Goal: Task Accomplishment & Management: Use online tool/utility

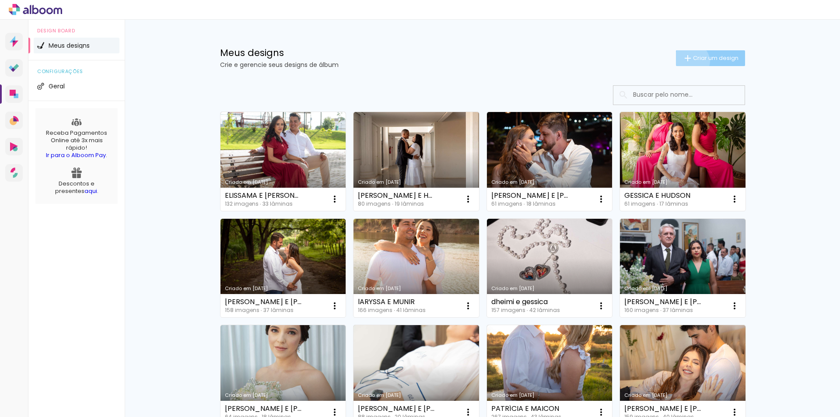
click at [687, 61] on iron-icon at bounding box center [688, 58] width 11 height 11
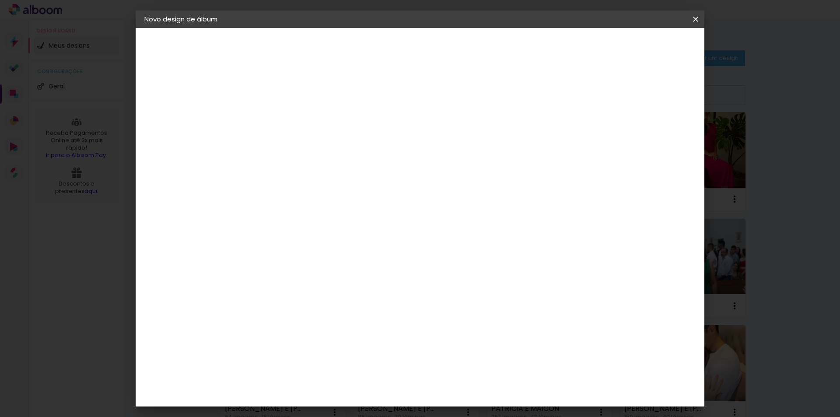
click at [288, 122] on input at bounding box center [288, 118] width 0 height 14
type input "[PERSON_NAME]"
type paper-input "[PERSON_NAME]"
click at [0, 0] on slot "Avançar" at bounding box center [0, 0] width 0 height 0
click at [0, 0] on slot "Tamanho Livre" at bounding box center [0, 0] width 0 height 0
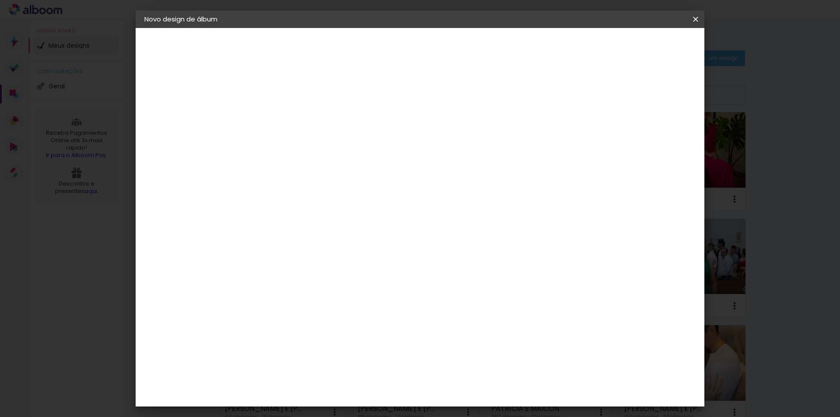
click at [0, 0] on slot "Tamanho Livre" at bounding box center [0, 0] width 0 height 0
click at [464, 36] on header "Fornecedor Escolha um fornecedor ou avance com o tamanho livre. Voltar Avançar" at bounding box center [356, 54] width 215 height 52
click at [0, 0] on slot "Avançar" at bounding box center [0, 0] width 0 height 0
click at [384, 137] on span "30" at bounding box center [383, 136] width 14 height 13
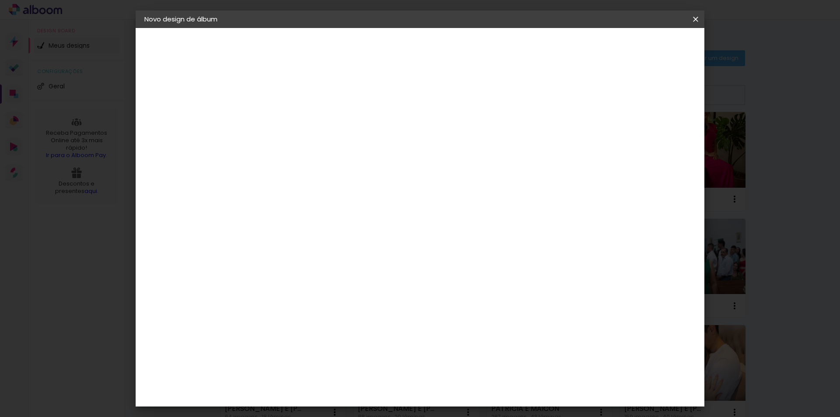
click at [384, 137] on span "30" at bounding box center [383, 136] width 14 height 13
click at [263, 252] on input "30" at bounding box center [260, 248] width 23 height 13
drag, startPoint x: 259, startPoint y: 251, endPoint x: 270, endPoint y: 250, distance: 10.5
click at [270, 250] on input "30" at bounding box center [260, 248] width 23 height 13
type input "24"
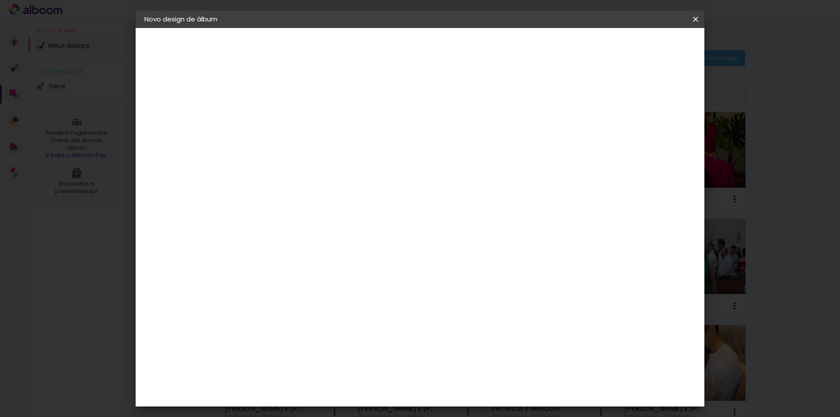
type paper-input "24"
drag, startPoint x: 334, startPoint y: 327, endPoint x: 356, endPoint y: 324, distance: 21.6
click at [337, 326] on div "cm" at bounding box center [474, 331] width 344 height 31
click at [641, 44] on span "Iniciar design" at bounding box center [621, 46] width 40 height 6
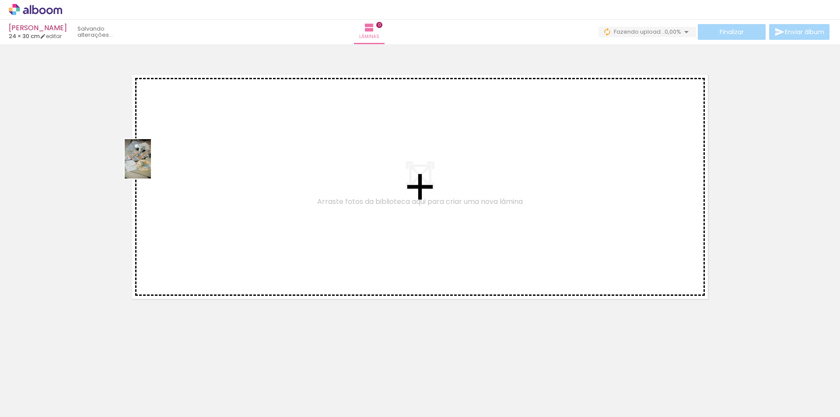
drag, startPoint x: 91, startPoint y: 376, endPoint x: 152, endPoint y: 163, distance: 221.1
click at [152, 163] on quentale-workspace at bounding box center [420, 208] width 840 height 417
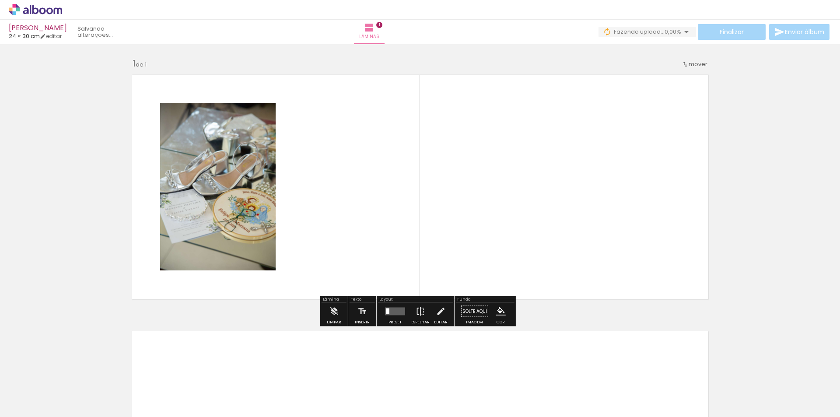
drag, startPoint x: 145, startPoint y: 388, endPoint x: 249, endPoint y: 221, distance: 196.8
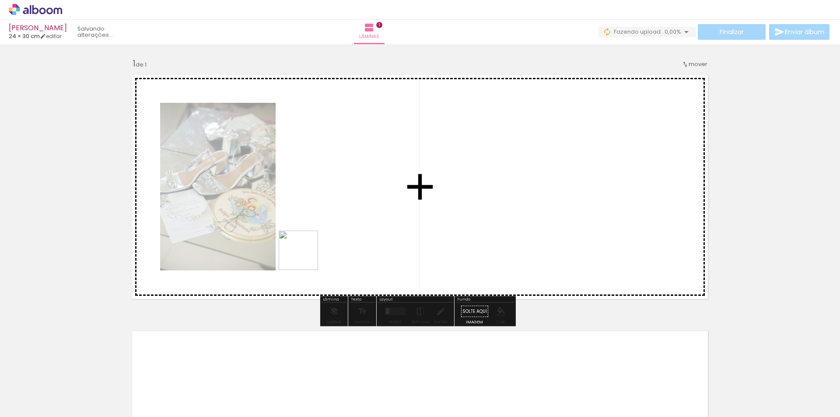
drag, startPoint x: 147, startPoint y: 394, endPoint x: 316, endPoint y: 224, distance: 239.9
click at [316, 224] on quentale-workspace at bounding box center [420, 208] width 840 height 417
drag, startPoint x: 184, startPoint y: 382, endPoint x: 442, endPoint y: 194, distance: 318.9
click at [442, 194] on quentale-workspace at bounding box center [420, 208] width 840 height 417
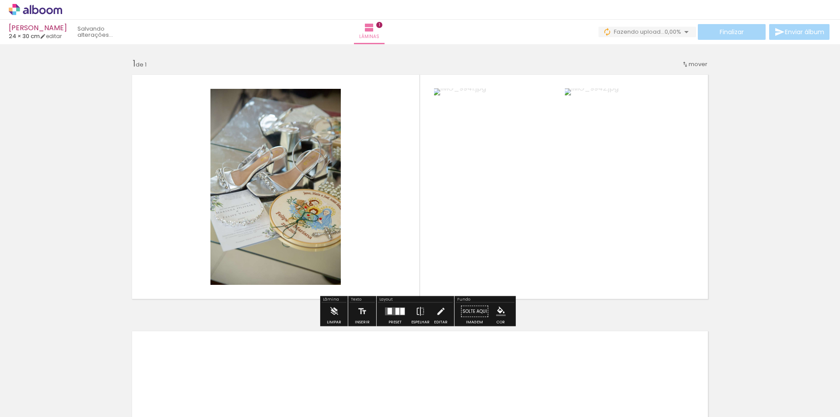
click at [391, 316] on div at bounding box center [395, 312] width 24 height 18
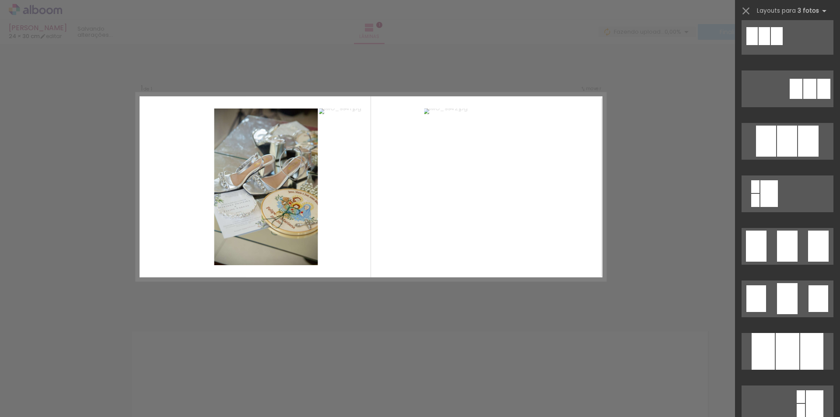
scroll to position [569, 0]
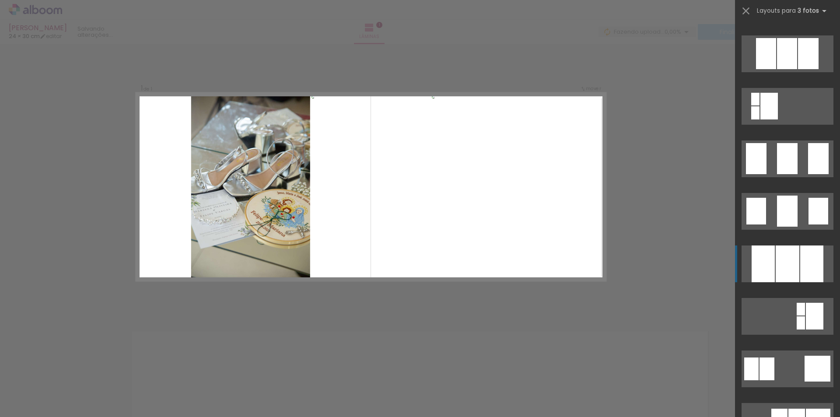
click at [787, 269] on div at bounding box center [788, 264] width 24 height 37
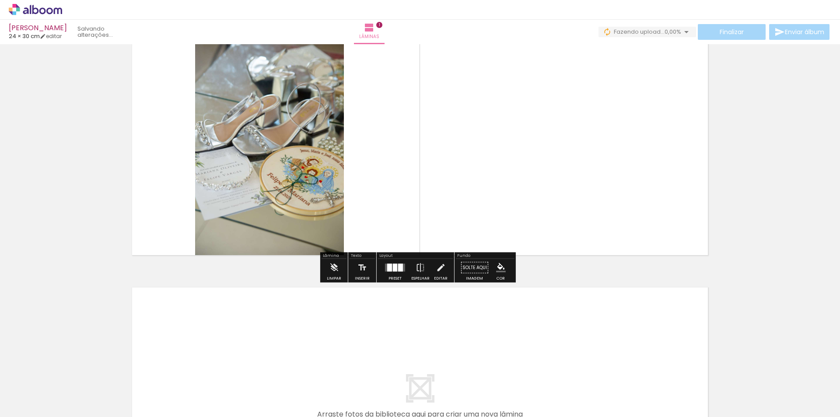
scroll to position [0, 0]
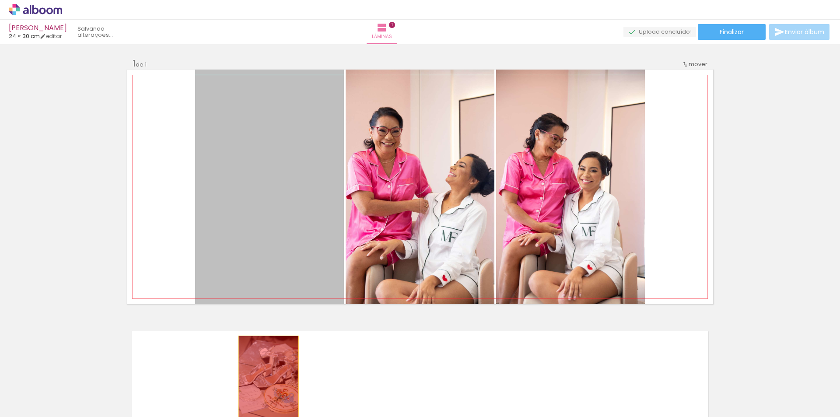
drag, startPoint x: 284, startPoint y: 155, endPoint x: 265, endPoint y: 383, distance: 228.4
click at [265, 383] on quentale-workspace at bounding box center [420, 208] width 840 height 417
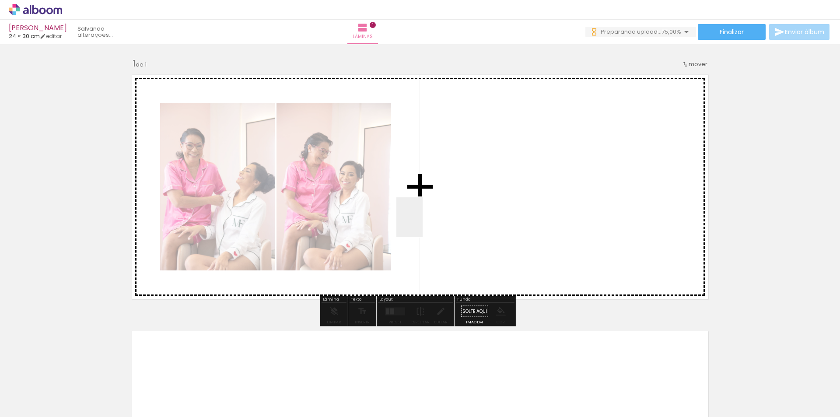
drag, startPoint x: 245, startPoint y: 397, endPoint x: 424, endPoint y: 215, distance: 255.3
click at [424, 215] on quentale-workspace at bounding box center [420, 208] width 840 height 417
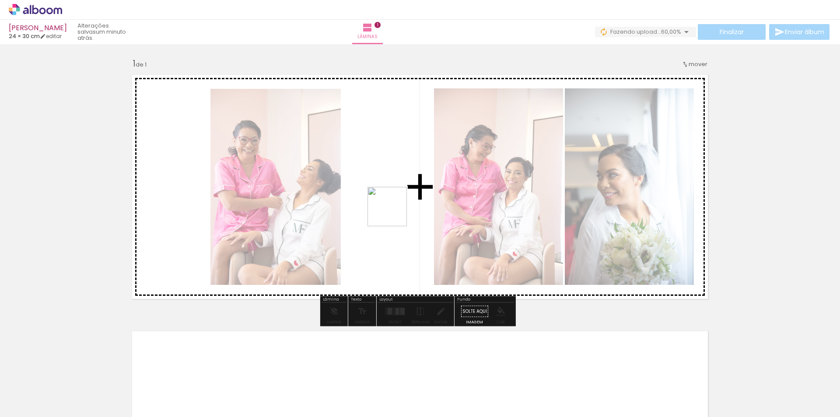
drag, startPoint x: 291, startPoint y: 388, endPoint x: 397, endPoint y: 201, distance: 214.8
click at [397, 201] on quentale-workspace at bounding box center [420, 208] width 840 height 417
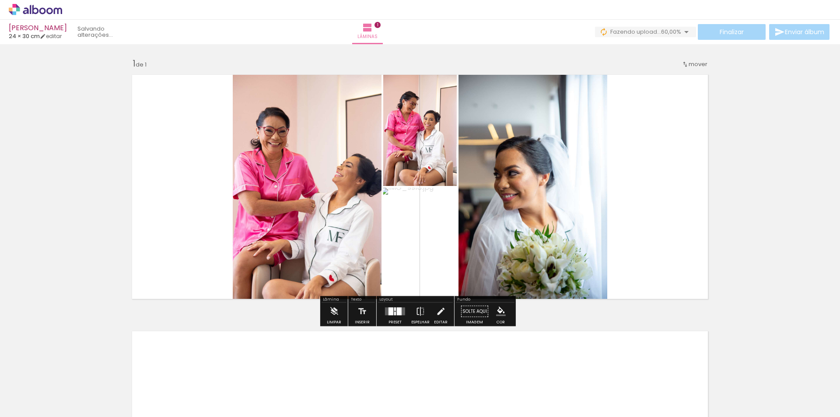
click at [400, 314] on quentale-layouter at bounding box center [395, 312] width 20 height 8
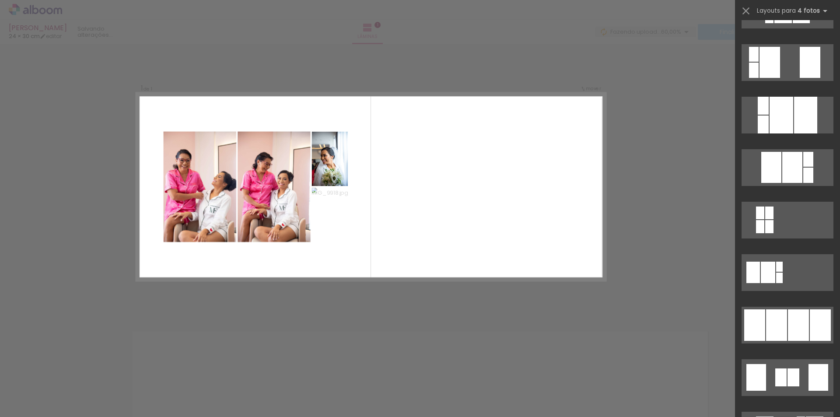
scroll to position [394, 0]
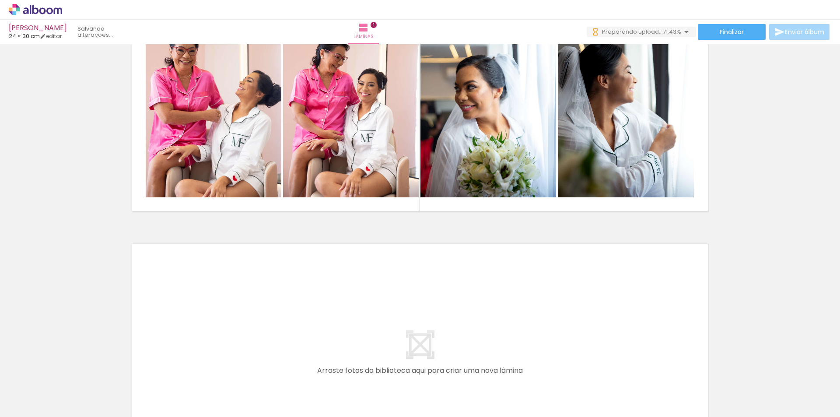
scroll to position [0, 0]
drag, startPoint x: 428, startPoint y: 397, endPoint x: 320, endPoint y: 293, distance: 150.1
click at [320, 293] on quentale-workspace at bounding box center [420, 208] width 840 height 417
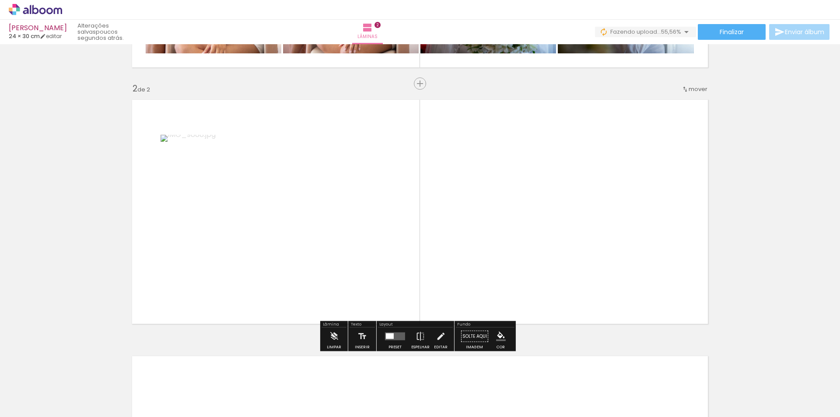
scroll to position [240, 0]
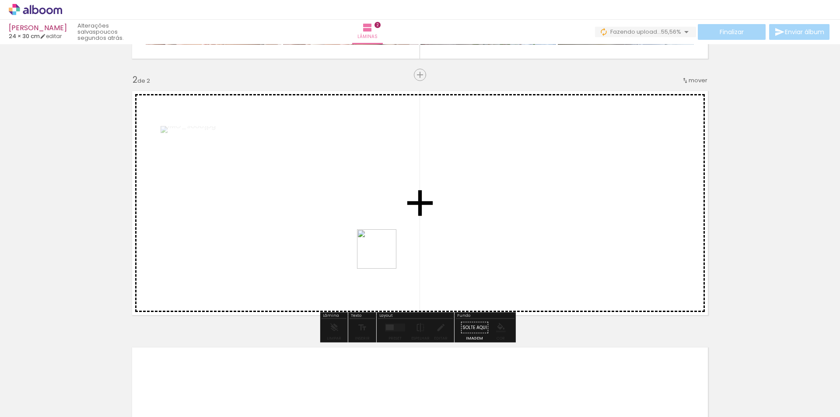
drag, startPoint x: 391, startPoint y: 387, endPoint x: 386, endPoint y: 250, distance: 136.7
click at [386, 250] on quentale-workspace at bounding box center [420, 208] width 840 height 417
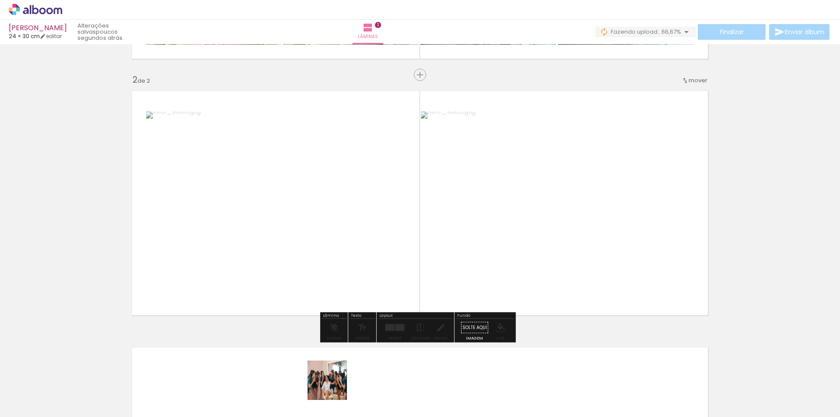
drag, startPoint x: 334, startPoint y: 398, endPoint x: 353, endPoint y: 232, distance: 167.0
click at [337, 214] on quentale-workspace at bounding box center [420, 208] width 840 height 417
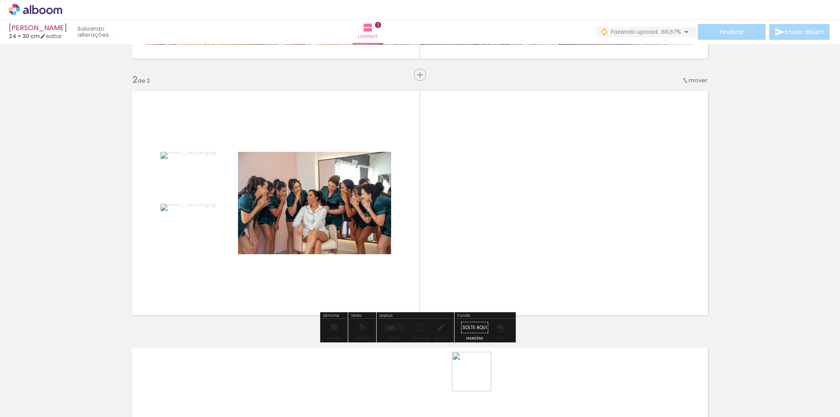
drag, startPoint x: 478, startPoint y: 378, endPoint x: 472, endPoint y: 242, distance: 136.7
drag, startPoint x: 469, startPoint y: 183, endPoint x: 497, endPoint y: 226, distance: 51.1
click at [497, 226] on quentale-layouter at bounding box center [420, 203] width 587 height 235
click at [481, 257] on quentale-layouter at bounding box center [420, 203] width 587 height 235
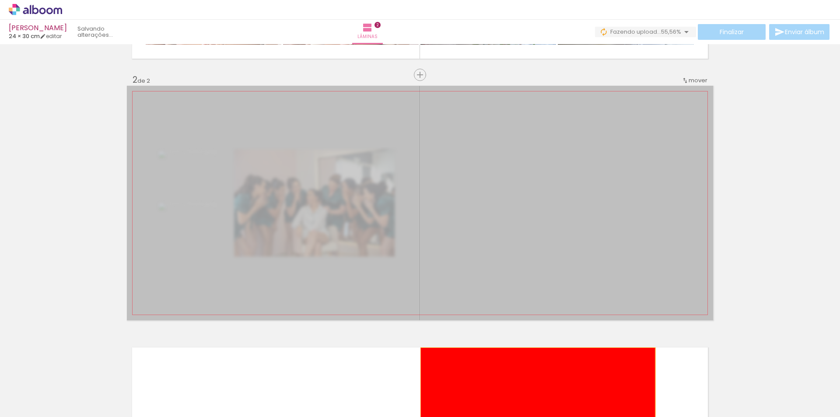
drag, startPoint x: 489, startPoint y: 253, endPoint x: 536, endPoint y: 395, distance: 149.5
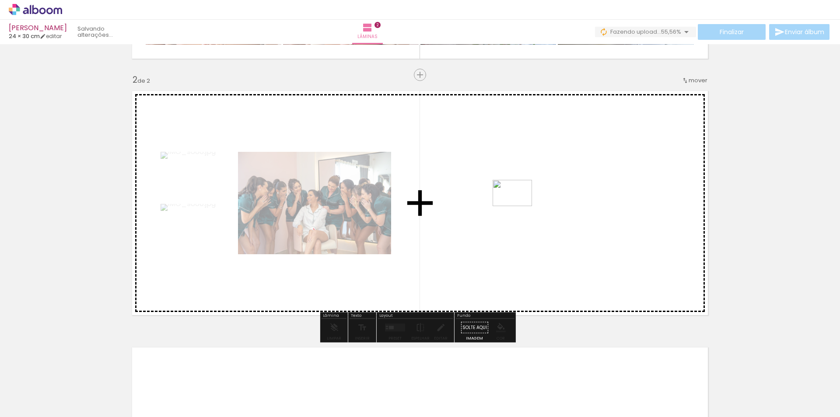
drag, startPoint x: 489, startPoint y: 375, endPoint x: 519, endPoint y: 206, distance: 171.6
click at [519, 206] on quentale-workspace at bounding box center [420, 208] width 840 height 417
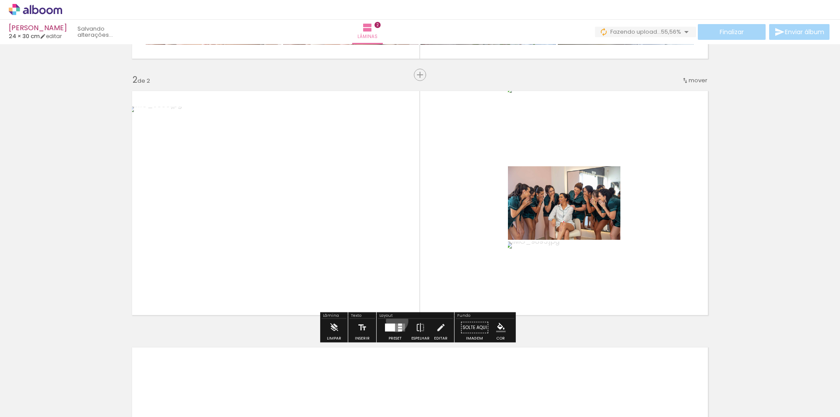
click at [395, 321] on div at bounding box center [395, 328] width 24 height 18
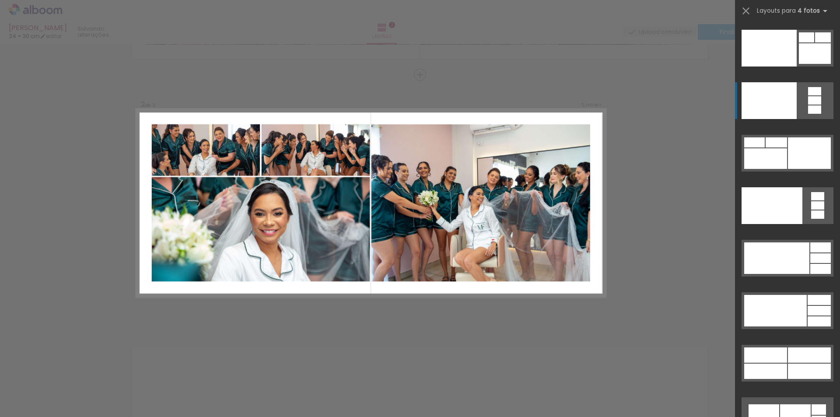
scroll to position [19020, 0]
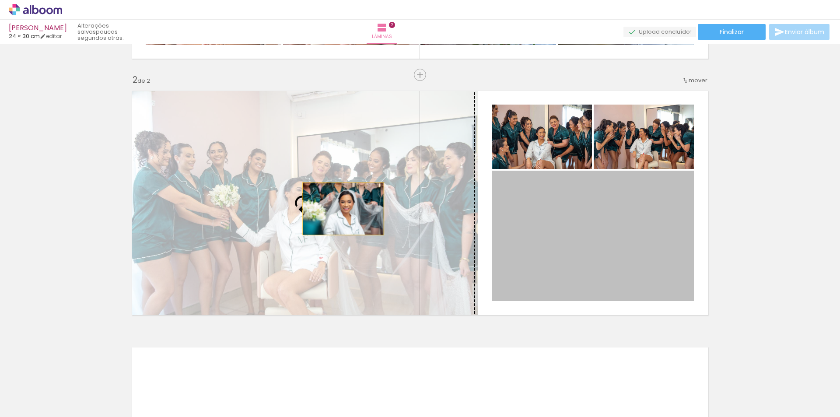
drag, startPoint x: 603, startPoint y: 230, endPoint x: 340, endPoint y: 209, distance: 263.5
click at [0, 0] on slot at bounding box center [0, 0] width 0 height 0
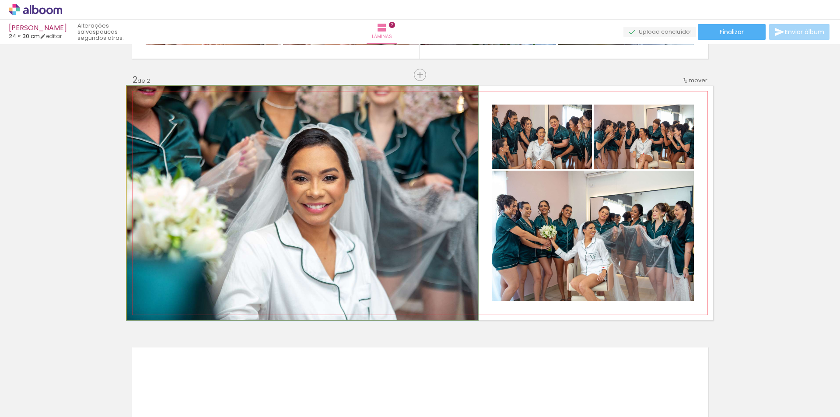
click at [358, 152] on quentale-photo at bounding box center [302, 203] width 351 height 235
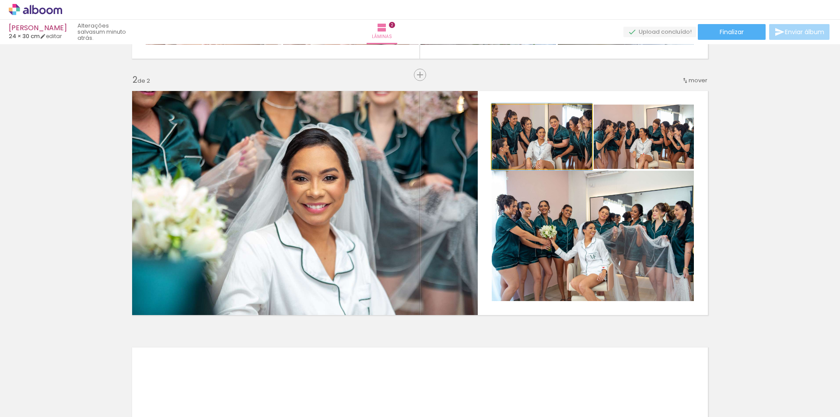
click at [537, 124] on quentale-photo at bounding box center [542, 137] width 100 height 64
click at [561, 148] on quentale-photo at bounding box center [542, 137] width 100 height 64
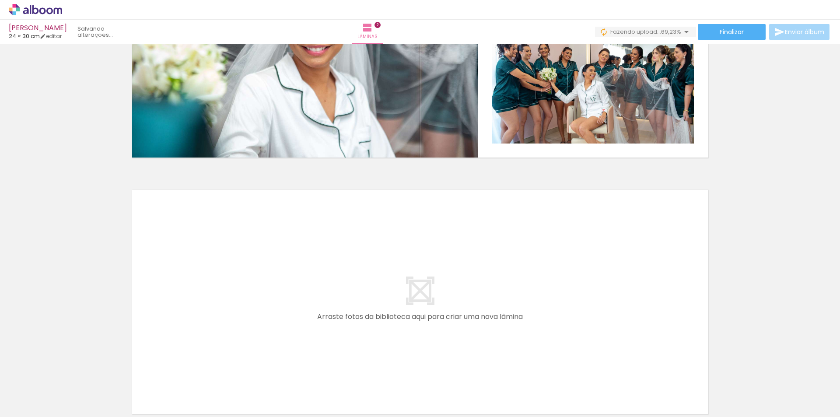
scroll to position [310, 0]
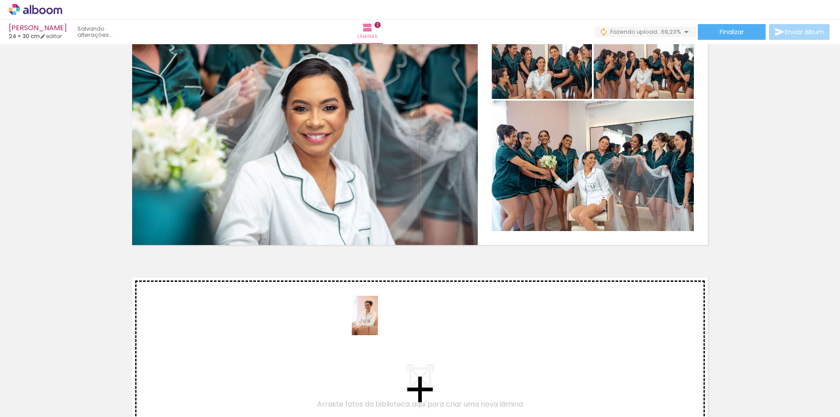
drag, startPoint x: 538, startPoint y: 394, endPoint x: 370, endPoint y: 322, distance: 182.8
click at [370, 322] on quentale-workspace at bounding box center [420, 208] width 840 height 417
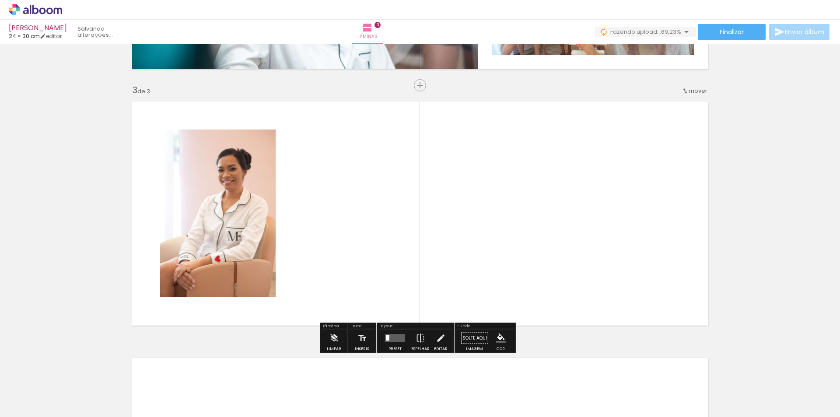
scroll to position [497, 0]
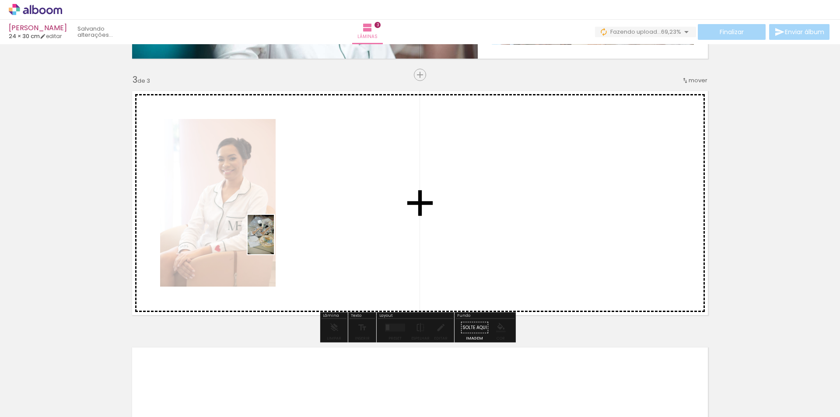
drag, startPoint x: 97, startPoint y: 386, endPoint x: 281, endPoint y: 229, distance: 242.5
click at [281, 229] on quentale-workspace at bounding box center [420, 208] width 840 height 417
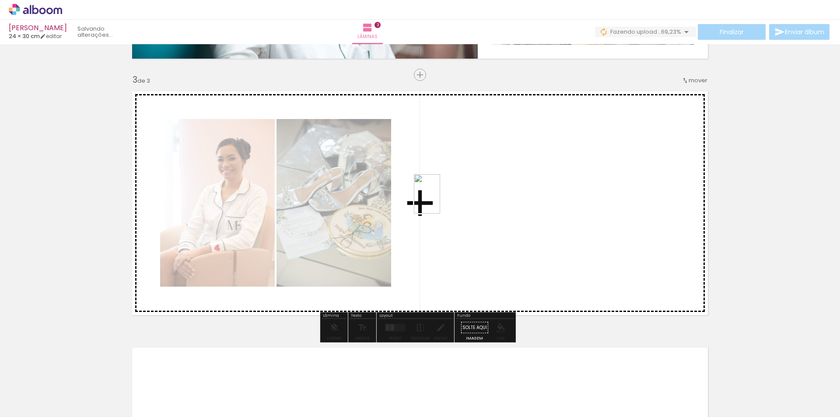
drag, startPoint x: 586, startPoint y: 389, endPoint x: 440, endPoint y: 200, distance: 237.8
click at [440, 200] on quentale-workspace at bounding box center [420, 208] width 840 height 417
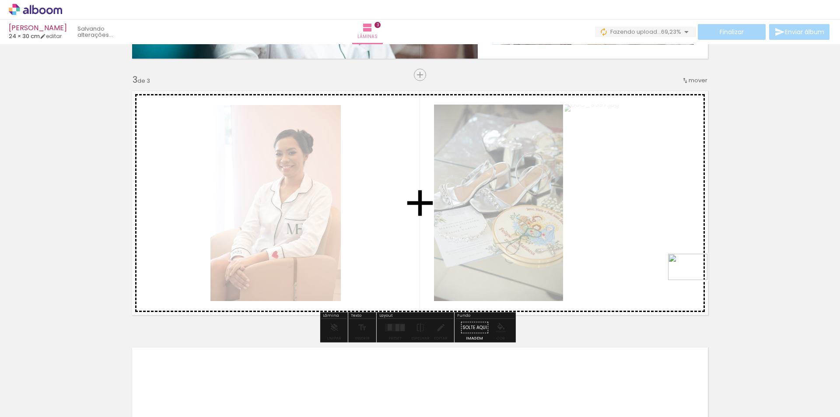
drag, startPoint x: 640, startPoint y: 374, endPoint x: 690, endPoint y: 282, distance: 104.8
click at [695, 280] on quentale-workspace at bounding box center [420, 208] width 840 height 417
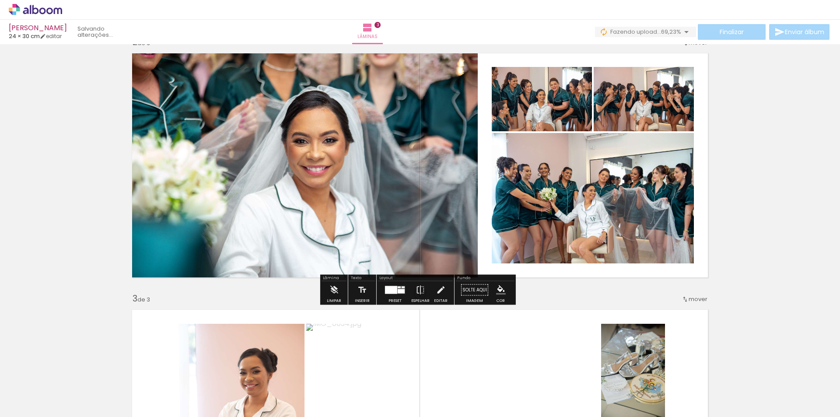
scroll to position [322, 0]
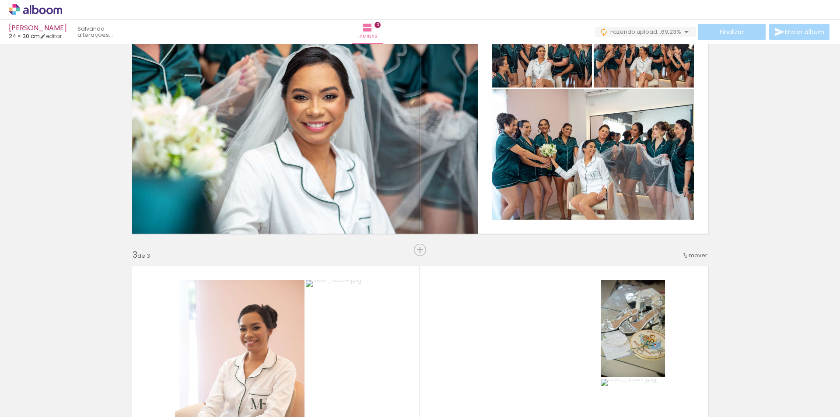
click at [690, 253] on span "mover" at bounding box center [698, 255] width 19 height 8
click at [765, 246] on div "Inserir lâmina 1 de 3 Inserir lâmina 2 de 3 Inserir lâmina 3 de 3" at bounding box center [420, 239] width 840 height 1026
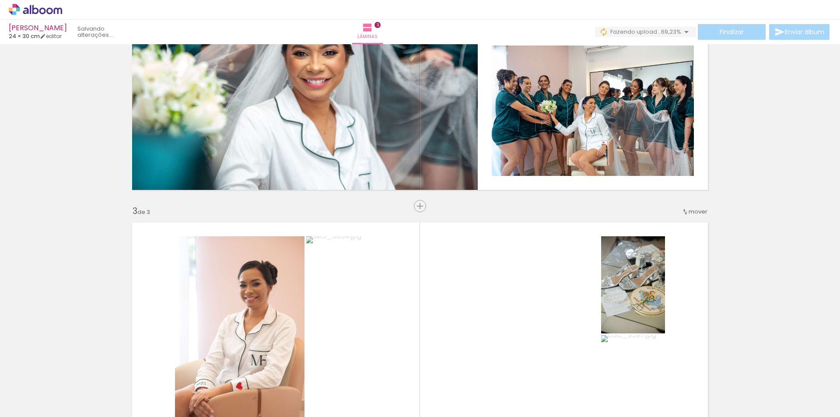
scroll to position [453, 0]
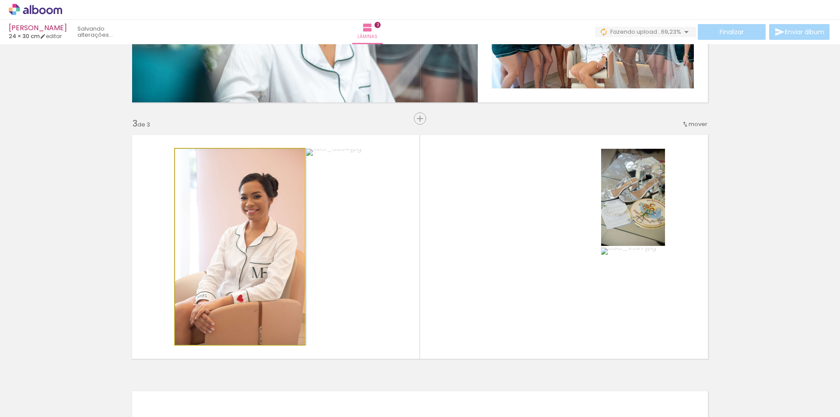
drag, startPoint x: 263, startPoint y: 262, endPoint x: 279, endPoint y: 205, distance: 59.3
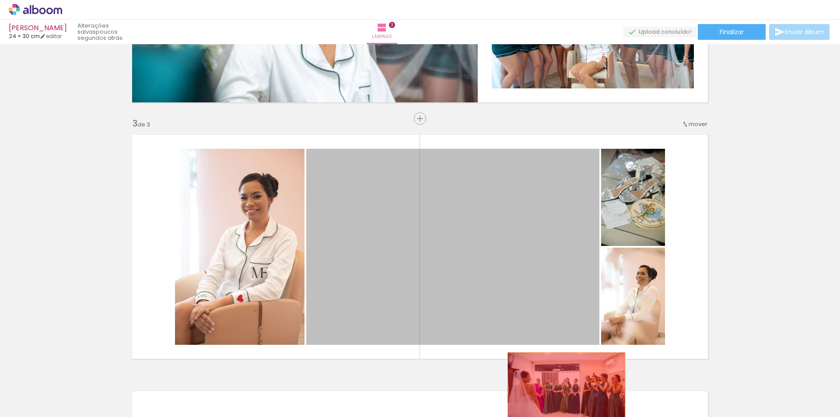
drag, startPoint x: 502, startPoint y: 252, endPoint x: 563, endPoint y: 392, distance: 153.1
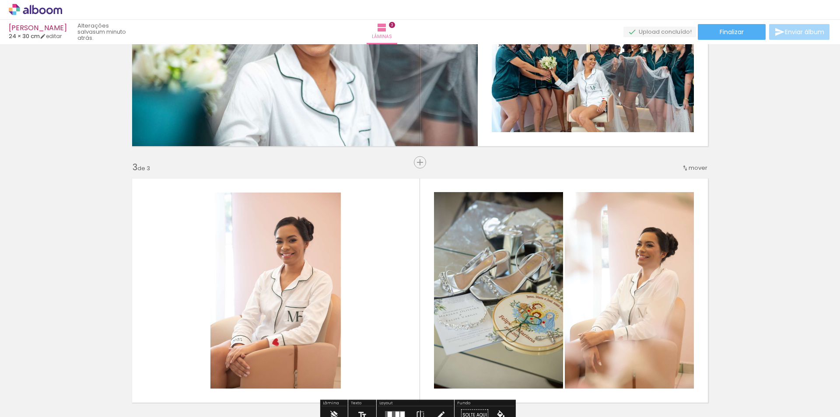
scroll to position [541, 0]
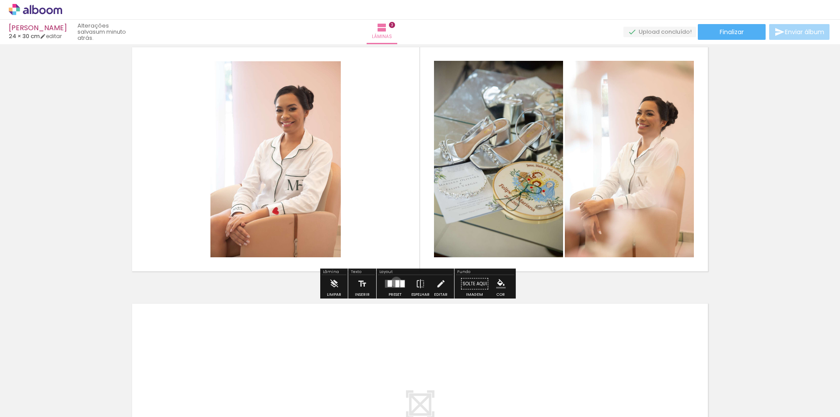
drag, startPoint x: 394, startPoint y: 282, endPoint x: 408, endPoint y: 286, distance: 14.3
click at [396, 282] on div at bounding box center [398, 284] width 4 height 7
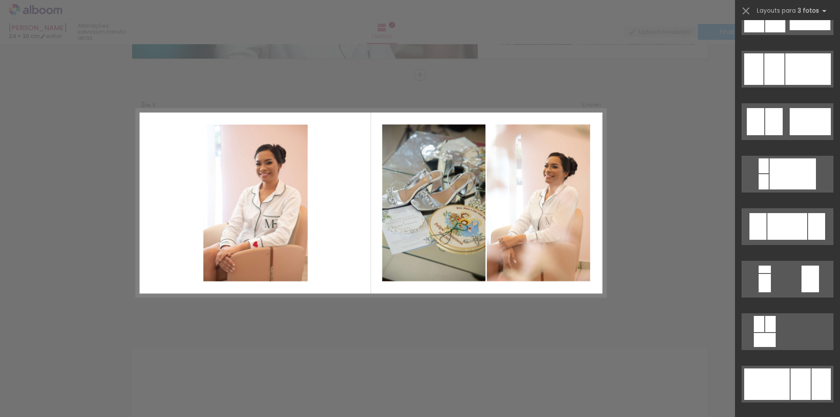
scroll to position [2116, 0]
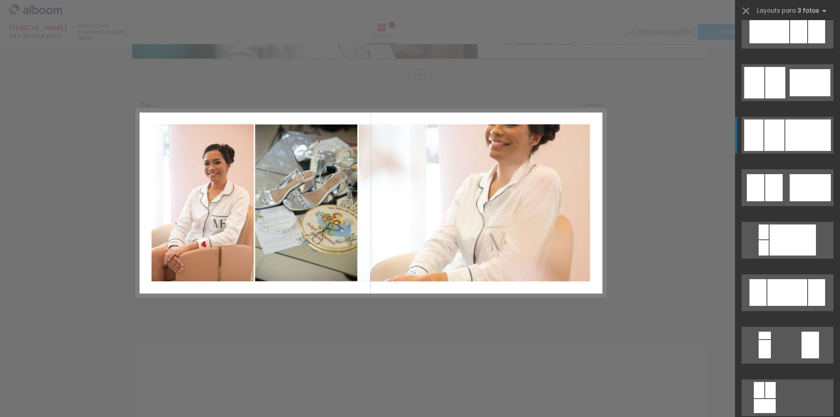
click at [800, 132] on div at bounding box center [809, 135] width 46 height 32
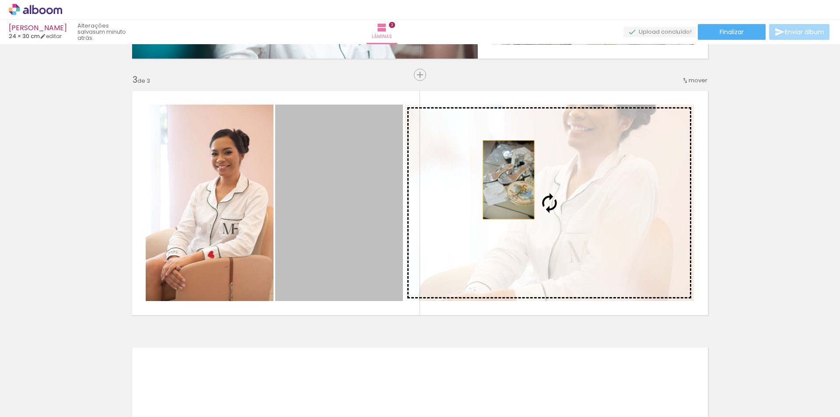
drag, startPoint x: 304, startPoint y: 187, endPoint x: 507, endPoint y: 180, distance: 203.2
click at [0, 0] on slot at bounding box center [0, 0] width 0 height 0
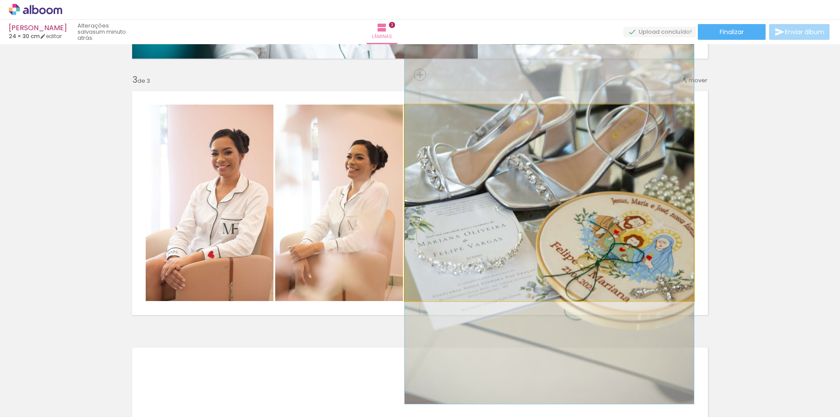
drag, startPoint x: 563, startPoint y: 181, endPoint x: 562, endPoint y: 165, distance: 15.9
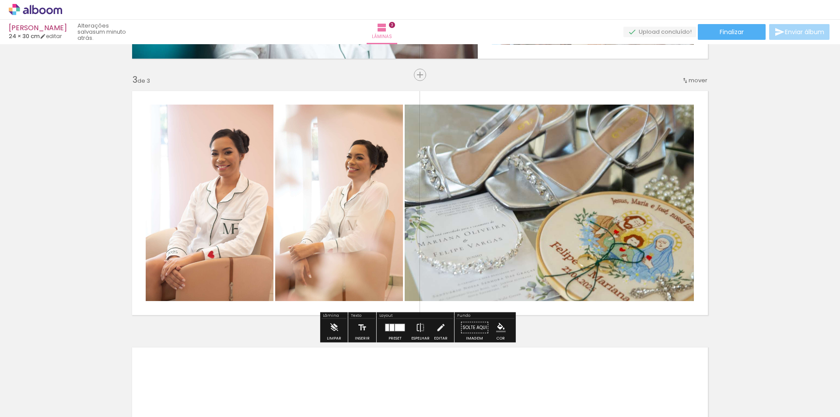
click at [387, 321] on div at bounding box center [395, 328] width 24 height 18
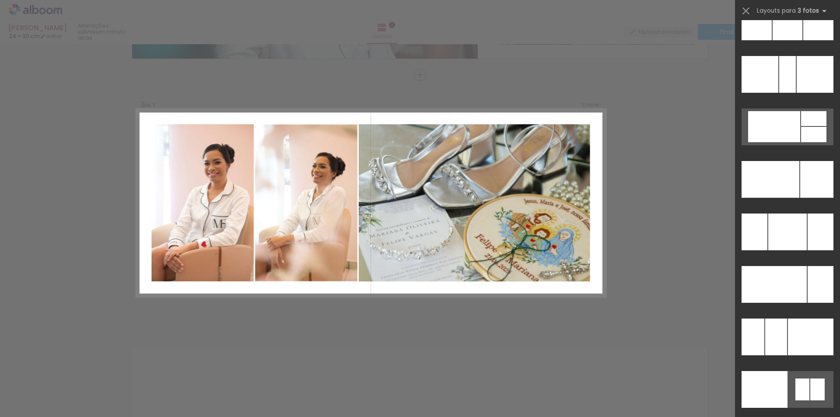
scroll to position [8900, 0]
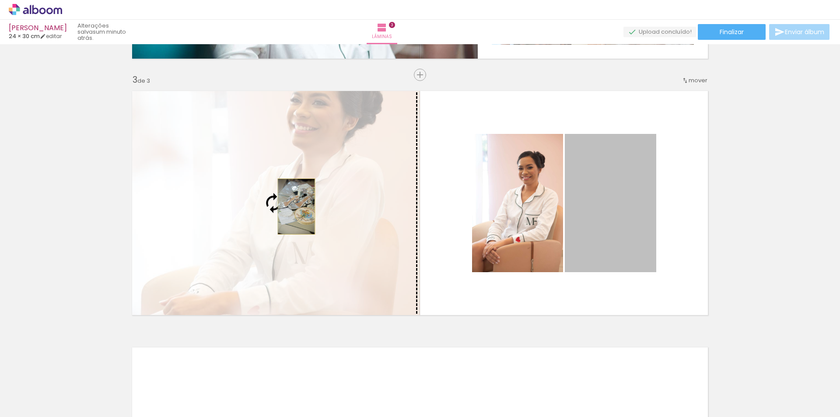
drag, startPoint x: 542, startPoint y: 219, endPoint x: 293, endPoint y: 207, distance: 248.9
click at [0, 0] on slot at bounding box center [0, 0] width 0 height 0
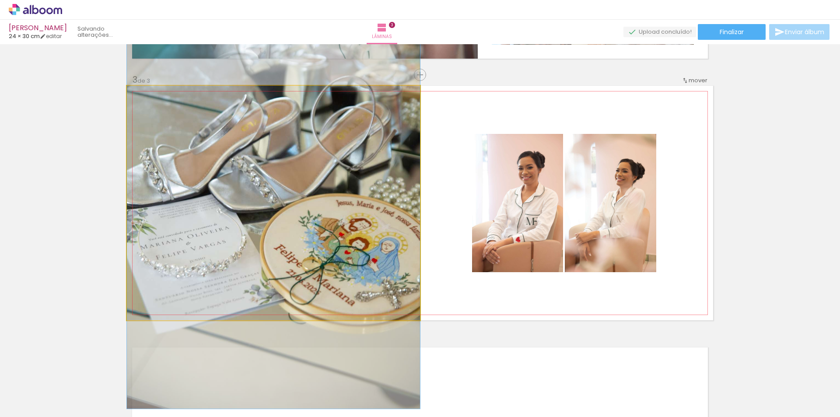
drag, startPoint x: 289, startPoint y: 184, endPoint x: 288, endPoint y: 170, distance: 14.0
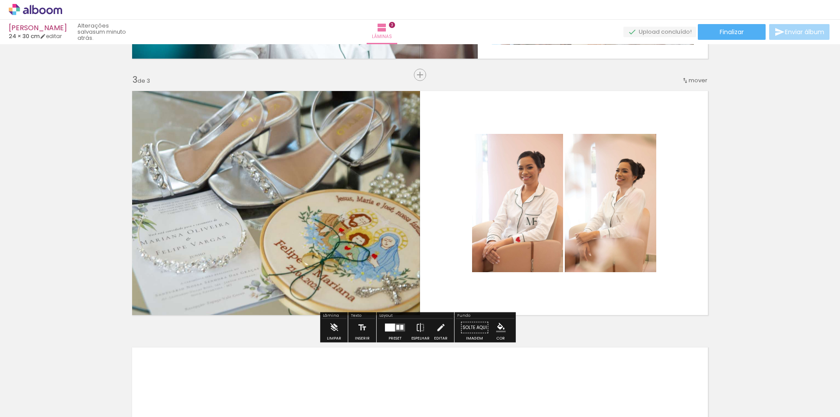
click at [800, 191] on div "Inserir lâmina 1 de 3 Inserir lâmina 2 de 3 Inserir lâmina 3 de 3" at bounding box center [420, 63] width 840 height 1026
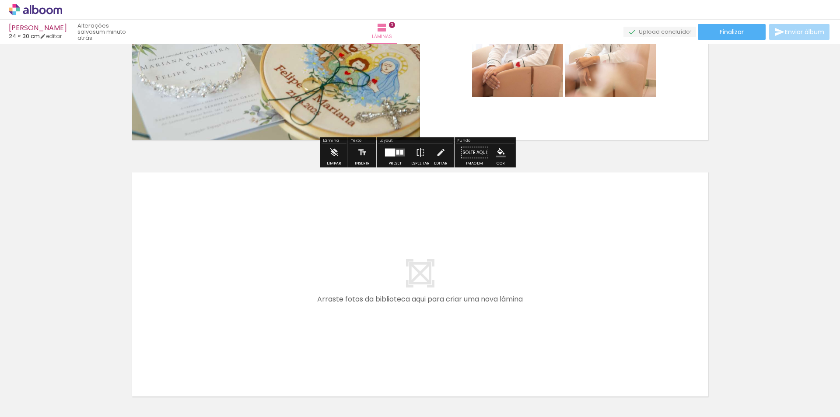
scroll to position [716, 0]
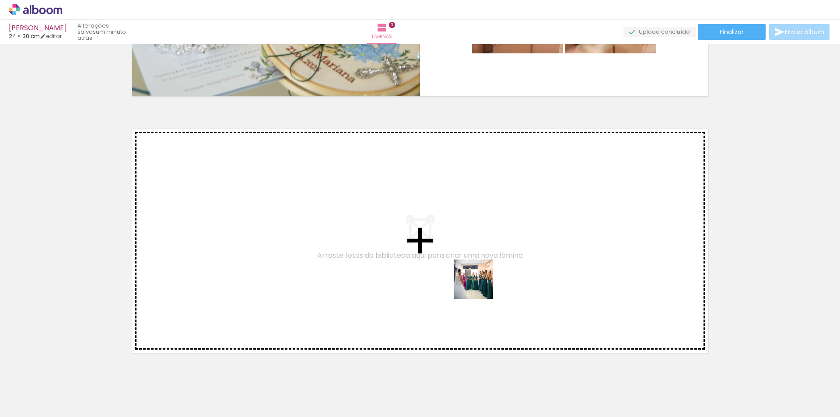
drag, startPoint x: 639, startPoint y: 384, endPoint x: 414, endPoint y: 253, distance: 260.3
click at [414, 253] on quentale-workspace at bounding box center [420, 208] width 840 height 417
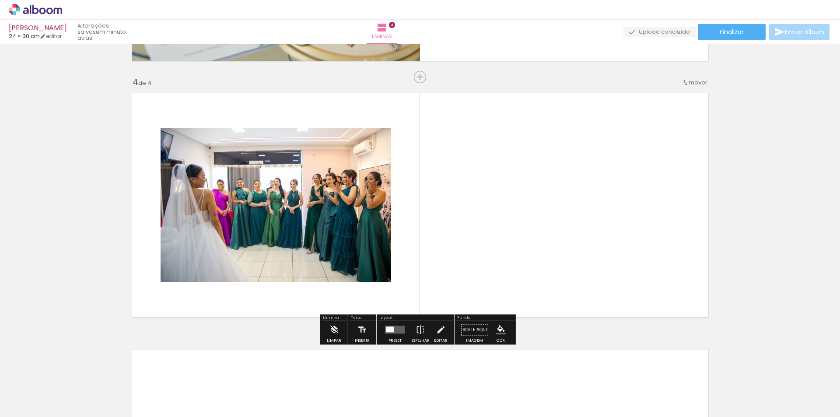
scroll to position [753, 0]
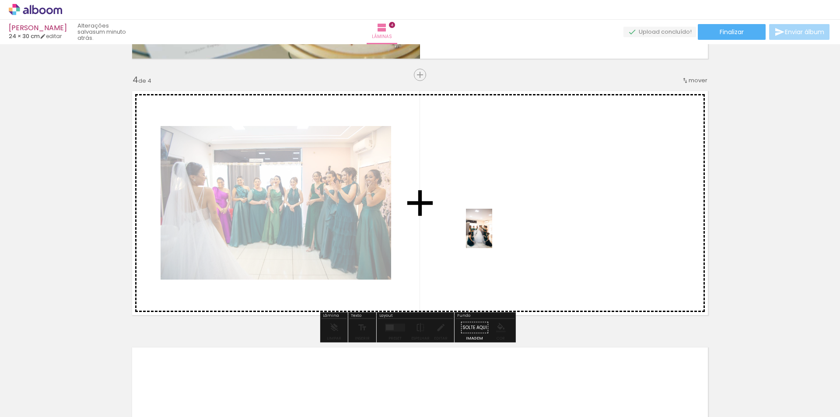
drag, startPoint x: 680, startPoint y: 392, endPoint x: 492, endPoint y: 235, distance: 244.9
click at [492, 235] on quentale-workspace at bounding box center [420, 208] width 840 height 417
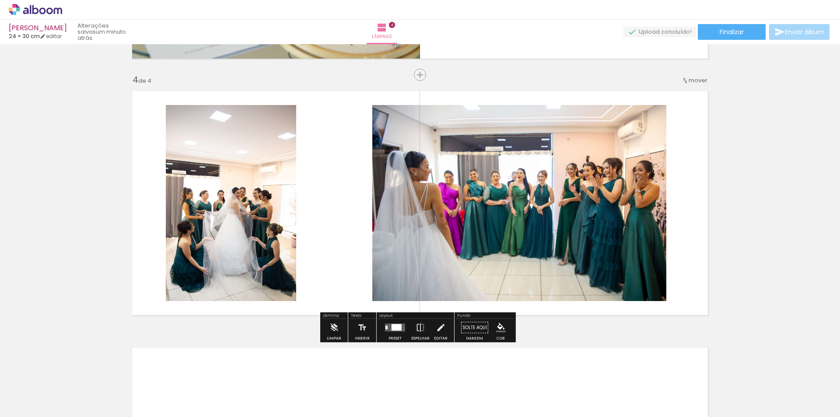
click at [395, 324] on div at bounding box center [397, 327] width 10 height 7
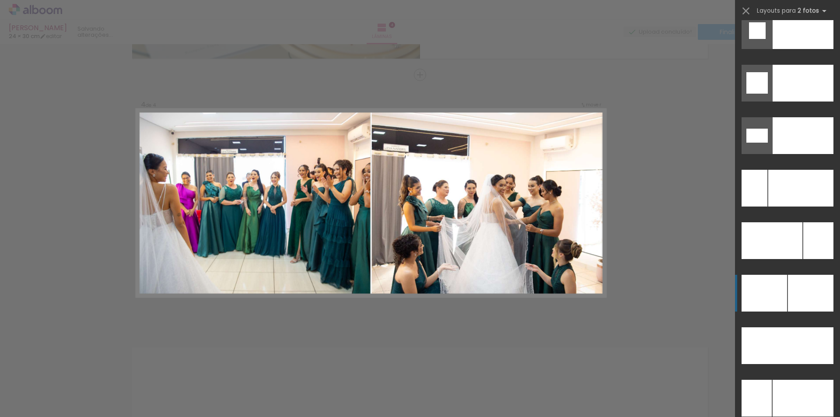
scroll to position [3805, 0]
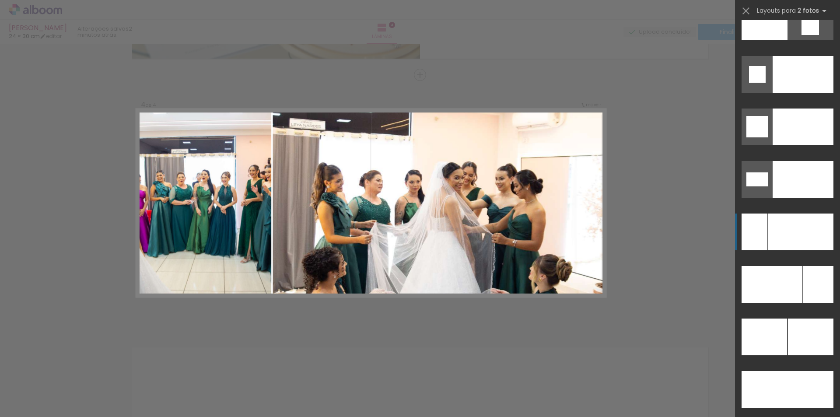
click at [785, 93] on div at bounding box center [803, 74] width 61 height 37
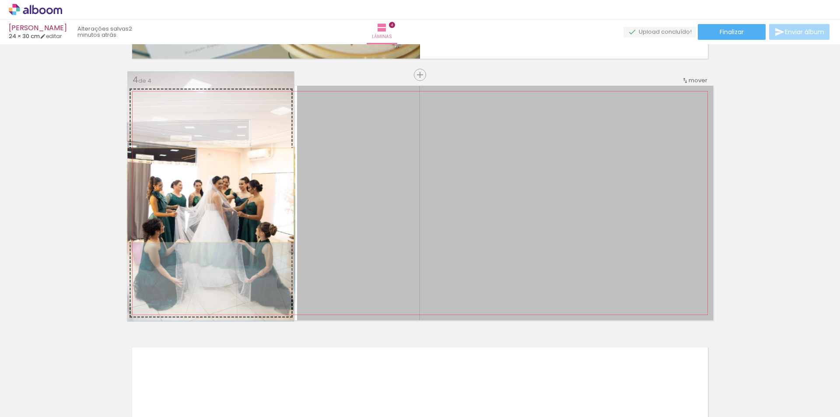
drag, startPoint x: 510, startPoint y: 192, endPoint x: 207, endPoint y: 195, distance: 302.5
click at [0, 0] on slot at bounding box center [0, 0] width 0 height 0
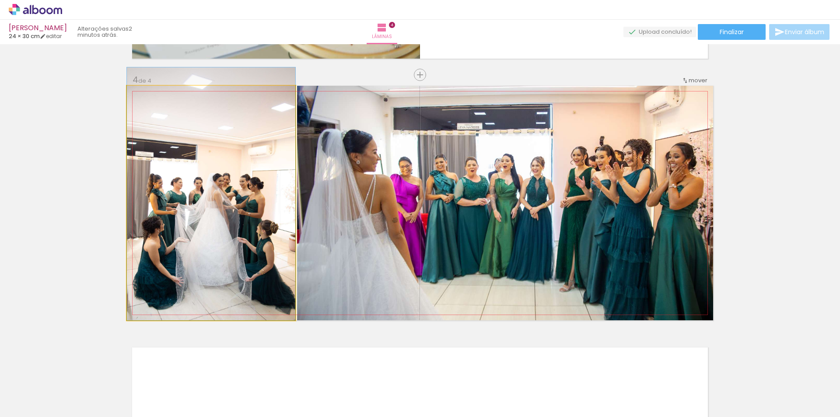
drag, startPoint x: 230, startPoint y: 200, endPoint x: 233, endPoint y: 190, distance: 10.0
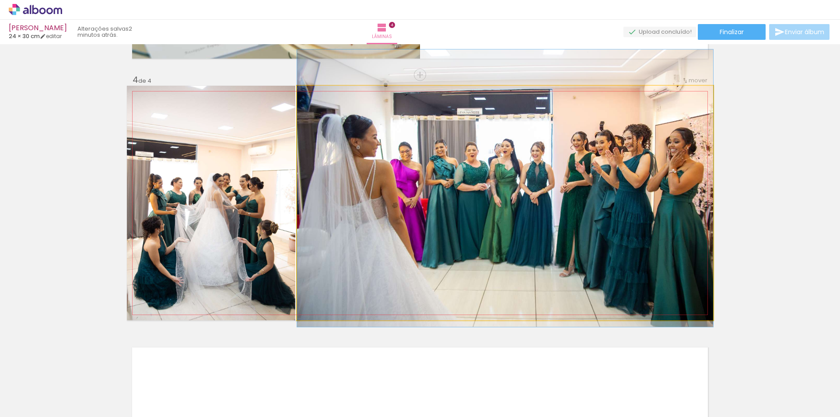
drag, startPoint x: 410, startPoint y: 183, endPoint x: 411, endPoint y: 168, distance: 14.9
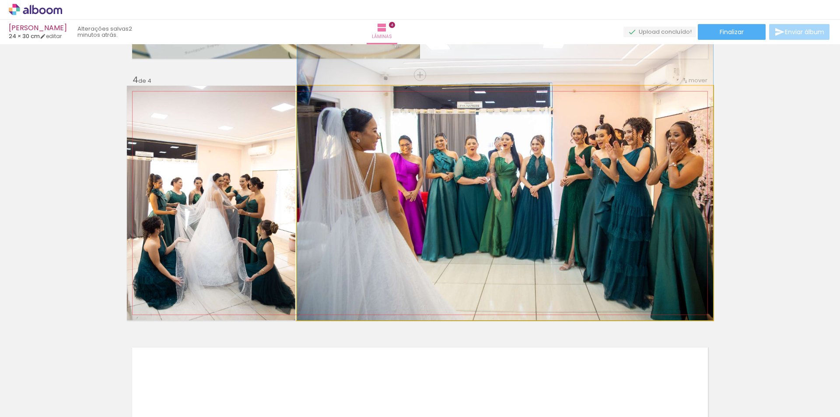
drag, startPoint x: 486, startPoint y: 219, endPoint x: 489, endPoint y: 211, distance: 8.9
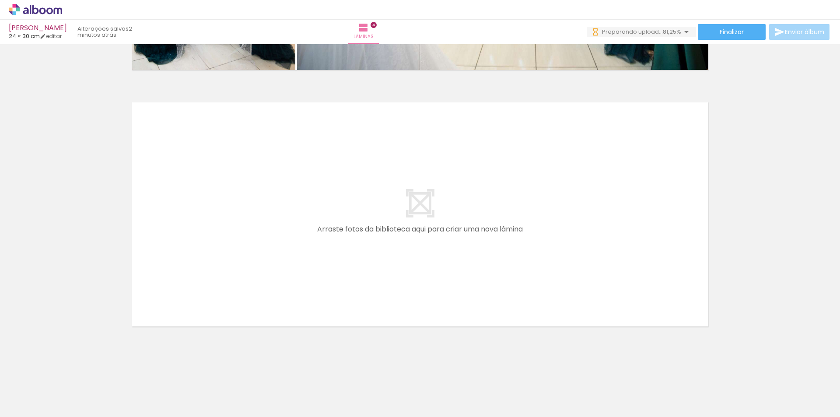
scroll to position [0, 0]
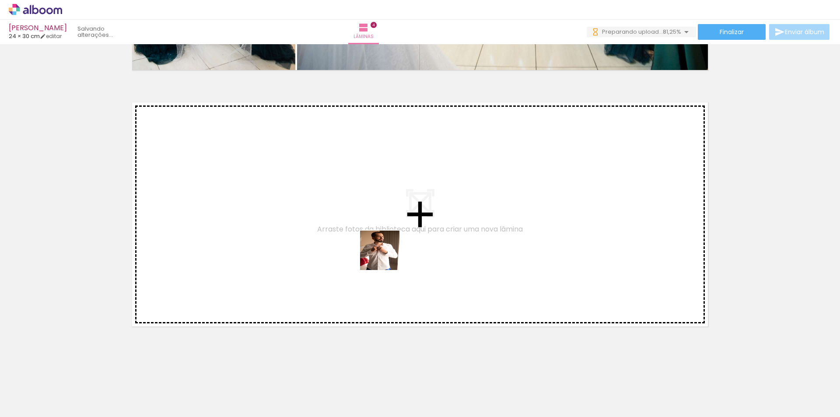
drag, startPoint x: 507, startPoint y: 316, endPoint x: 341, endPoint y: 239, distance: 183.1
click at [341, 239] on quentale-workspace at bounding box center [420, 208] width 840 height 417
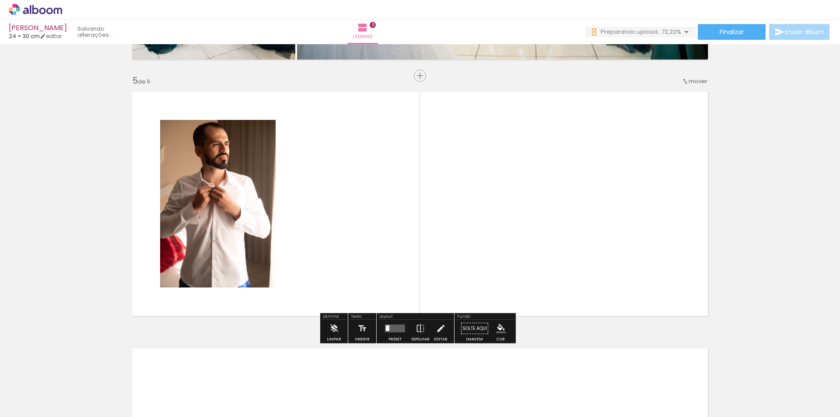
scroll to position [1010, 0]
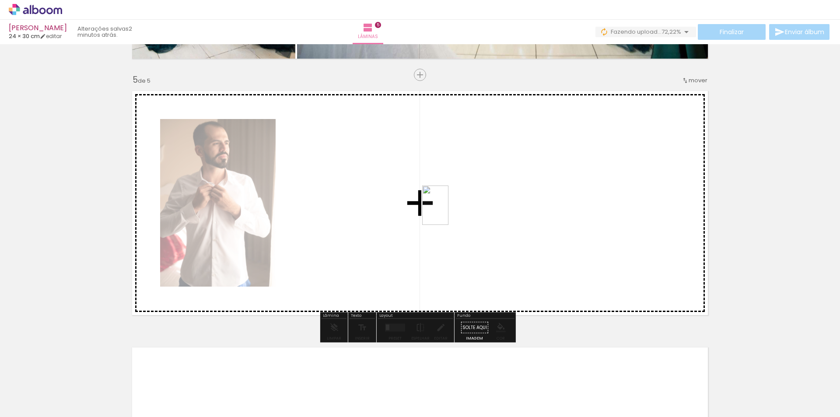
drag, startPoint x: 658, startPoint y: 397, endPoint x: 449, endPoint y: 212, distance: 279.7
click at [449, 212] on quentale-workspace at bounding box center [420, 208] width 840 height 417
drag, startPoint x: 716, startPoint y: 392, endPoint x: 555, endPoint y: 209, distance: 243.1
click at [555, 209] on quentale-workspace at bounding box center [420, 208] width 840 height 417
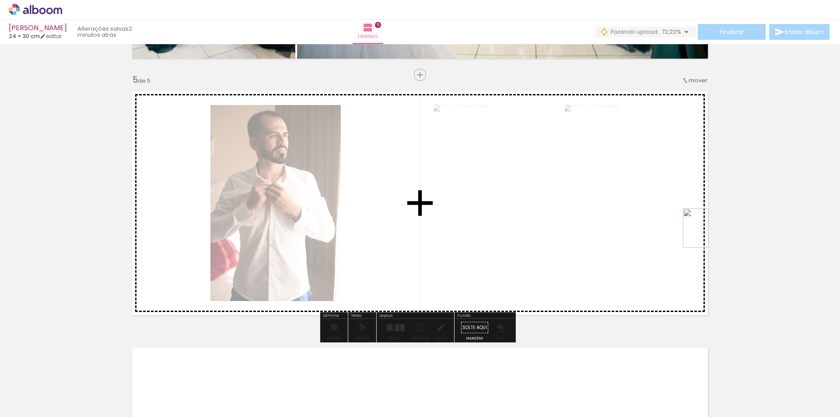
drag, startPoint x: 766, startPoint y: 396, endPoint x: 710, endPoint y: 235, distance: 170.7
click at [710, 235] on quentale-workspace at bounding box center [420, 208] width 840 height 417
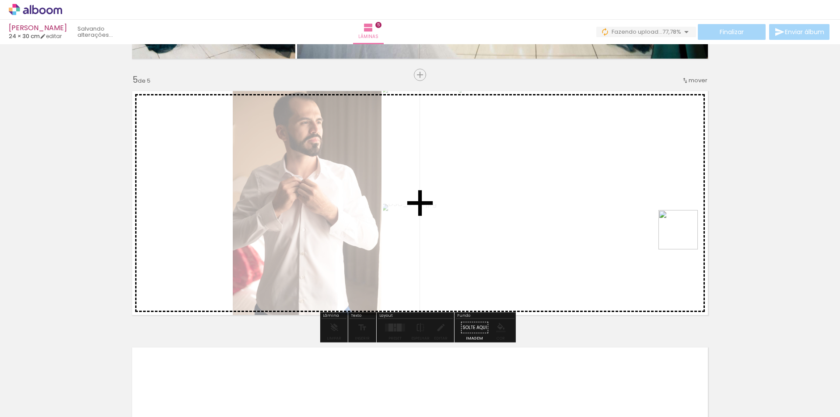
drag, startPoint x: 812, startPoint y: 397, endPoint x: 657, endPoint y: 211, distance: 242.2
click at [657, 211] on quentale-workspace at bounding box center [420, 208] width 840 height 417
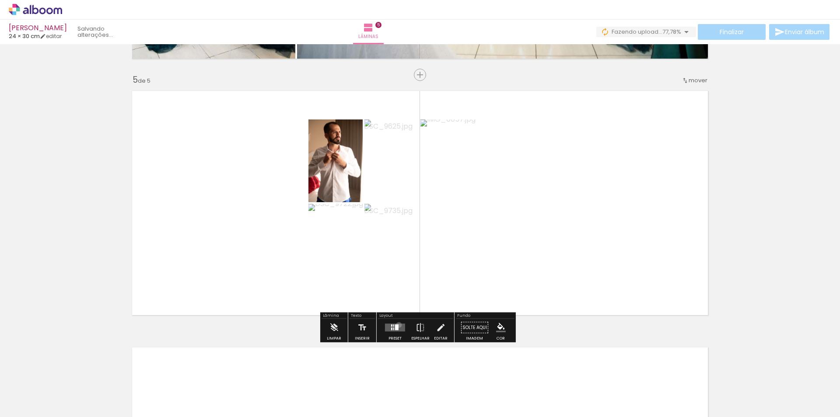
drag, startPoint x: 397, startPoint y: 325, endPoint x: 520, endPoint y: 320, distance: 123.5
click at [396, 325] on quentale-layouter at bounding box center [395, 328] width 20 height 8
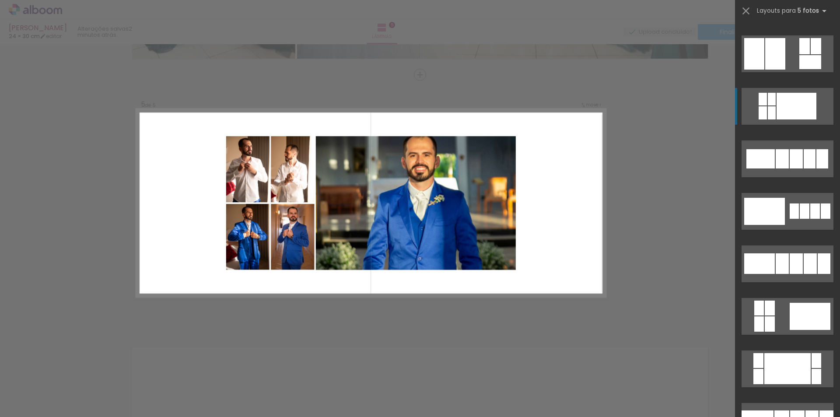
scroll to position [3440, 0]
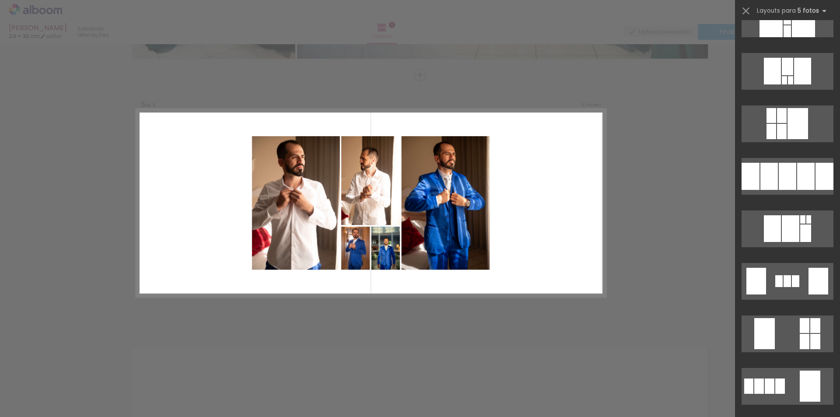
scroll to position [2083, 0]
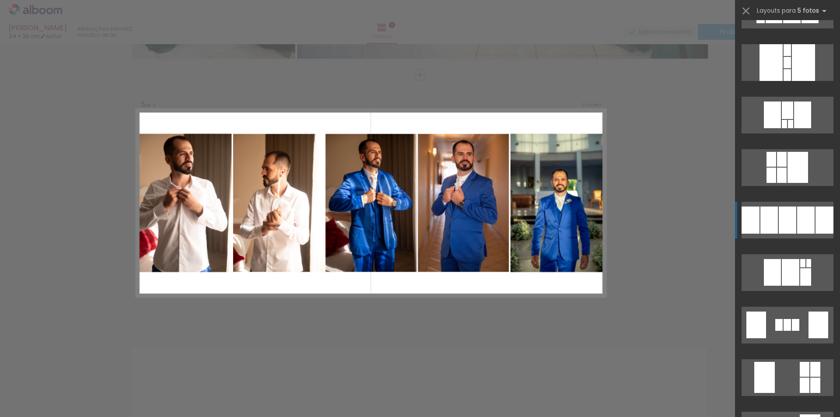
click at [791, 23] on div at bounding box center [792, 9] width 18 height 27
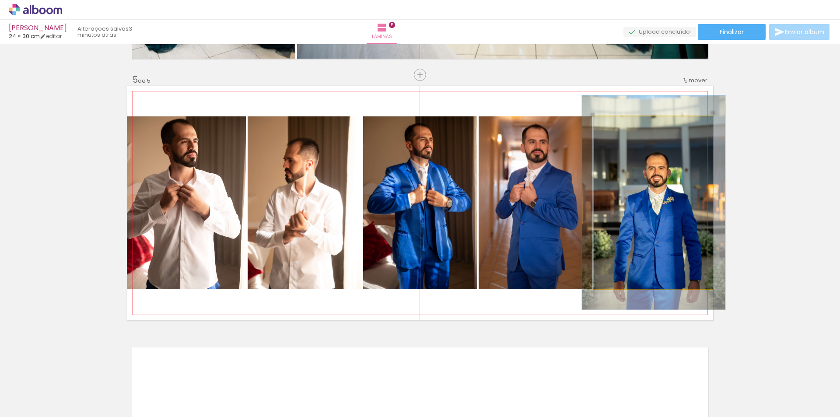
drag, startPoint x: 614, startPoint y: 126, endPoint x: 620, endPoint y: 126, distance: 6.1
type paper-slider "120"
click at [620, 126] on div at bounding box center [621, 126] width 8 height 8
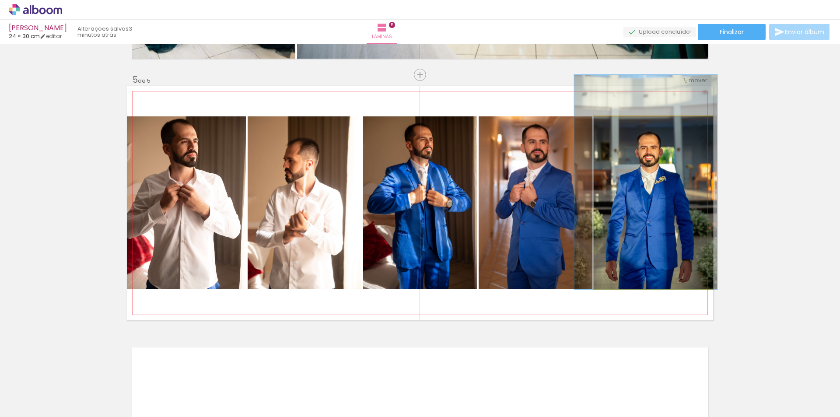
drag, startPoint x: 643, startPoint y: 173, endPoint x: 636, endPoint y: 148, distance: 26.2
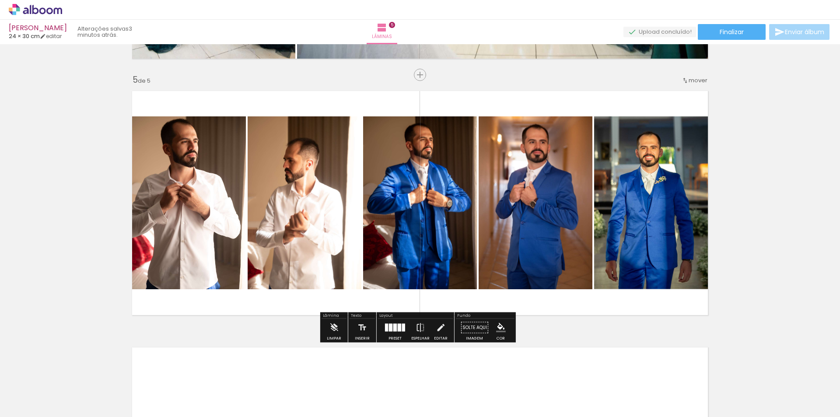
click at [533, 175] on quentale-photo at bounding box center [536, 202] width 114 height 173
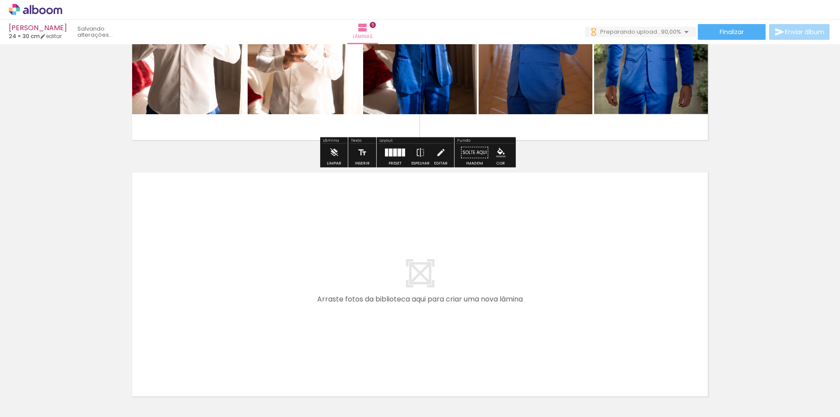
scroll to position [0, 214]
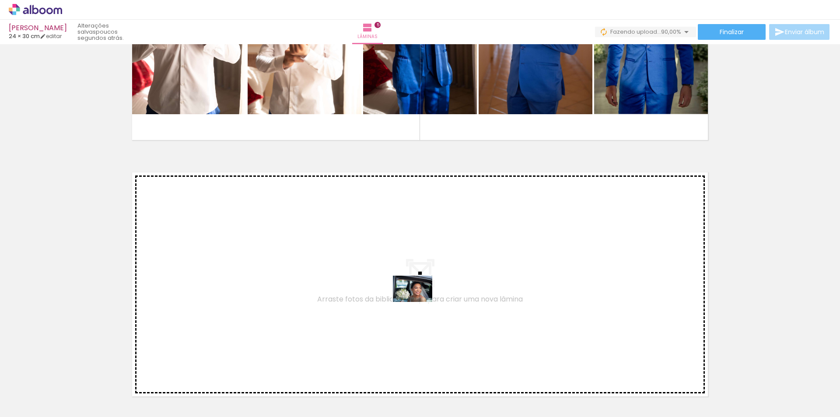
drag, startPoint x: 765, startPoint y: 397, endPoint x: 412, endPoint y: 301, distance: 365.7
click at [412, 301] on quentale-workspace at bounding box center [420, 208] width 840 height 417
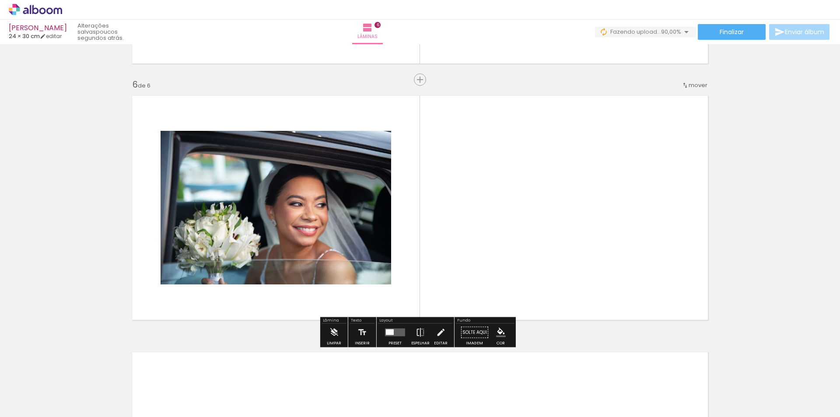
scroll to position [1266, 0]
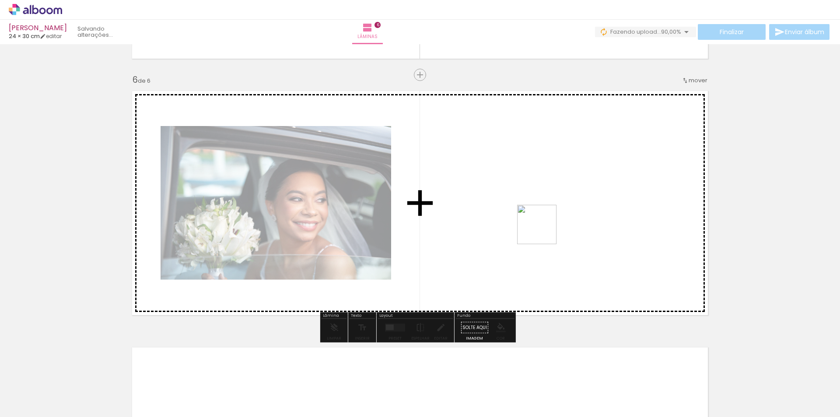
drag, startPoint x: 808, startPoint y: 395, endPoint x: 529, endPoint y: 219, distance: 330.4
click at [529, 219] on quentale-workspace at bounding box center [420, 208] width 840 height 417
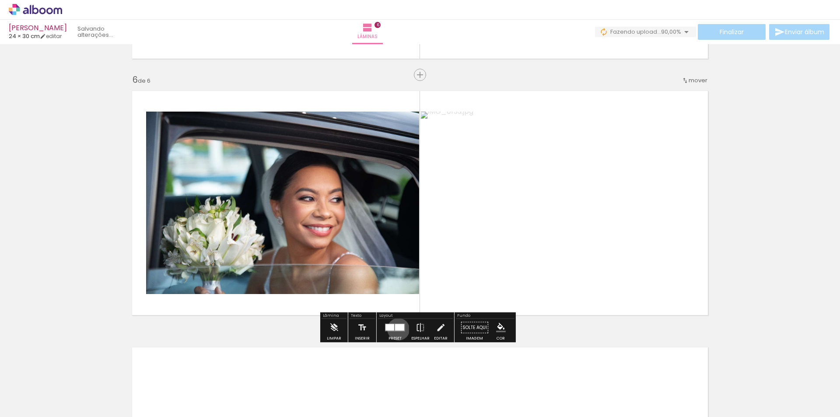
click at [397, 329] on div at bounding box center [399, 327] width 9 height 7
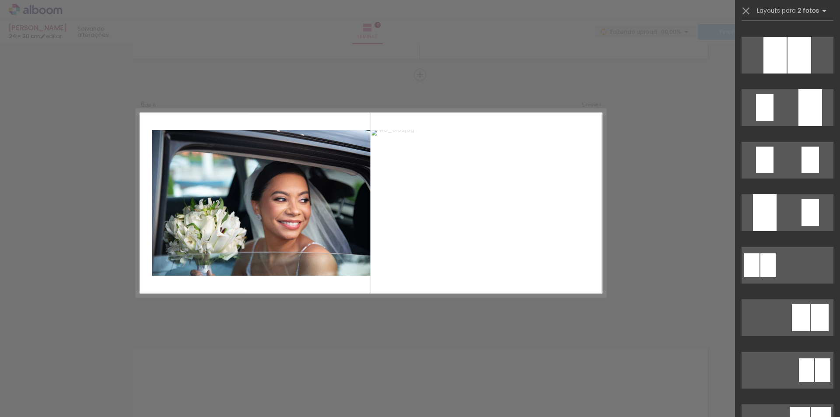
scroll to position [4593, 0]
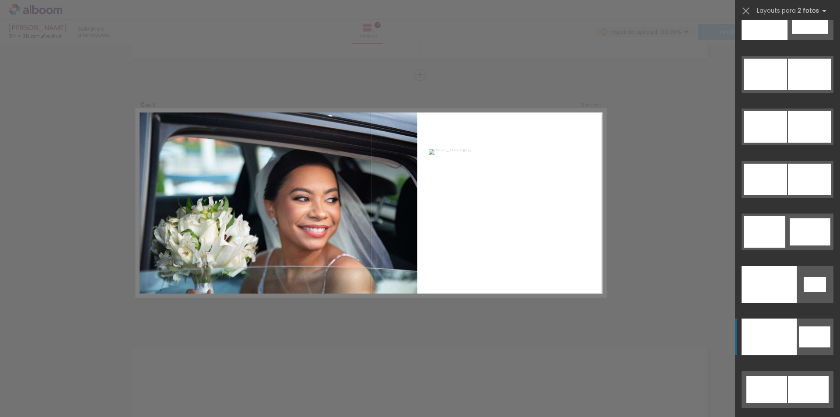
click at [773, 303] on div at bounding box center [769, 284] width 55 height 37
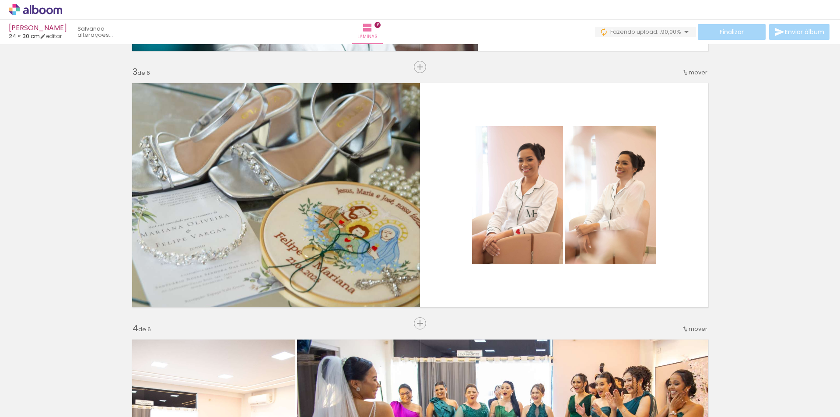
scroll to position [461, 0]
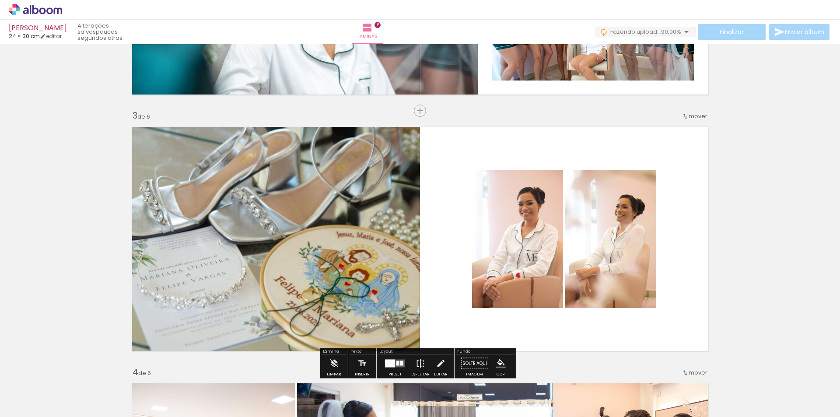
click at [397, 356] on div at bounding box center [395, 364] width 24 height 18
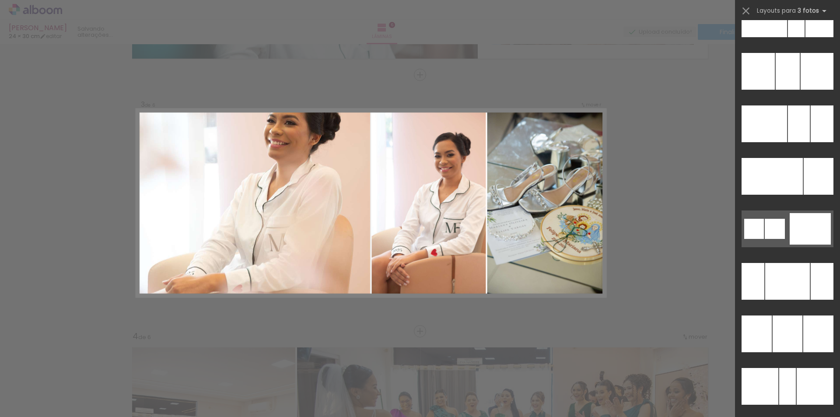
scroll to position [8387, 0]
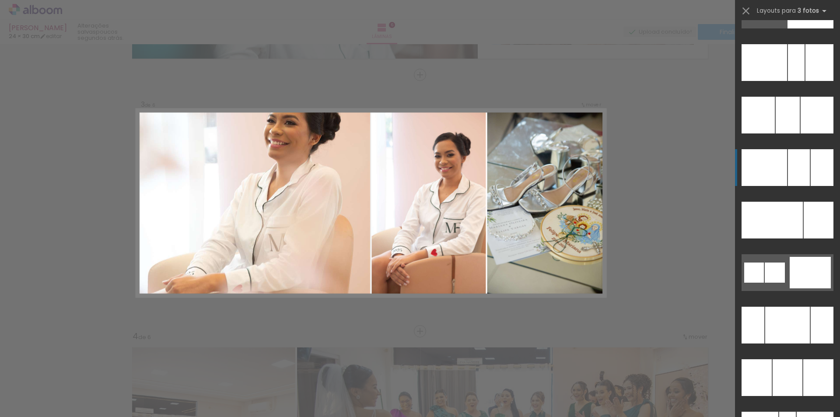
click at [795, 134] on div at bounding box center [788, 115] width 24 height 37
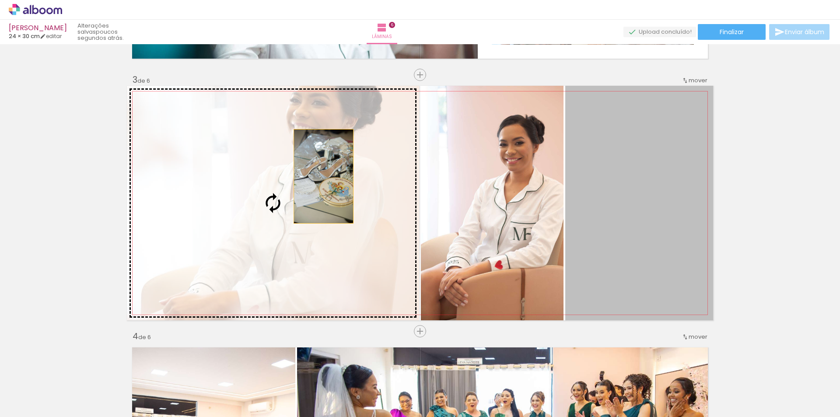
drag, startPoint x: 661, startPoint y: 181, endPoint x: 320, endPoint y: 176, distance: 340.6
click at [0, 0] on slot at bounding box center [0, 0] width 0 height 0
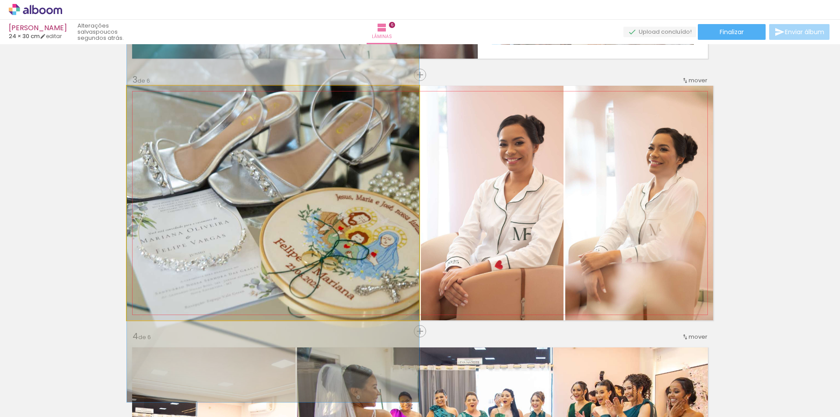
drag, startPoint x: 327, startPoint y: 176, endPoint x: 306, endPoint y: 155, distance: 29.1
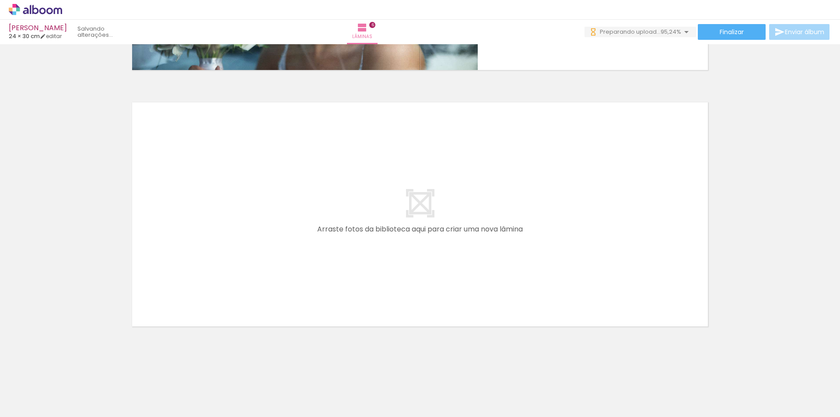
scroll to position [0, 309]
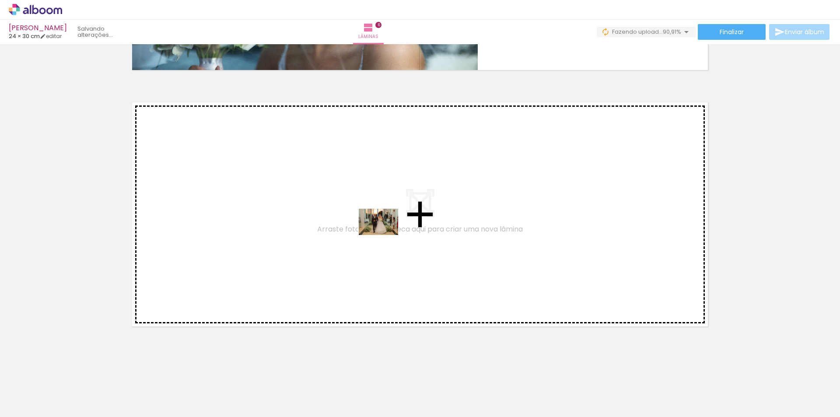
drag, startPoint x: 774, startPoint y: 396, endPoint x: 376, endPoint y: 232, distance: 430.2
click at [376, 232] on quentale-workspace at bounding box center [420, 208] width 840 height 417
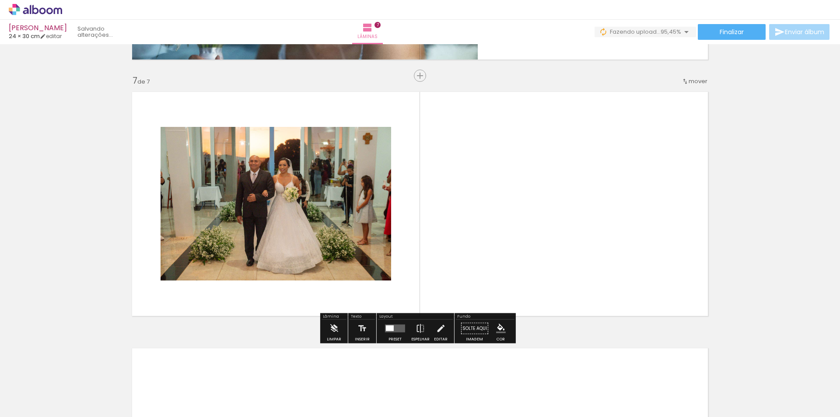
scroll to position [1523, 0]
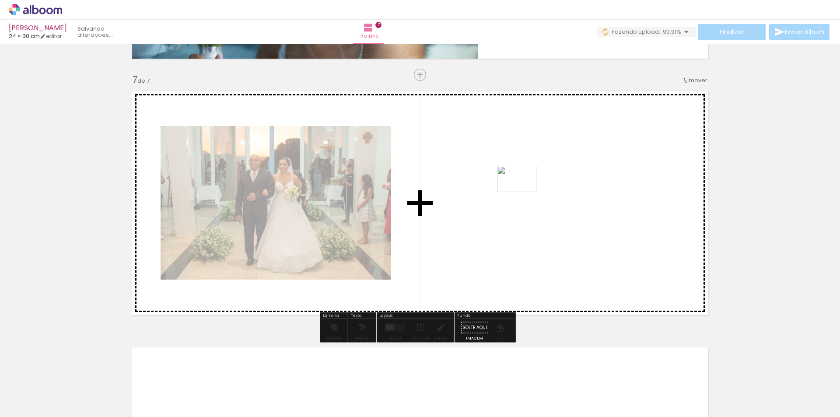
drag, startPoint x: 819, startPoint y: 394, endPoint x: 520, endPoint y: 190, distance: 361.1
click at [520, 190] on quentale-workspace at bounding box center [420, 208] width 840 height 417
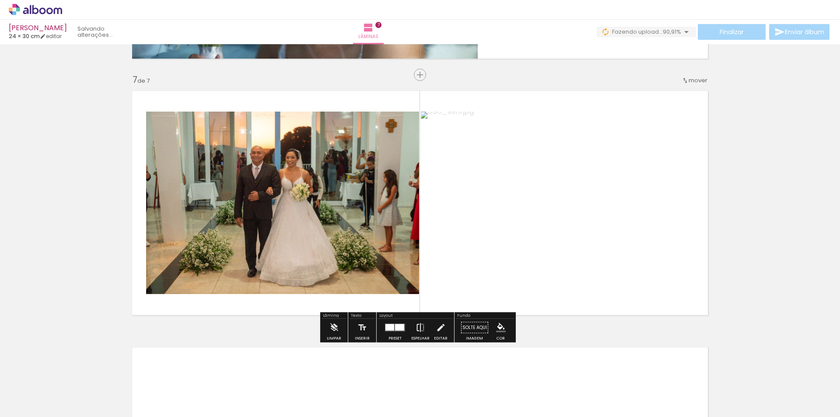
click at [418, 324] on iron-icon at bounding box center [421, 328] width 10 height 18
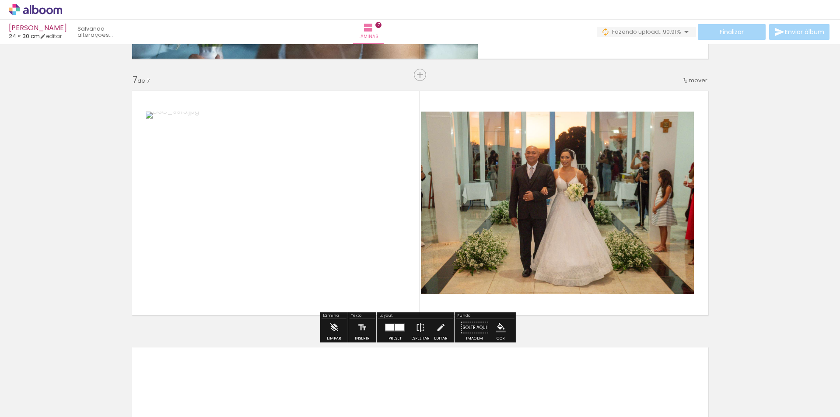
click at [398, 327] on div at bounding box center [399, 327] width 9 height 7
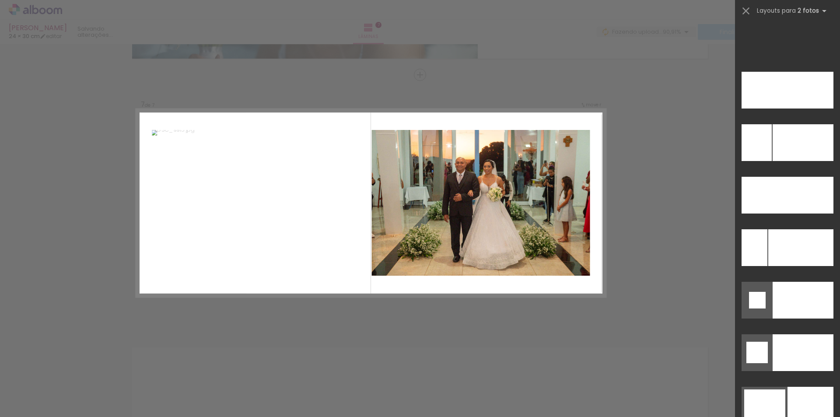
scroll to position [4593, 0]
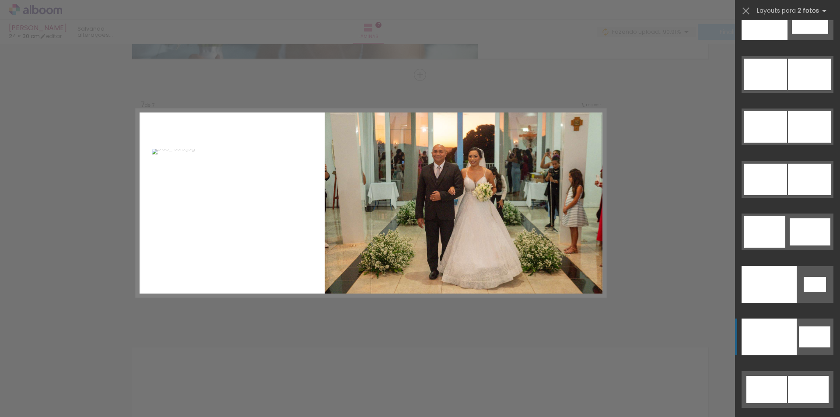
click at [804, 292] on div at bounding box center [815, 284] width 22 height 15
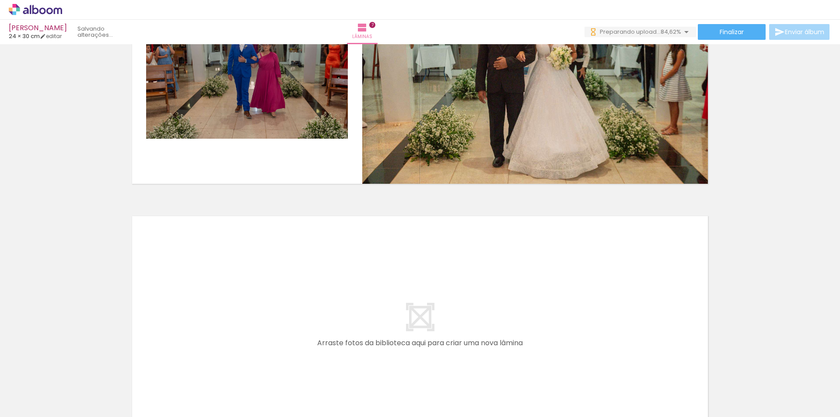
scroll to position [0, 509]
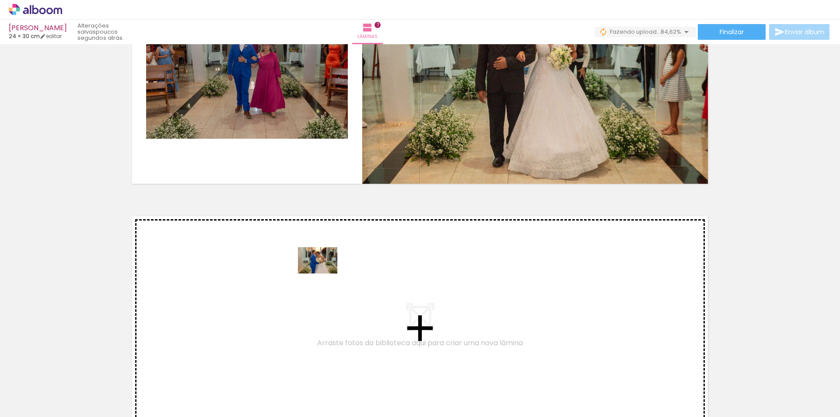
drag, startPoint x: 672, startPoint y: 392, endPoint x: 324, endPoint y: 274, distance: 367.6
click at [324, 274] on quentale-workspace at bounding box center [420, 208] width 840 height 417
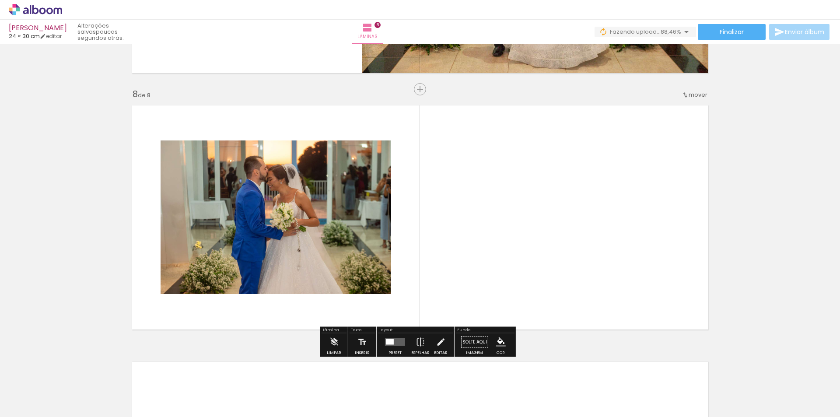
scroll to position [1779, 0]
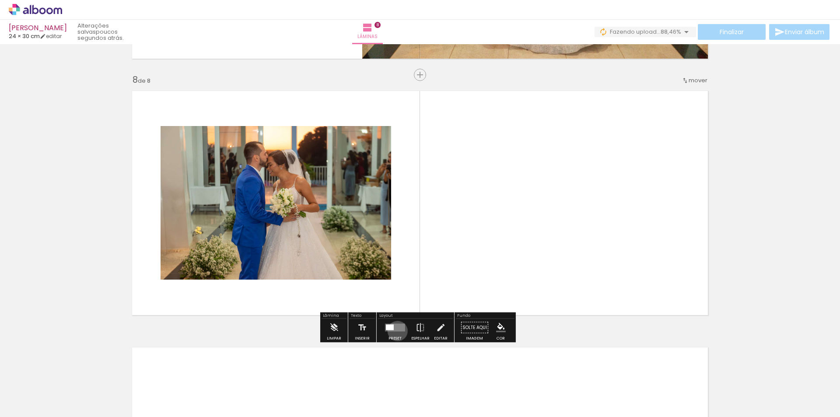
click at [396, 331] on quentale-layouter at bounding box center [395, 328] width 20 height 8
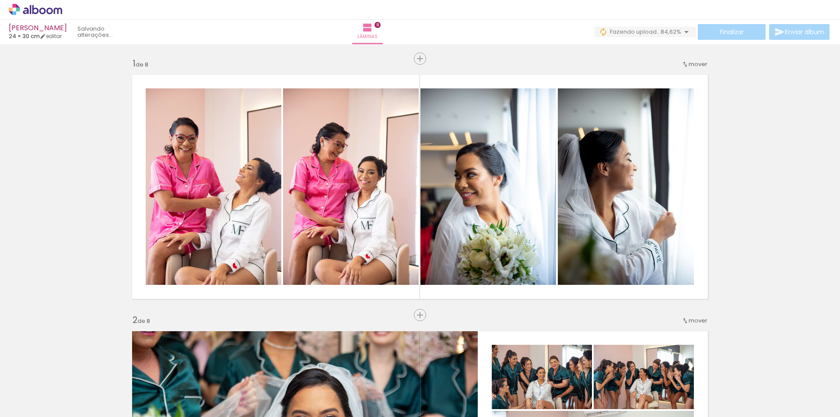
click at [548, 261] on quentale-workspace at bounding box center [420, 208] width 840 height 417
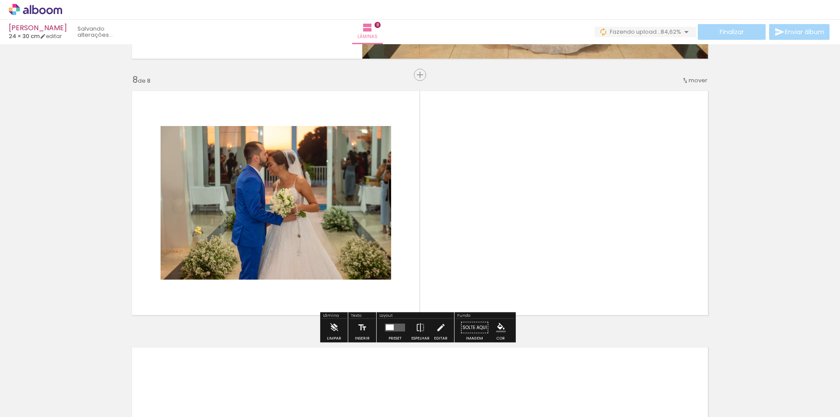
scroll to position [0, 509]
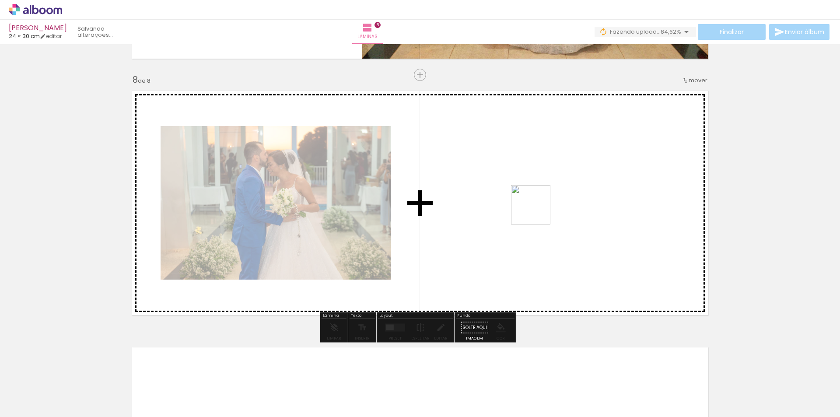
drag, startPoint x: 711, startPoint y: 388, endPoint x: 569, endPoint y: 236, distance: 207.5
click at [535, 209] on quentale-workspace at bounding box center [420, 208] width 840 height 417
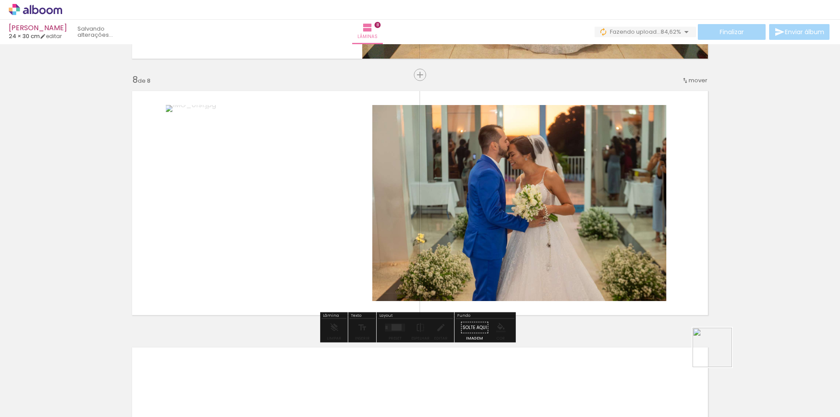
drag, startPoint x: 719, startPoint y: 354, endPoint x: 618, endPoint y: 255, distance: 141.4
click at [609, 239] on quentale-workspace at bounding box center [420, 208] width 840 height 417
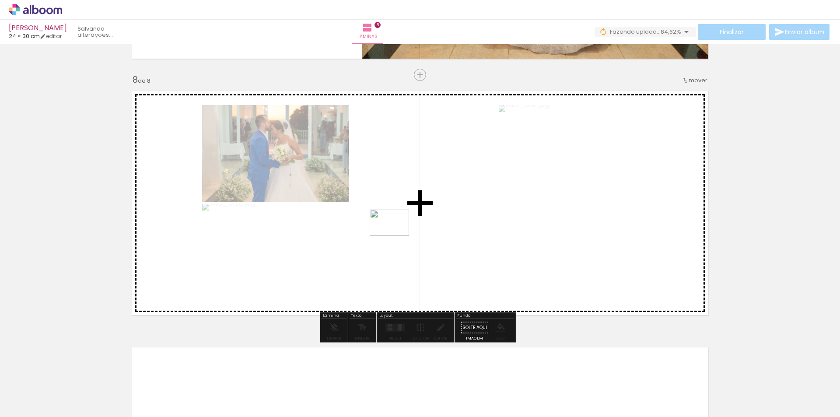
drag, startPoint x: 819, startPoint y: 394, endPoint x: 396, endPoint y: 236, distance: 450.8
click at [396, 236] on quentale-workspace at bounding box center [420, 208] width 840 height 417
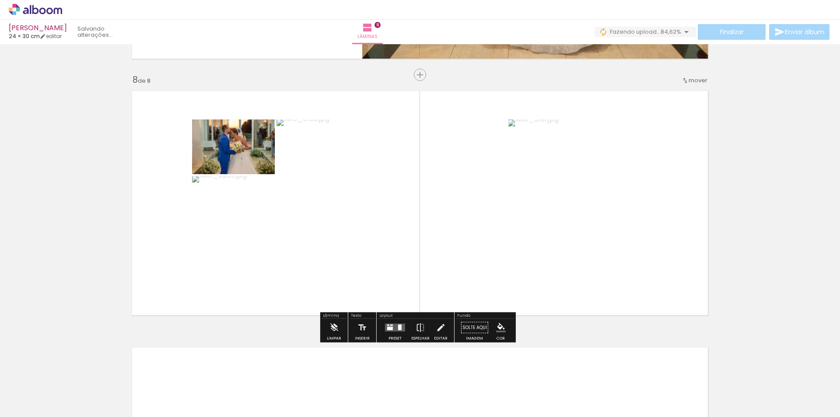
click at [398, 328] on div at bounding box center [400, 328] width 4 height 6
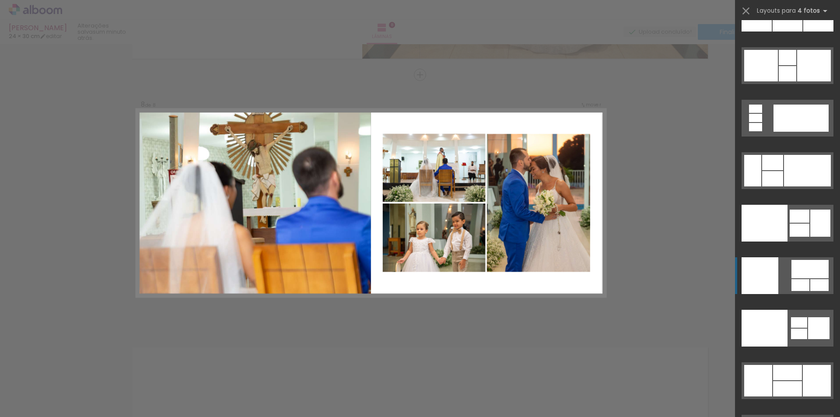
scroll to position [18188, 0]
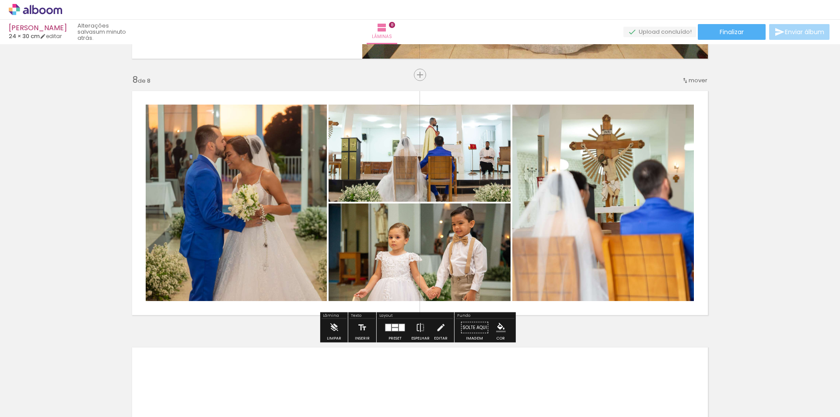
click at [389, 329] on div at bounding box center [389, 327] width 6 height 7
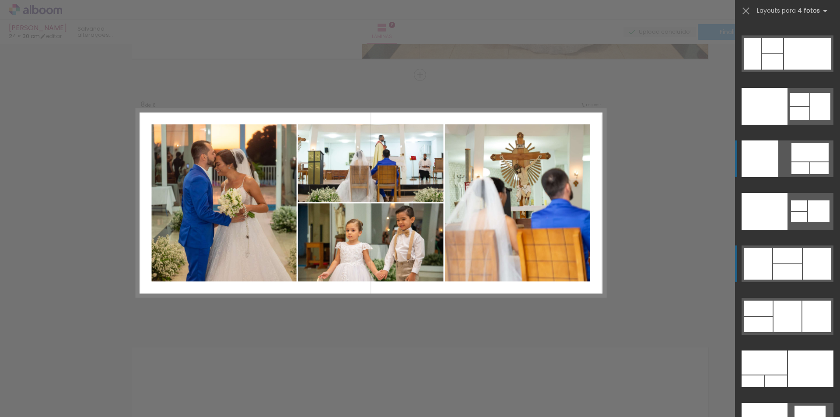
scroll to position [18130, 0]
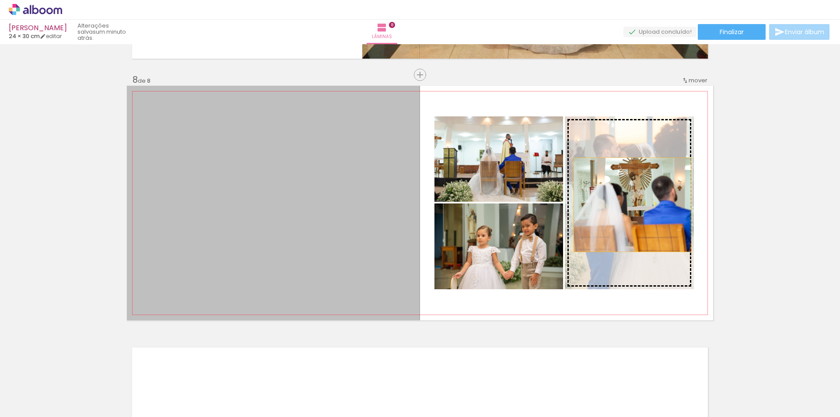
drag, startPoint x: 324, startPoint y: 213, endPoint x: 630, endPoint y: 205, distance: 306.1
click at [0, 0] on slot at bounding box center [0, 0] width 0 height 0
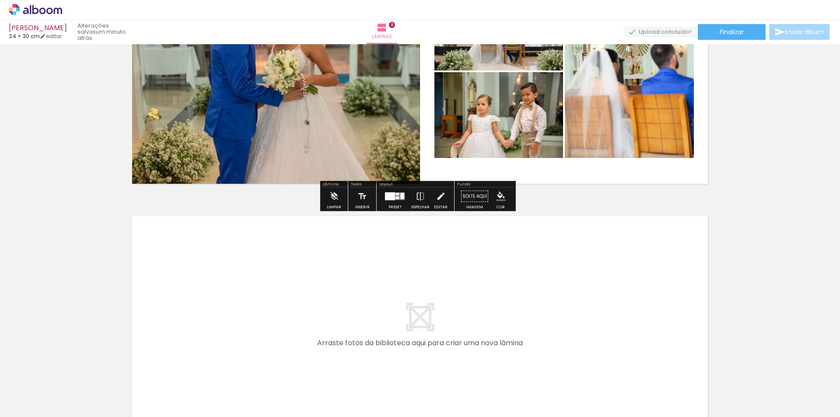
scroll to position [1954, 0]
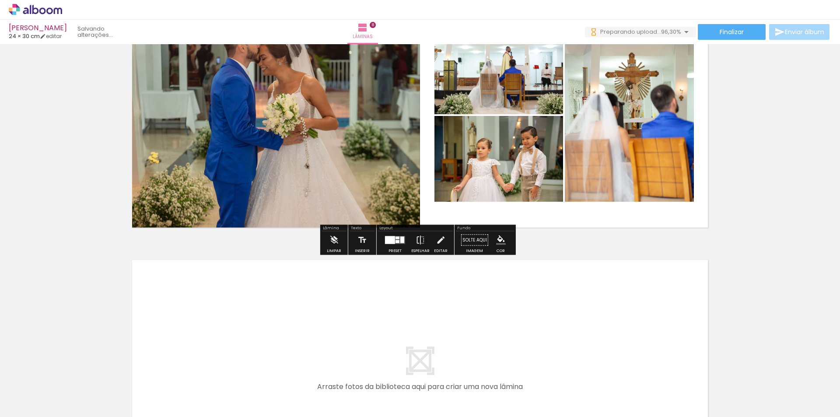
scroll to position [0, 656]
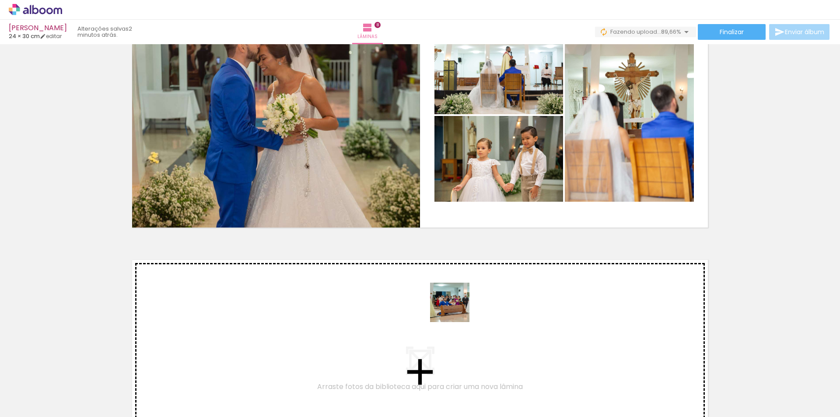
drag, startPoint x: 710, startPoint y: 398, endPoint x: 405, endPoint y: 303, distance: 319.5
click at [405, 303] on quentale-workspace at bounding box center [420, 208] width 840 height 417
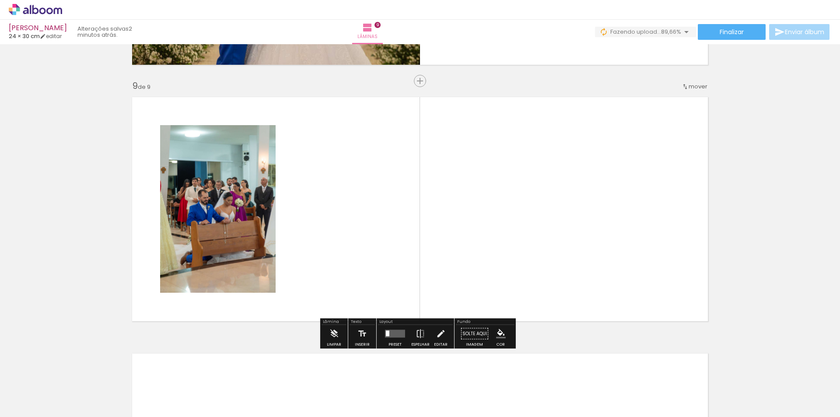
scroll to position [2036, 0]
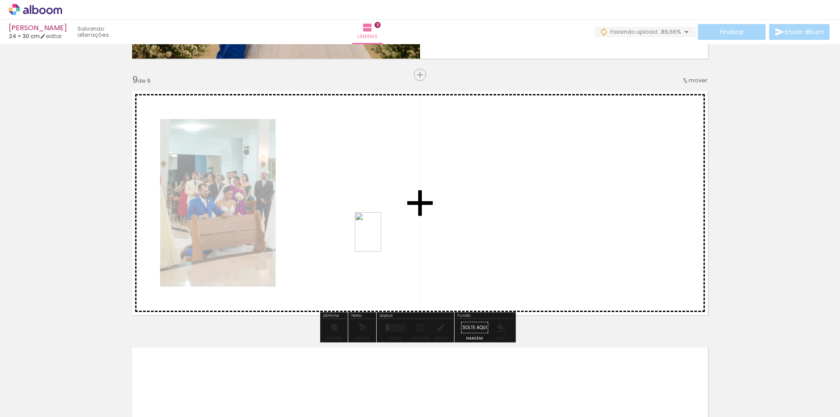
drag, startPoint x: 769, startPoint y: 394, endPoint x: 348, endPoint y: 222, distance: 454.3
click at [348, 222] on quentale-workspace at bounding box center [420, 208] width 840 height 417
drag, startPoint x: 809, startPoint y: 385, endPoint x: 498, endPoint y: 201, distance: 361.5
click at [498, 201] on quentale-workspace at bounding box center [420, 208] width 840 height 417
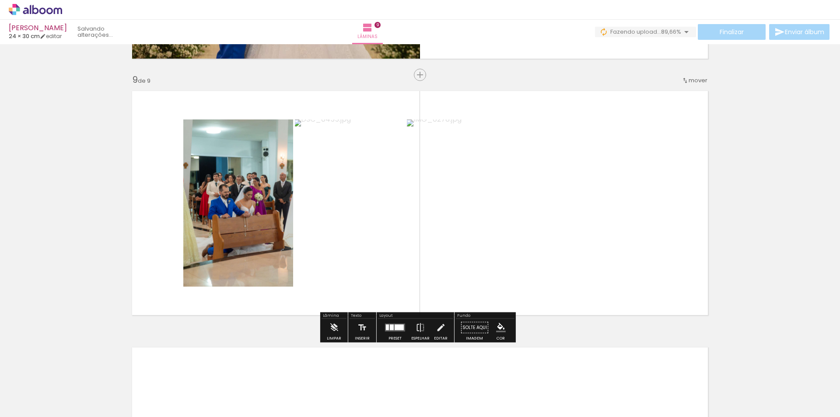
drag, startPoint x: 395, startPoint y: 330, endPoint x: 403, endPoint y: 326, distance: 8.9
click at [395, 330] on quentale-layouter at bounding box center [395, 328] width 20 height 8
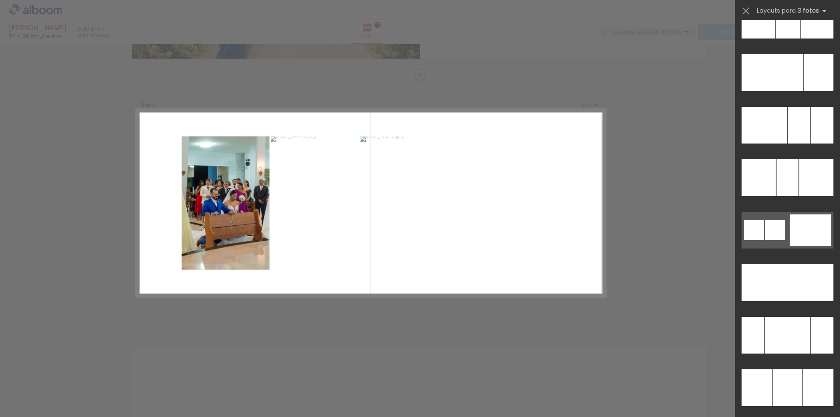
scroll to position [8508, 0]
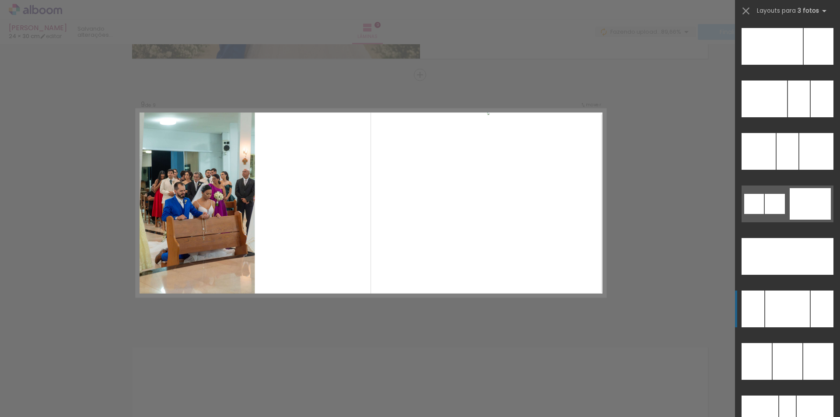
click at [795, 170] on div at bounding box center [788, 151] width 22 height 37
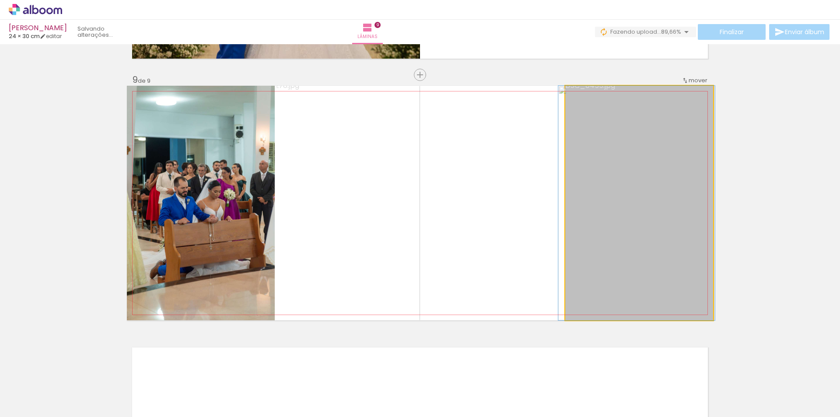
drag, startPoint x: 636, startPoint y: 224, endPoint x: 633, endPoint y: 190, distance: 33.8
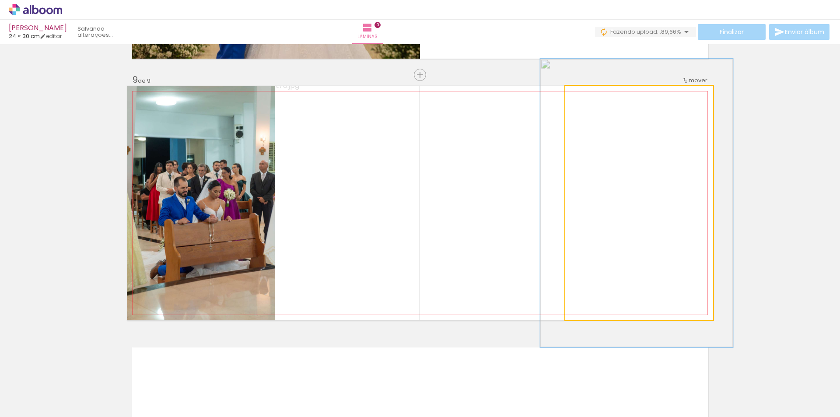
drag, startPoint x: 587, startPoint y: 95, endPoint x: 595, endPoint y: 96, distance: 7.9
type paper-slider "126"
click at [595, 95] on div at bounding box center [593, 95] width 14 height 14
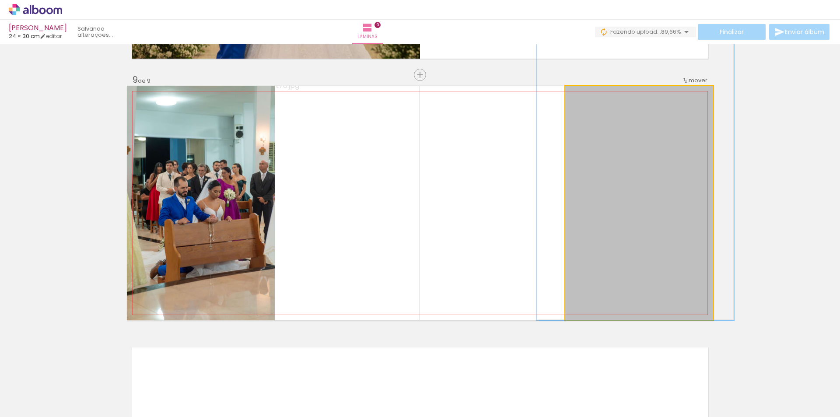
drag, startPoint x: 643, startPoint y: 161, endPoint x: 641, endPoint y: 125, distance: 36.4
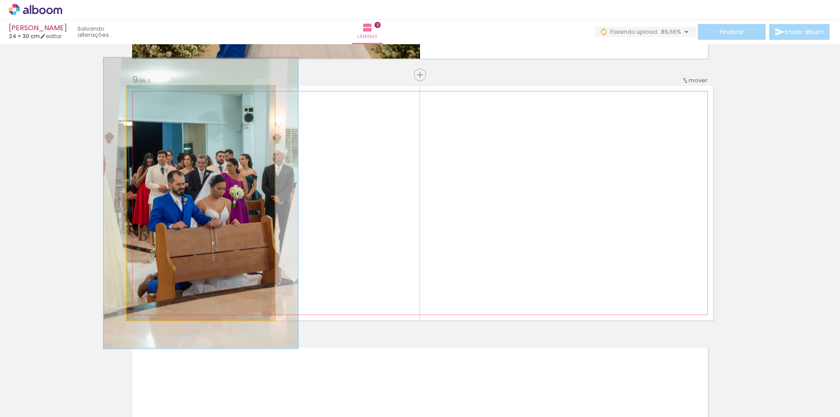
drag, startPoint x: 144, startPoint y: 96, endPoint x: 151, endPoint y: 95, distance: 7.6
type paper-slider "124"
click at [151, 95] on div at bounding box center [155, 95] width 8 height 8
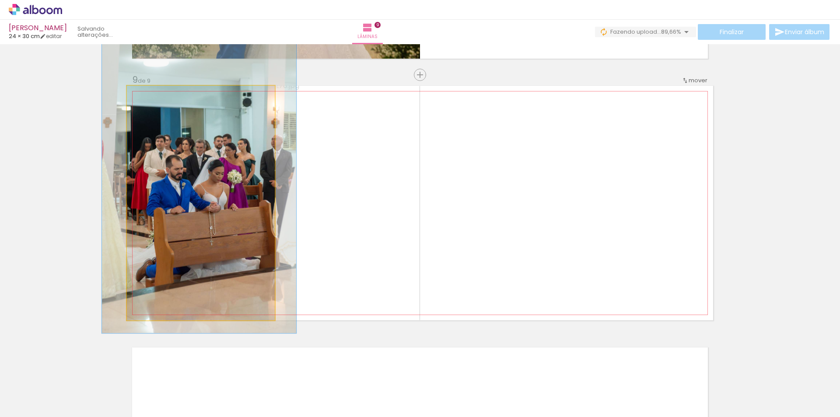
drag, startPoint x: 179, startPoint y: 147, endPoint x: 178, endPoint y: 132, distance: 15.4
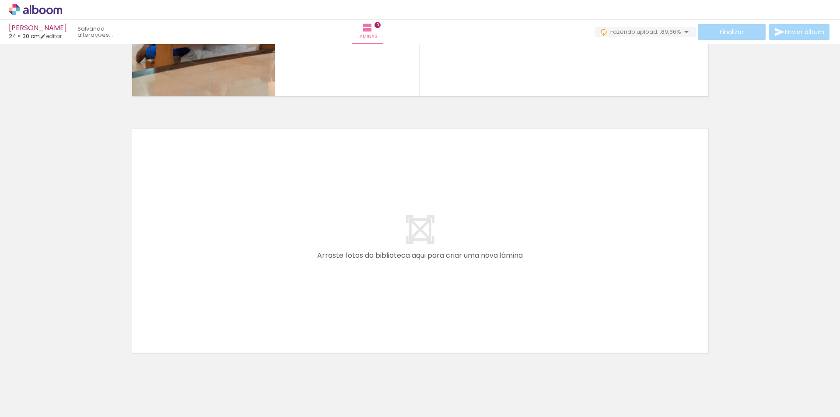
scroll to position [2281, 0]
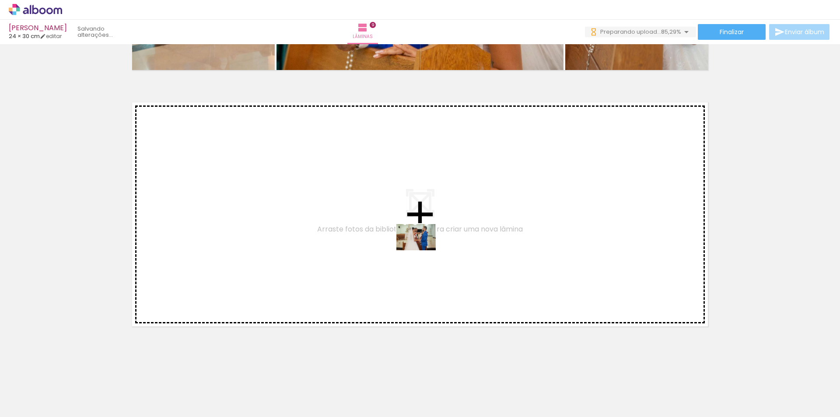
drag, startPoint x: 616, startPoint y: 396, endPoint x: 401, endPoint y: 237, distance: 267.7
click at [401, 237] on quentale-workspace at bounding box center [420, 208] width 840 height 417
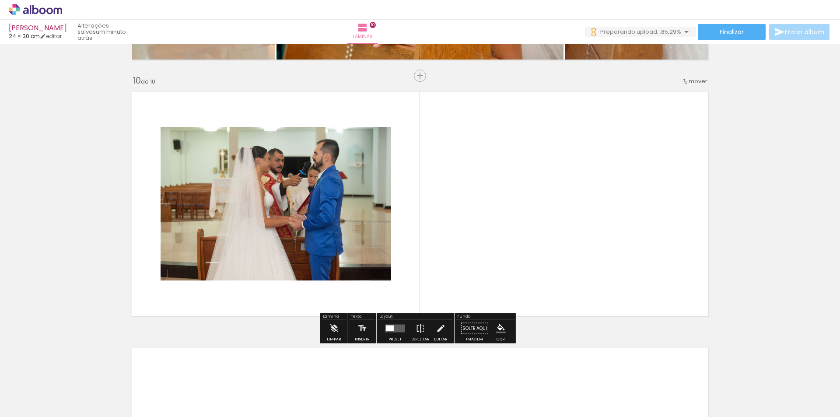
scroll to position [2292, 0]
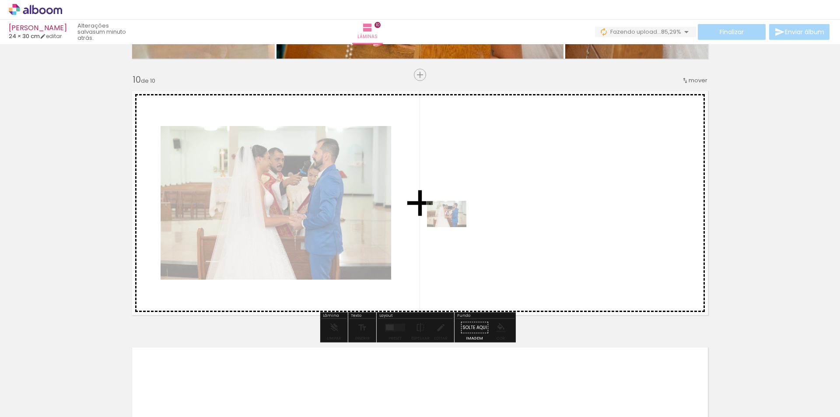
drag, startPoint x: 619, startPoint y: 396, endPoint x: 453, endPoint y: 227, distance: 237.4
click at [453, 227] on quentale-workspace at bounding box center [420, 208] width 840 height 417
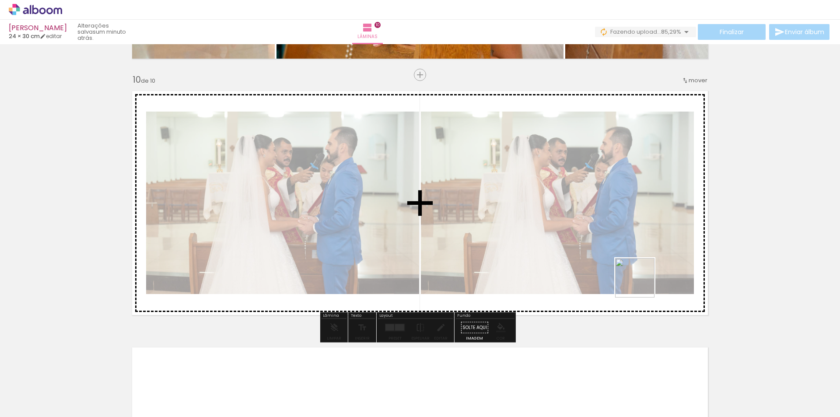
drag, startPoint x: 750, startPoint y: 396, endPoint x: 578, endPoint y: 228, distance: 240.8
click at [575, 218] on quentale-workspace at bounding box center [420, 208] width 840 height 417
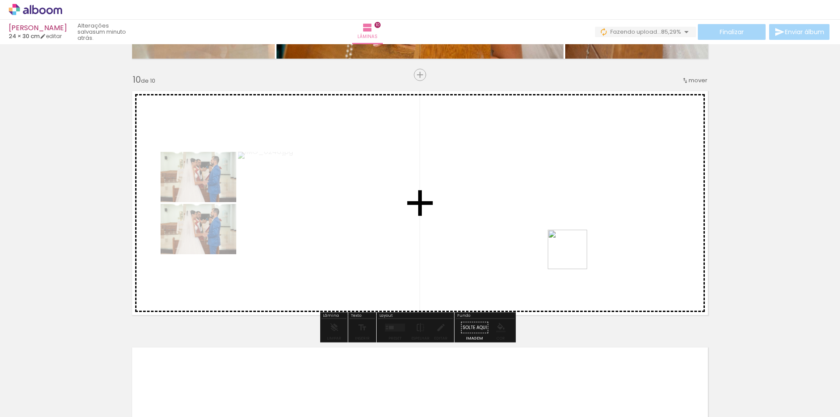
drag, startPoint x: 772, startPoint y: 376, endPoint x: 529, endPoint y: 221, distance: 288.7
click at [529, 221] on quentale-workspace at bounding box center [420, 208] width 840 height 417
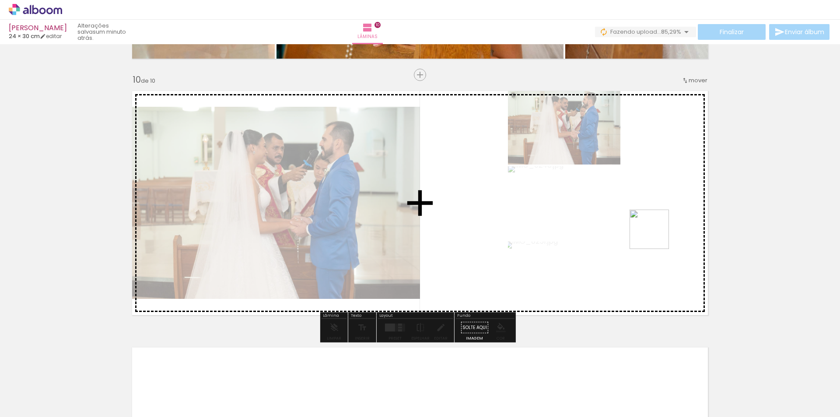
drag, startPoint x: 717, startPoint y: 398, endPoint x: 656, endPoint y: 236, distance: 173.0
click at [656, 236] on quentale-workspace at bounding box center [420, 208] width 840 height 417
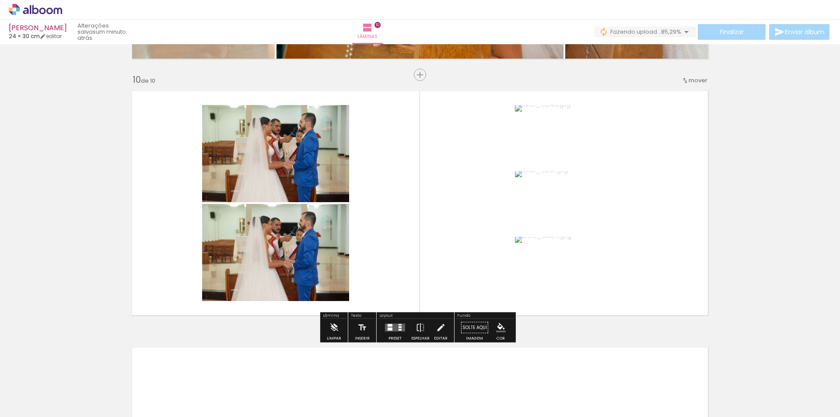
click at [388, 328] on div at bounding box center [390, 329] width 5 height 3
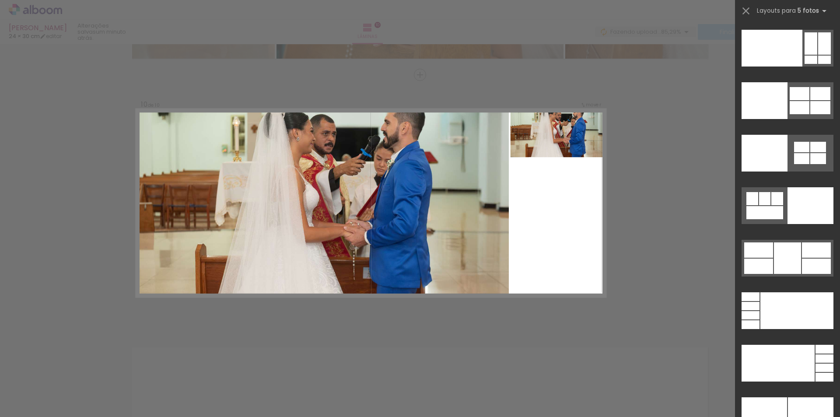
scroll to position [23905, 0]
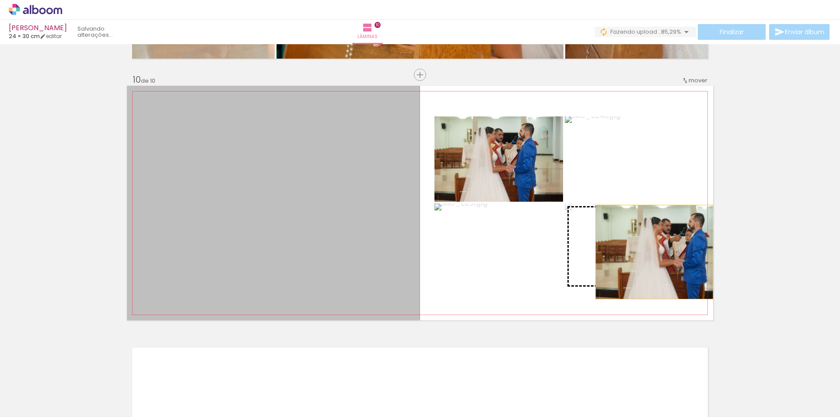
drag, startPoint x: 255, startPoint y: 203, endPoint x: 651, endPoint y: 252, distance: 399.6
click at [0, 0] on slot at bounding box center [0, 0] width 0 height 0
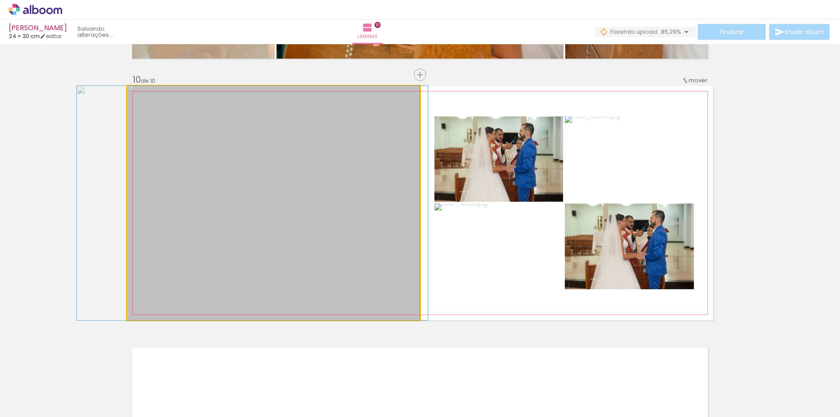
drag, startPoint x: 306, startPoint y: 149, endPoint x: 285, endPoint y: 140, distance: 23.1
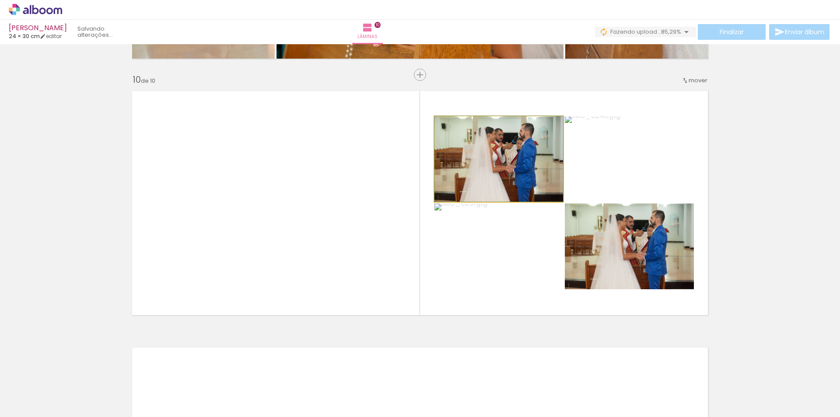
drag, startPoint x: 517, startPoint y: 165, endPoint x: 508, endPoint y: 163, distance: 9.4
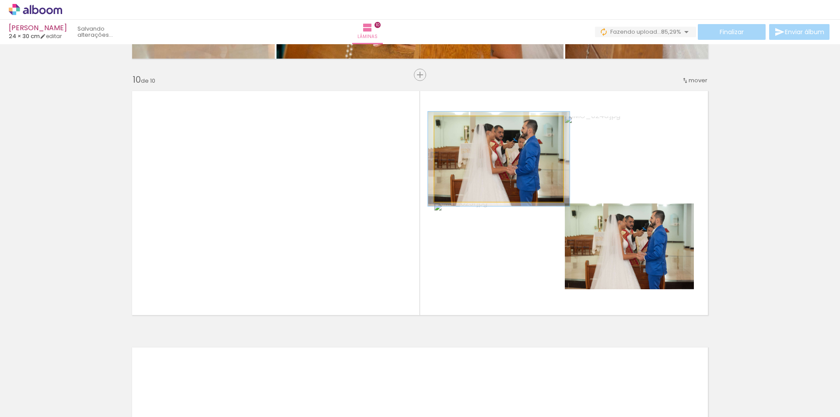
type paper-slider "110"
click at [454, 124] on div at bounding box center [458, 126] width 8 height 8
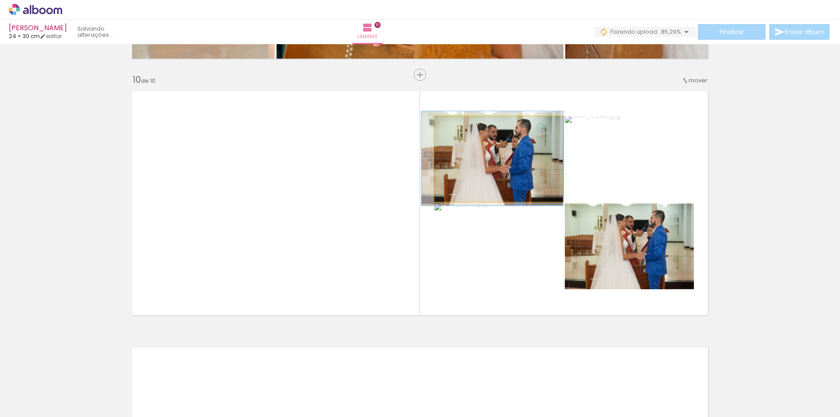
drag, startPoint x: 484, startPoint y: 143, endPoint x: 477, endPoint y: 143, distance: 7.0
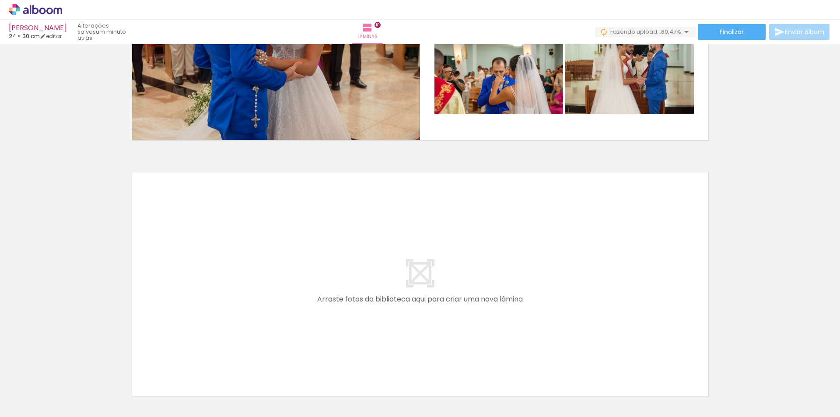
scroll to position [2292, 0]
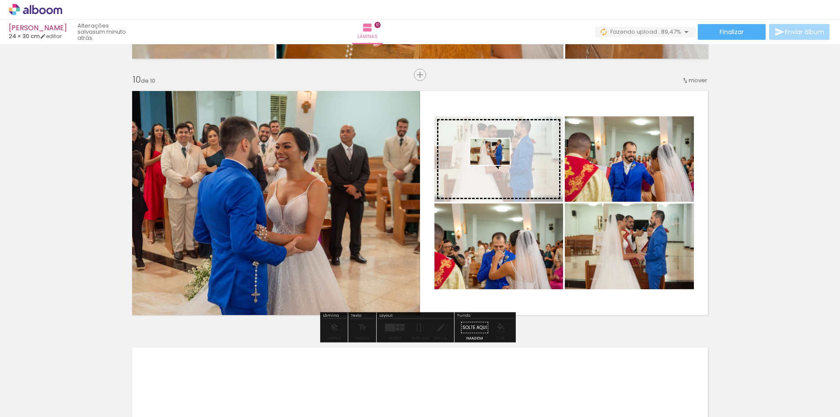
drag, startPoint x: 463, startPoint y: 396, endPoint x: 497, endPoint y: 165, distance: 233.6
click at [497, 165] on quentale-workspace at bounding box center [420, 208] width 840 height 417
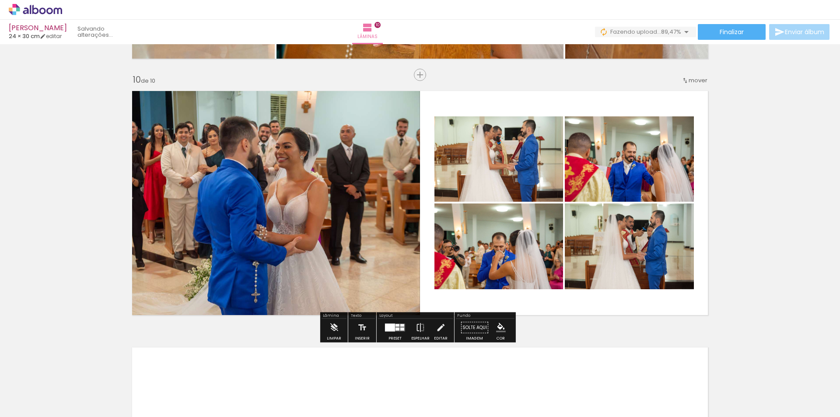
scroll to position [2336, 0]
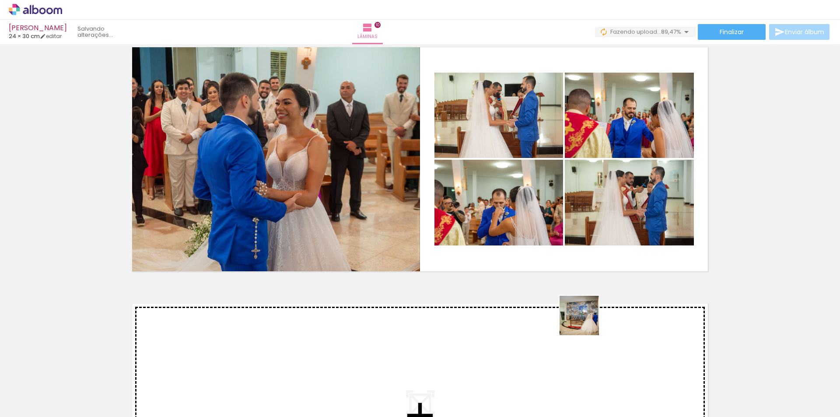
drag, startPoint x: 662, startPoint y: 390, endPoint x: 582, endPoint y: 320, distance: 106.1
click at [582, 320] on quentale-workspace at bounding box center [420, 208] width 840 height 417
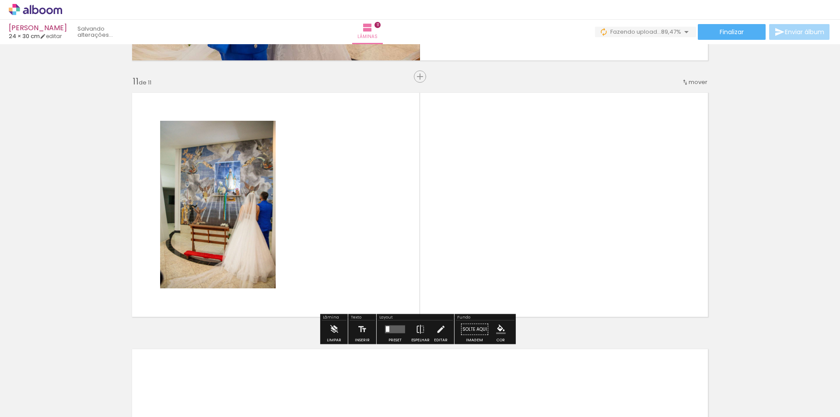
scroll to position [2549, 0]
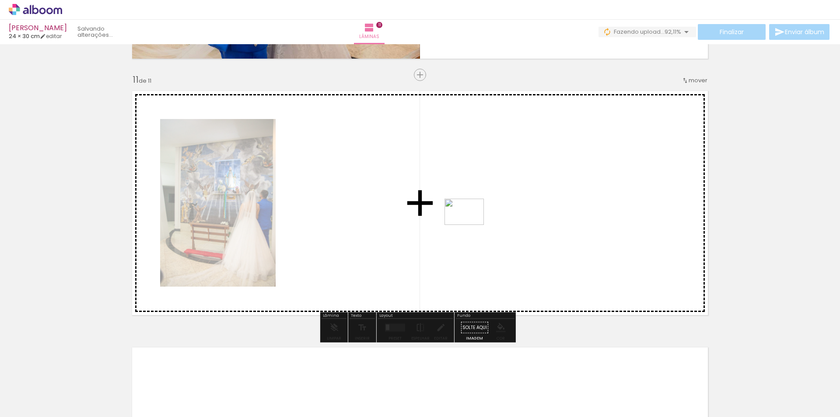
drag, startPoint x: 762, startPoint y: 397, endPoint x: 471, endPoint y: 225, distance: 339.3
click at [471, 225] on quentale-workspace at bounding box center [420, 208] width 840 height 417
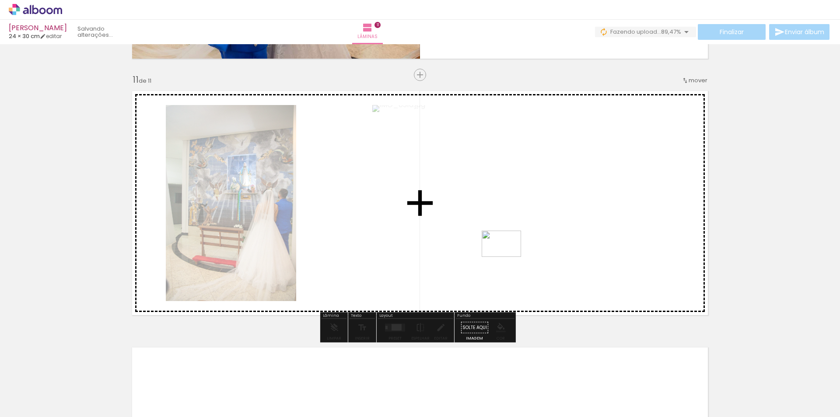
drag, startPoint x: 782, startPoint y: 389, endPoint x: 508, endPoint y: 257, distance: 303.8
click at [508, 257] on quentale-workspace at bounding box center [420, 208] width 840 height 417
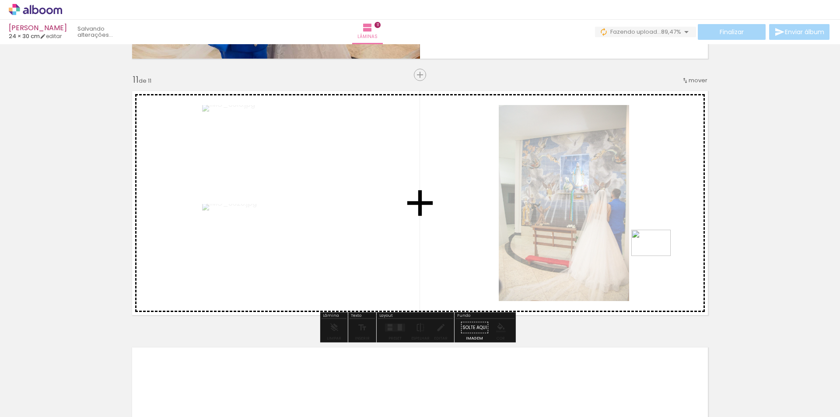
drag, startPoint x: 716, startPoint y: 387, endPoint x: 639, endPoint y: 279, distance: 132.4
click at [658, 255] on quentale-workspace at bounding box center [420, 208] width 840 height 417
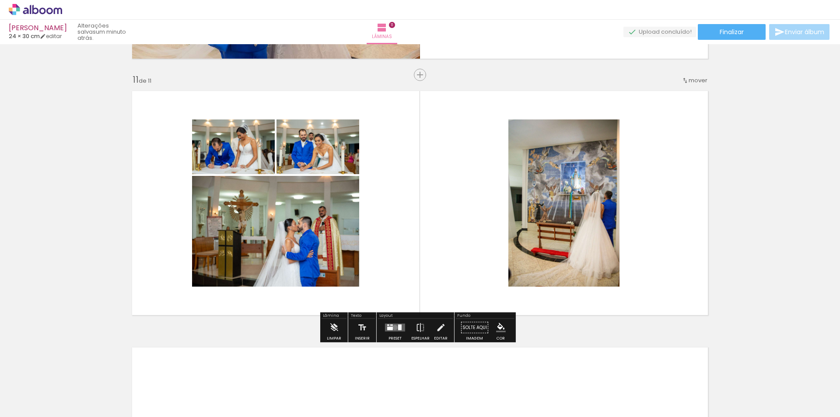
click at [393, 327] on quentale-layouter at bounding box center [395, 328] width 20 height 8
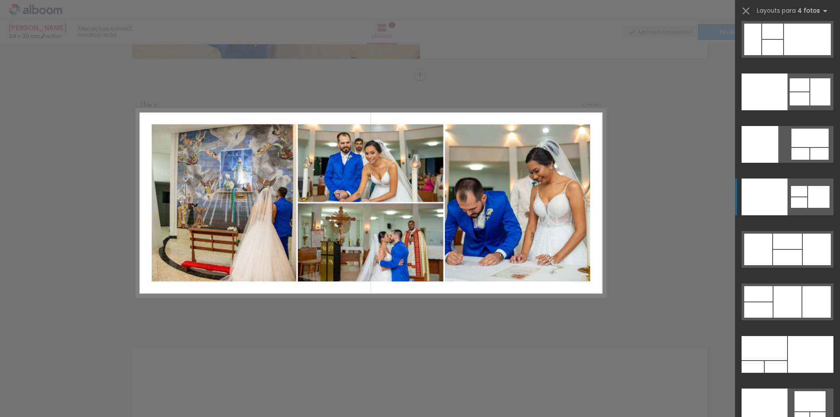
scroll to position [18188, 0]
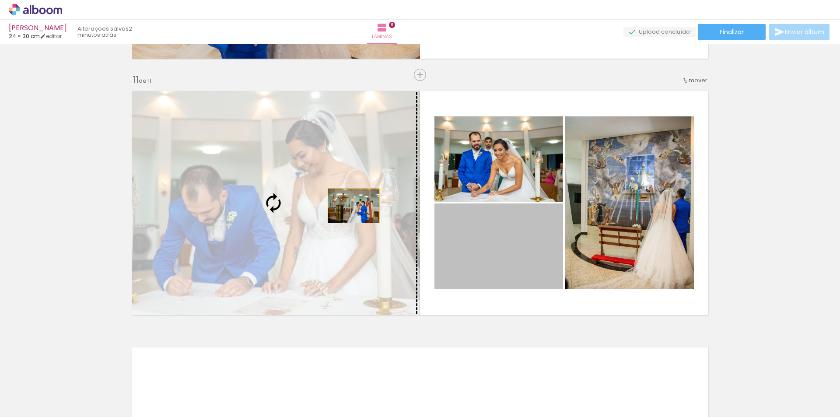
drag, startPoint x: 508, startPoint y: 252, endPoint x: 304, endPoint y: 192, distance: 212.9
click at [0, 0] on slot at bounding box center [0, 0] width 0 height 0
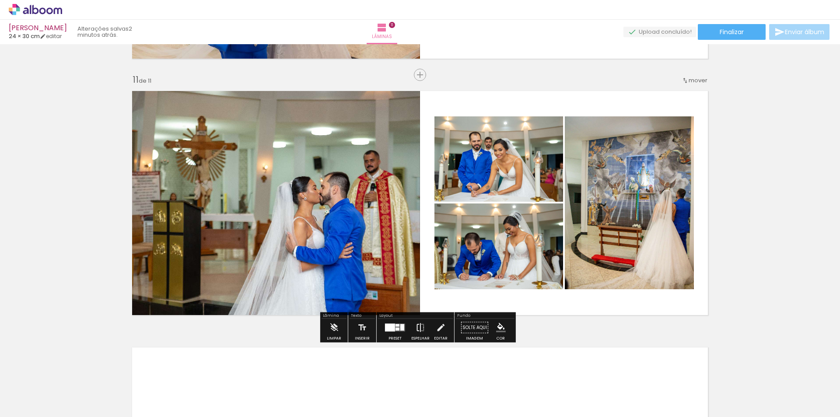
click at [417, 330] on iron-icon at bounding box center [421, 328] width 10 height 18
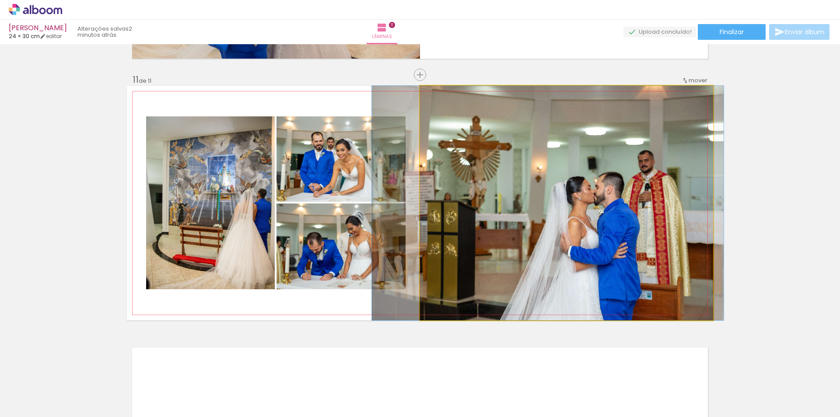
drag, startPoint x: 545, startPoint y: 232, endPoint x: 526, endPoint y: 201, distance: 36.6
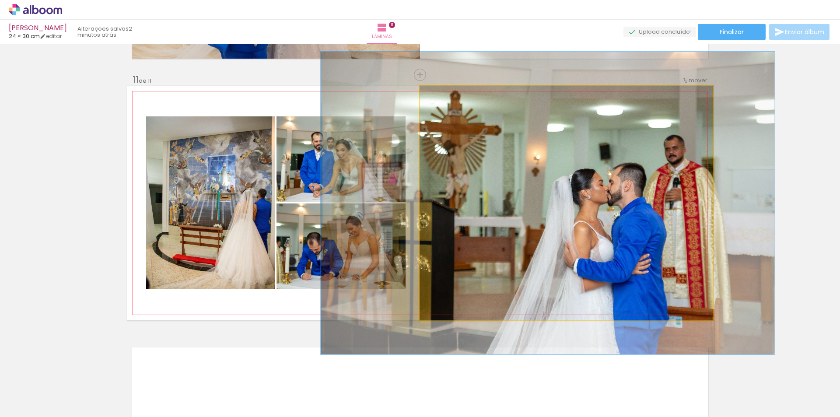
drag, startPoint x: 438, startPoint y: 96, endPoint x: 447, endPoint y: 95, distance: 8.8
type paper-slider "129"
click at [447, 95] on div at bounding box center [450, 95] width 8 height 8
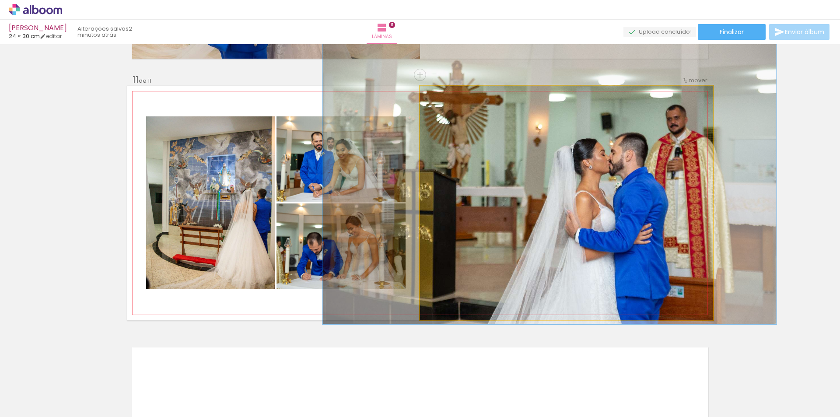
drag, startPoint x: 546, startPoint y: 200, endPoint x: 546, endPoint y: 172, distance: 28.0
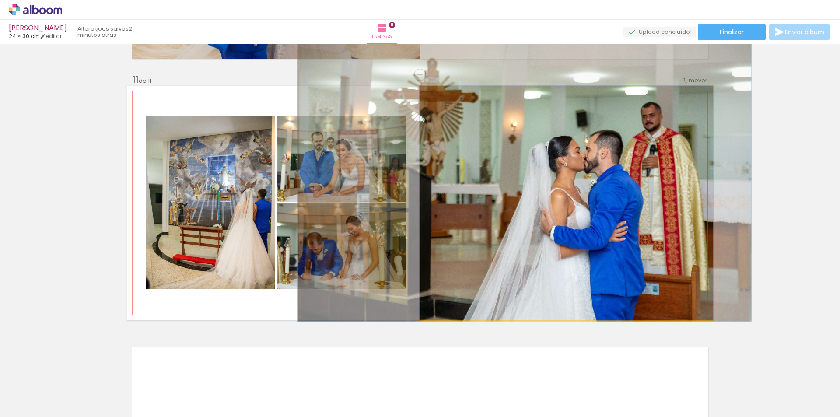
drag, startPoint x: 661, startPoint y: 190, endPoint x: 636, endPoint y: 188, distance: 25.1
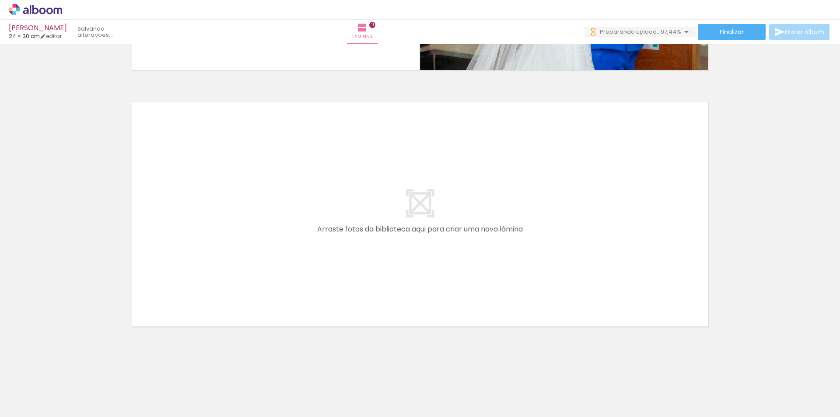
scroll to position [0, 1244]
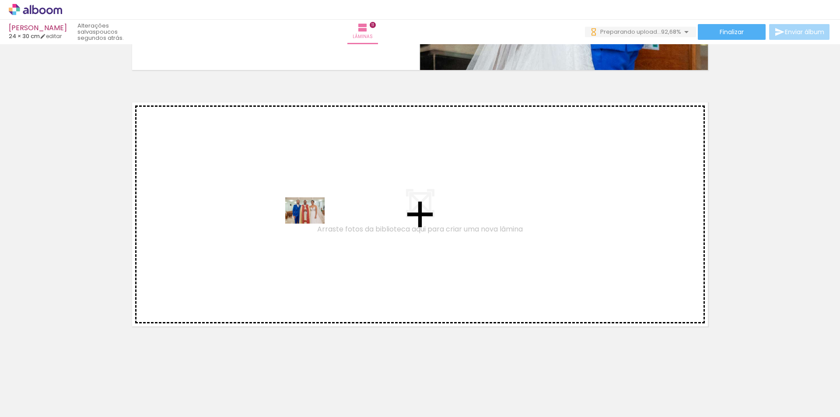
drag, startPoint x: 709, startPoint y: 397, endPoint x: 311, endPoint y: 223, distance: 433.8
click at [311, 223] on quentale-workspace at bounding box center [420, 208] width 840 height 417
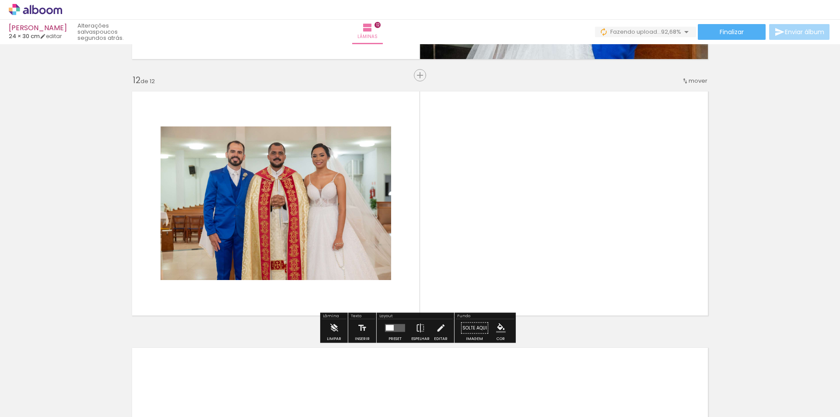
scroll to position [2805, 0]
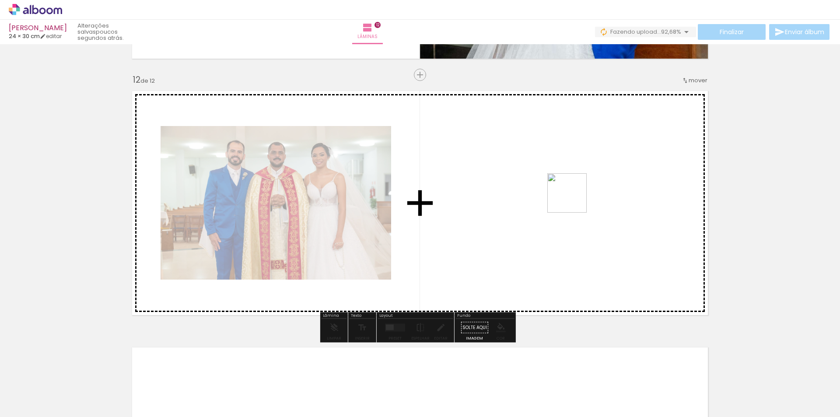
drag, startPoint x: 753, startPoint y: 394, endPoint x: 564, endPoint y: 189, distance: 279.1
click at [564, 189] on quentale-workspace at bounding box center [420, 208] width 840 height 417
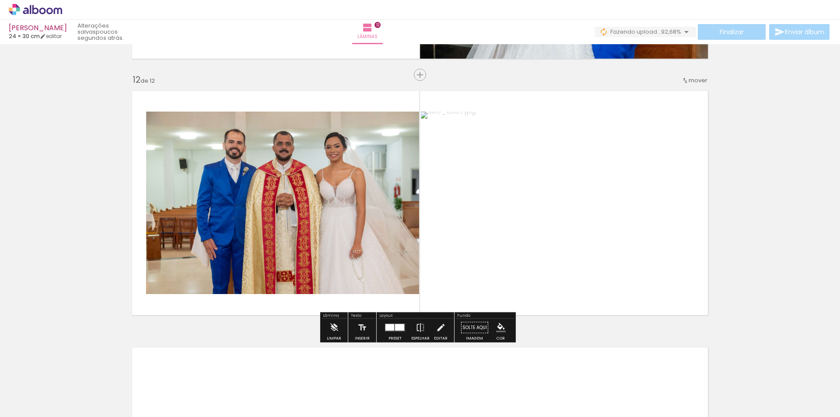
drag, startPoint x: 809, startPoint y: 392, endPoint x: 695, endPoint y: 239, distance: 191.5
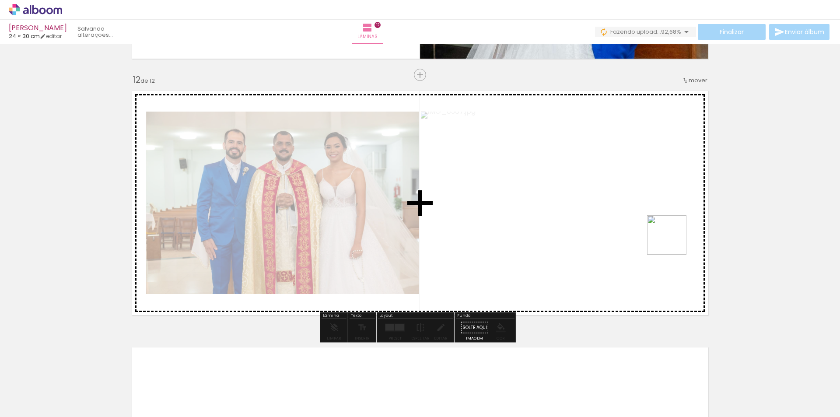
drag, startPoint x: 812, startPoint y: 391, endPoint x: 673, endPoint y: 241, distance: 204.4
click at [673, 241] on quentale-workspace at bounding box center [420, 208] width 840 height 417
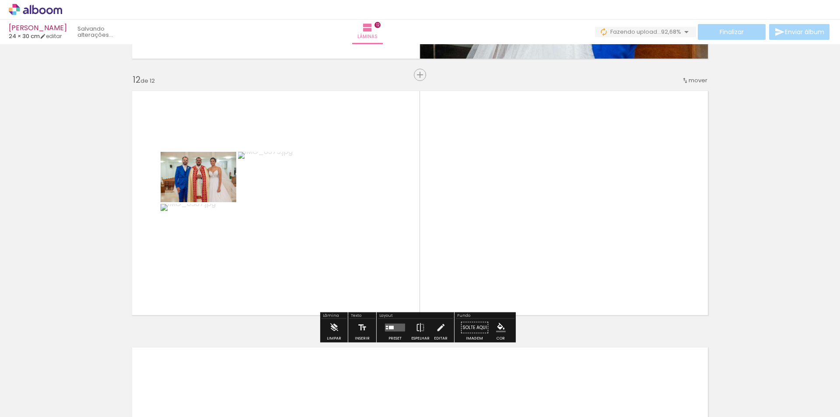
click at [390, 324] on quentale-layouter at bounding box center [395, 328] width 20 height 8
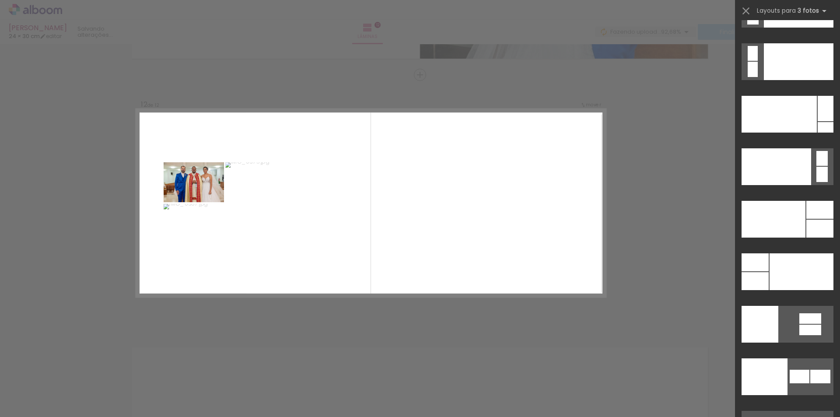
scroll to position [10449, 0]
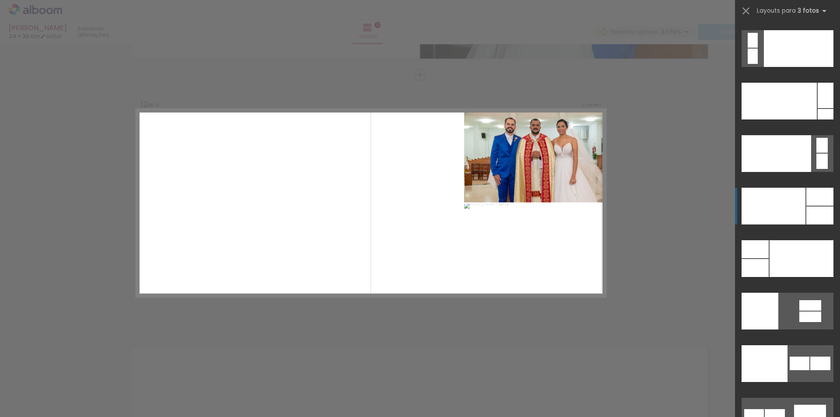
click at [801, 119] on div at bounding box center [779, 101] width 75 height 37
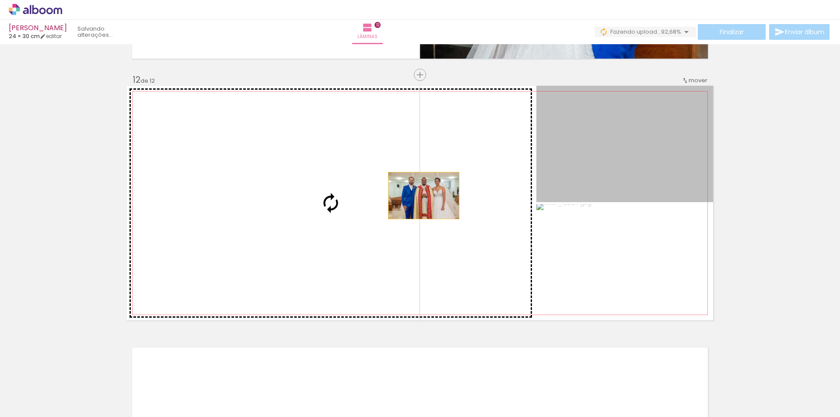
drag, startPoint x: 627, startPoint y: 169, endPoint x: 339, endPoint y: 206, distance: 290.8
click at [0, 0] on slot at bounding box center [0, 0] width 0 height 0
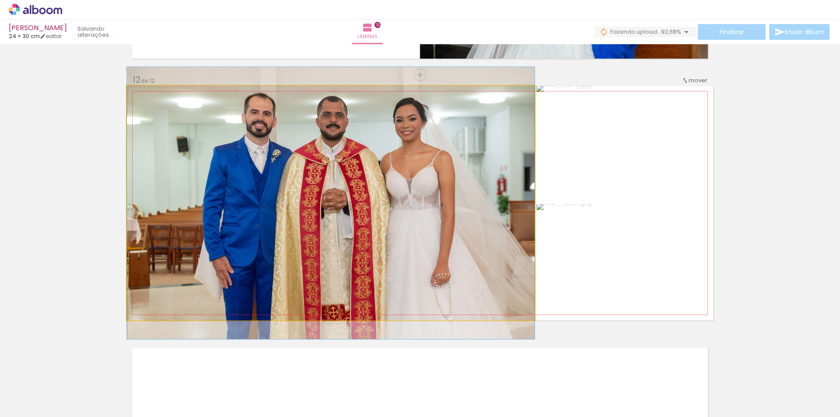
click at [461, 203] on quentale-photo at bounding box center [331, 203] width 408 height 235
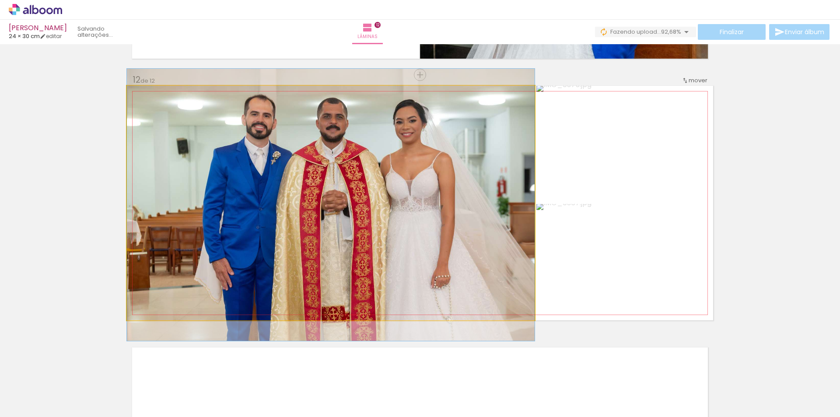
drag, startPoint x: 471, startPoint y: 217, endPoint x: 466, endPoint y: 219, distance: 4.9
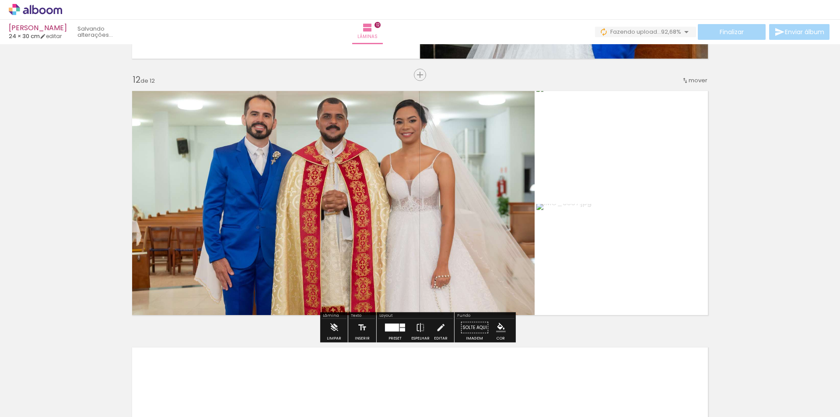
click at [400, 326] on div at bounding box center [402, 326] width 5 height 4
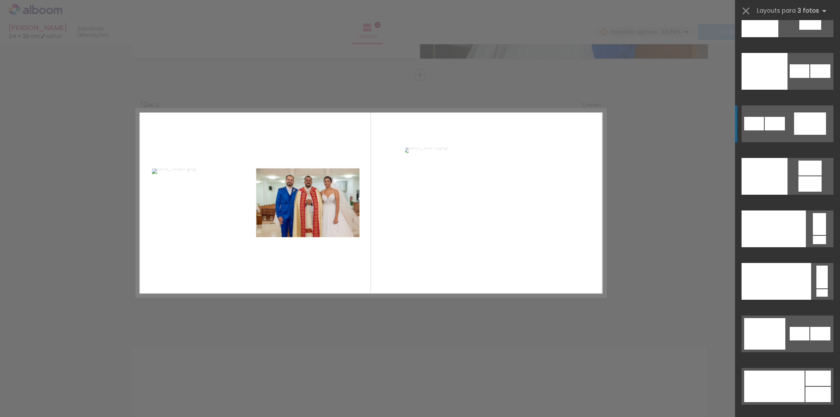
scroll to position [10916, 0]
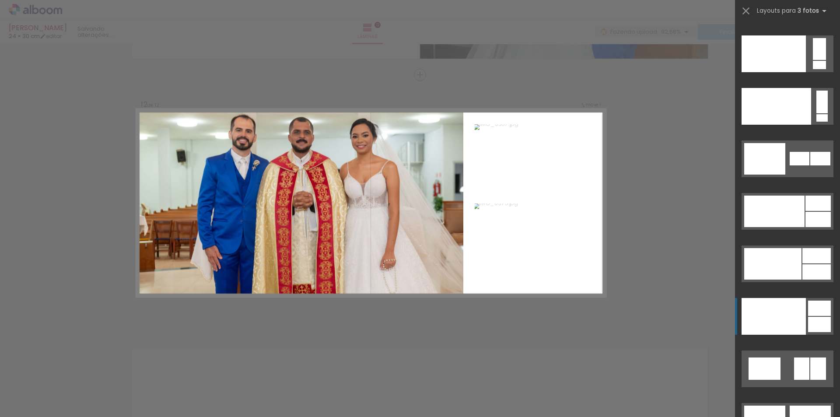
click at [803, 72] on div at bounding box center [774, 53] width 64 height 37
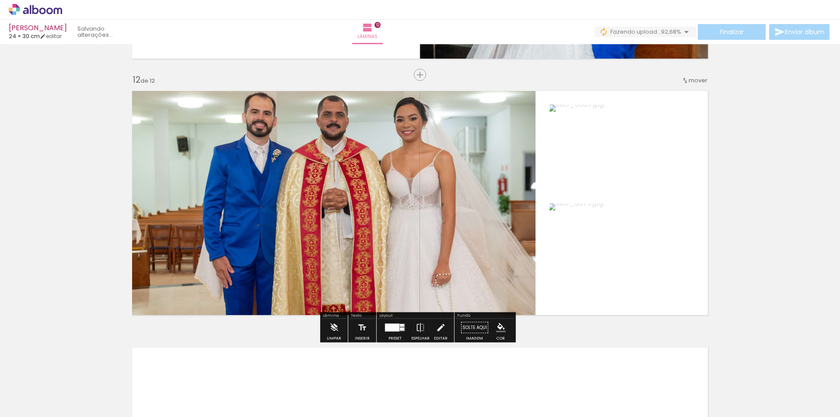
click at [397, 331] on div at bounding box center [392, 328] width 14 height 8
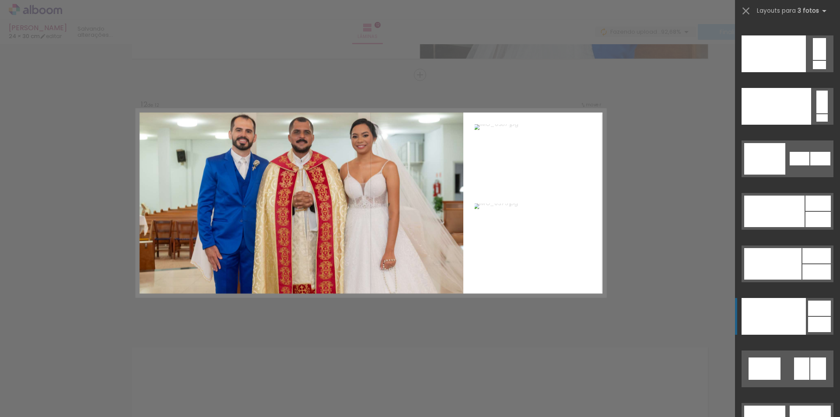
scroll to position [11053, 0]
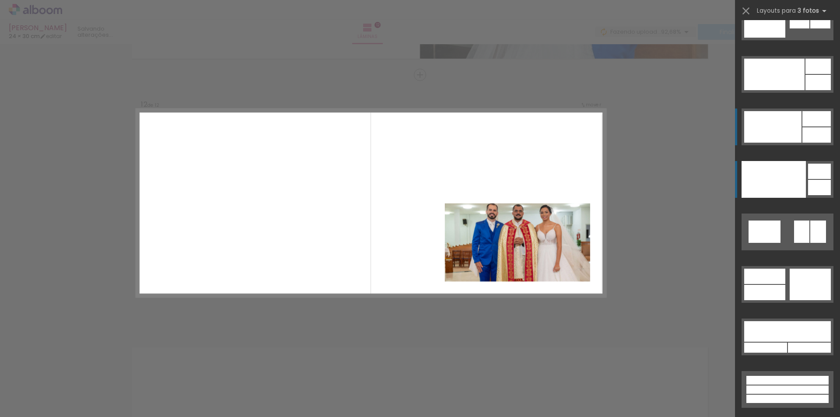
click at [785, 131] on div at bounding box center [773, 127] width 57 height 32
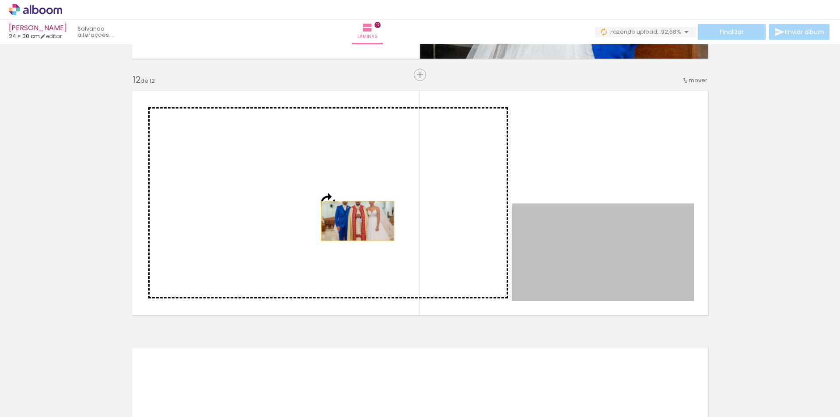
drag, startPoint x: 587, startPoint y: 269, endPoint x: 344, endPoint y: 220, distance: 247.9
click at [0, 0] on slot at bounding box center [0, 0] width 0 height 0
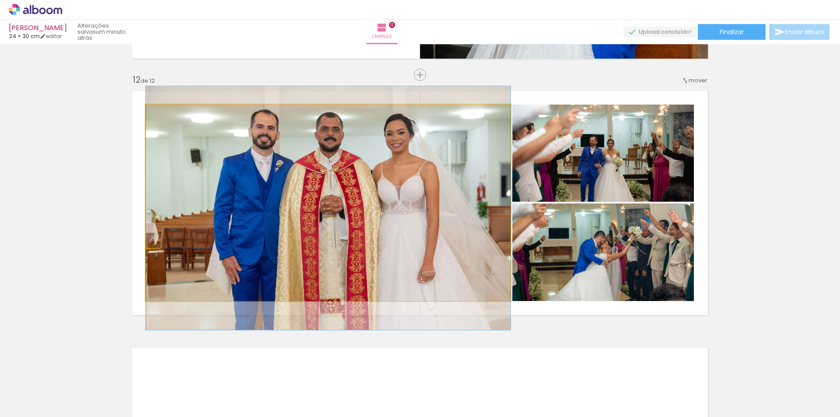
drag, startPoint x: 428, startPoint y: 185, endPoint x: 427, endPoint y: 191, distance: 5.8
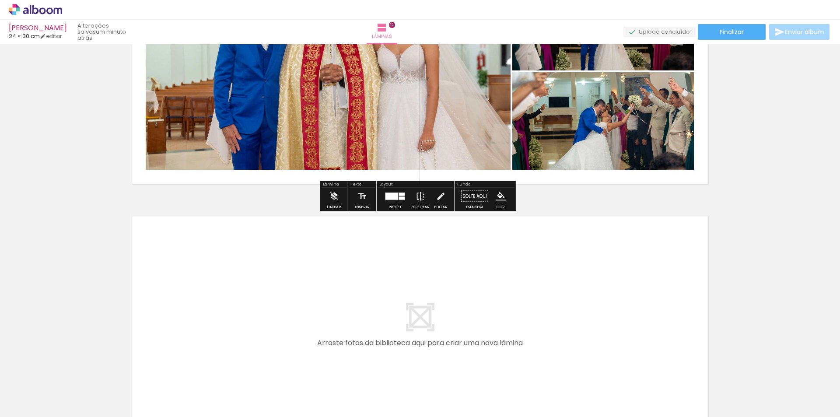
scroll to position [3024, 0]
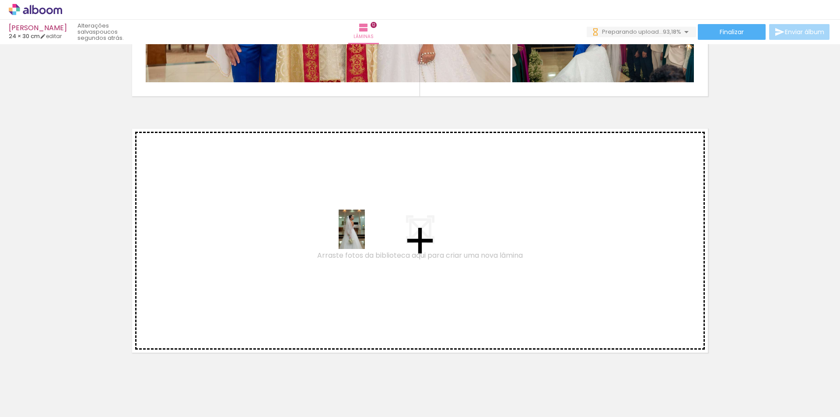
drag, startPoint x: 714, startPoint y: 400, endPoint x: 346, endPoint y: 235, distance: 403.4
click at [346, 235] on quentale-workspace at bounding box center [420, 208] width 840 height 417
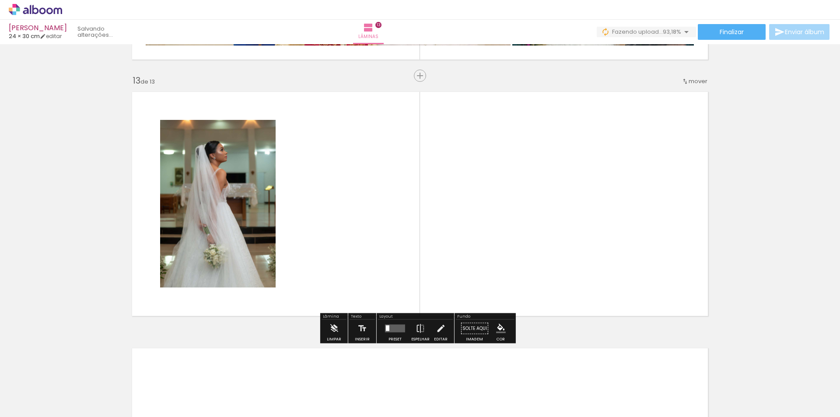
scroll to position [3062, 0]
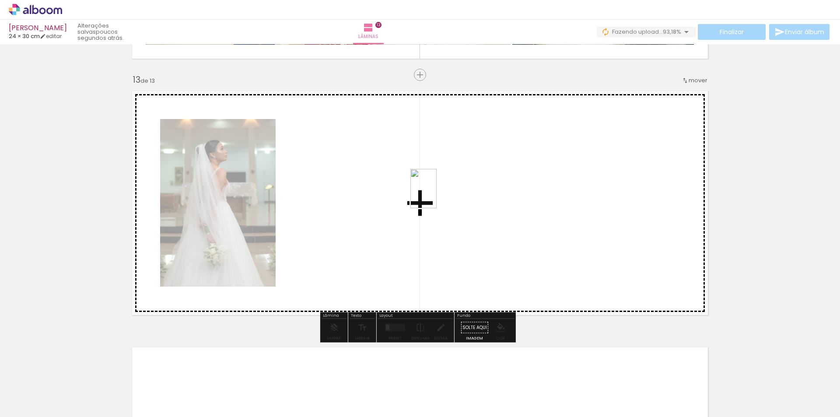
drag, startPoint x: 756, startPoint y: 395, endPoint x: 392, endPoint y: 195, distance: 415.5
click at [392, 195] on quentale-workspace at bounding box center [420, 208] width 840 height 417
drag, startPoint x: 800, startPoint y: 397, endPoint x: 453, endPoint y: 206, distance: 395.8
click at [455, 197] on quentale-workspace at bounding box center [420, 208] width 840 height 417
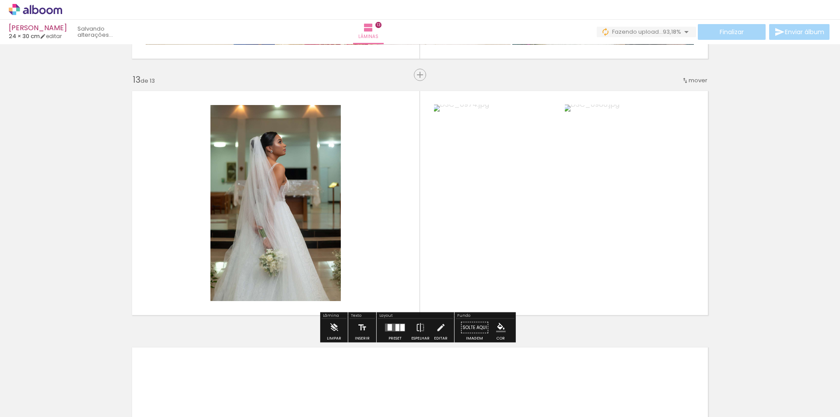
click at [390, 327] on div at bounding box center [390, 327] width 4 height 7
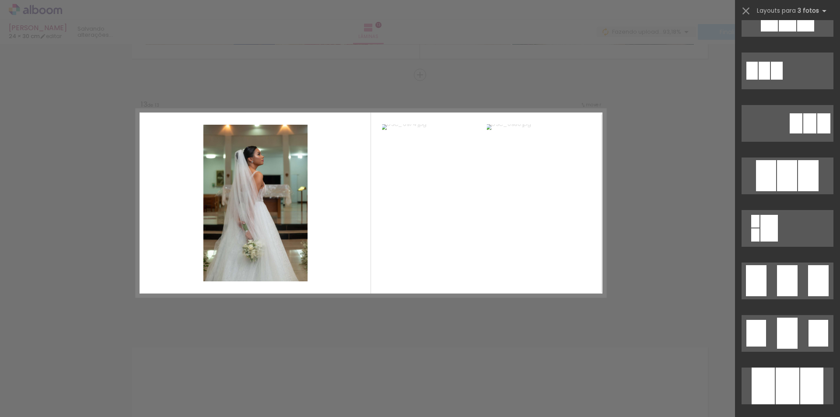
scroll to position [696, 0]
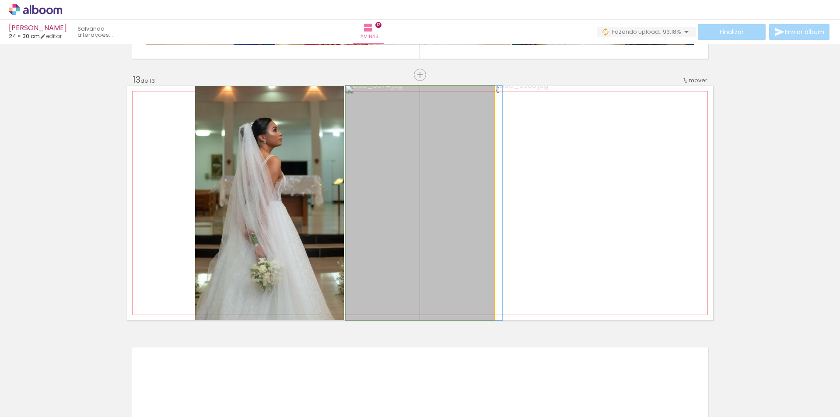
drag, startPoint x: 434, startPoint y: 165, endPoint x: 443, endPoint y: 161, distance: 9.6
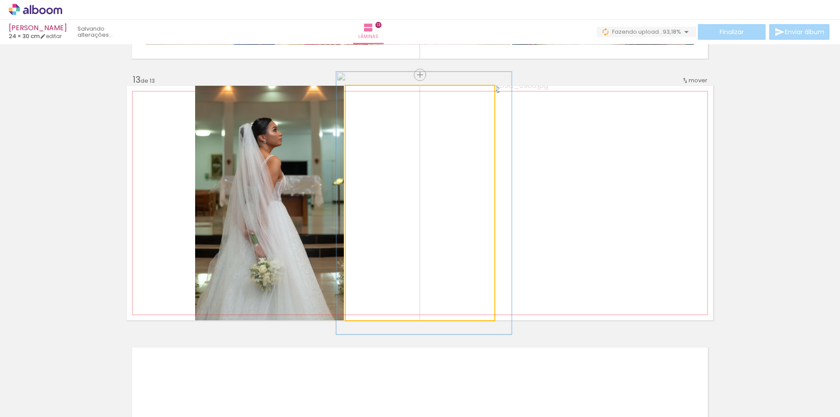
type paper-slider "112"
click at [367, 94] on div at bounding box center [370, 95] width 8 height 8
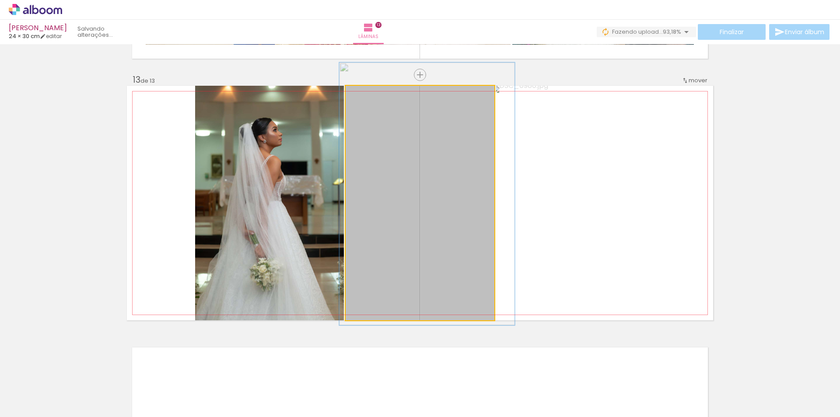
drag, startPoint x: 408, startPoint y: 140, endPoint x: 411, endPoint y: 132, distance: 8.3
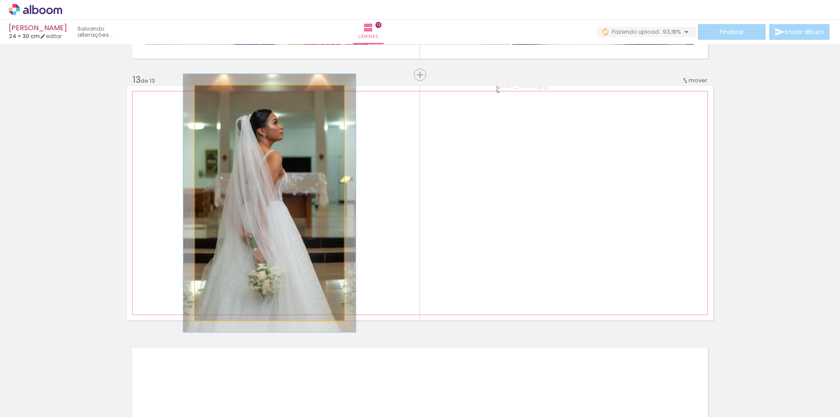
type paper-slider "110"
click at [215, 93] on div at bounding box center [219, 95] width 8 height 8
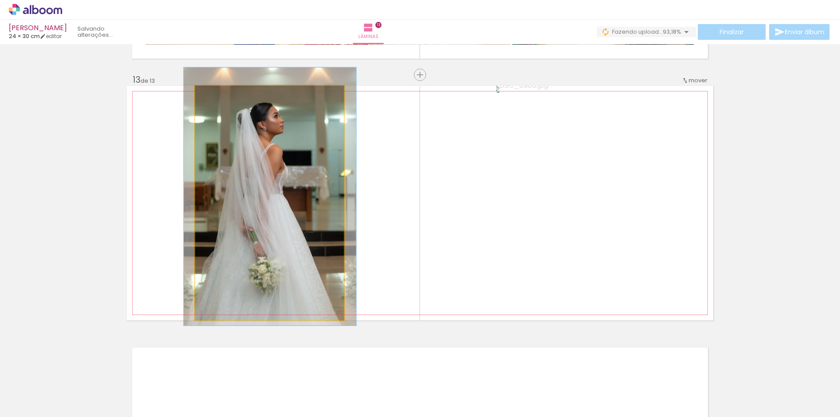
drag, startPoint x: 244, startPoint y: 133, endPoint x: 245, endPoint y: 126, distance: 6.6
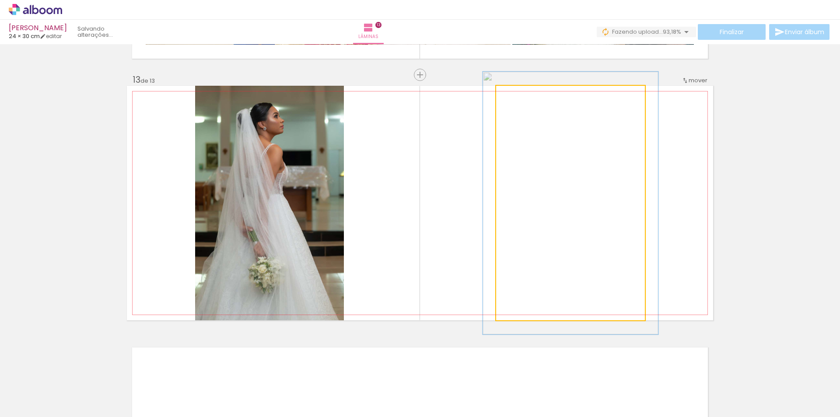
click at [520, 95] on div at bounding box center [520, 95] width 8 height 8
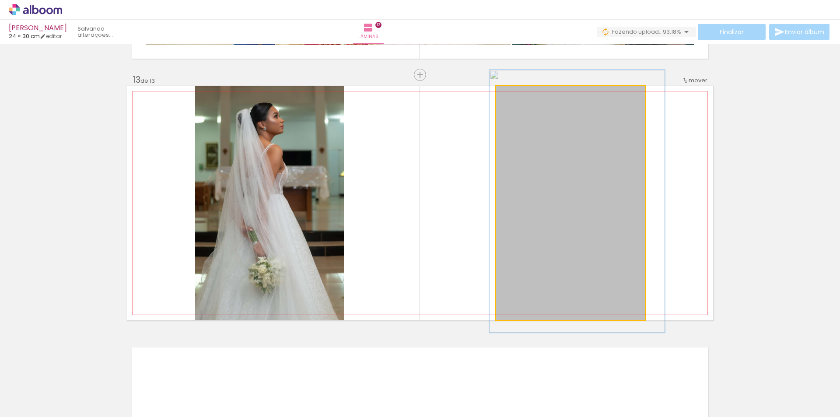
drag, startPoint x: 547, startPoint y: 129, endPoint x: 555, endPoint y: 126, distance: 8.2
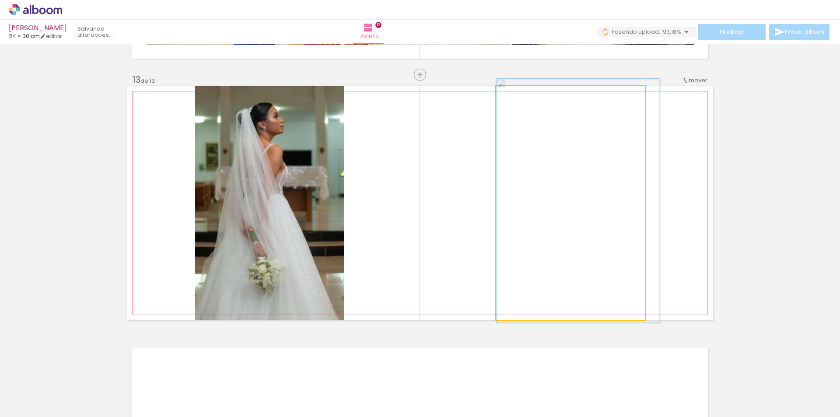
type paper-slider "104"
click at [516, 93] on div at bounding box center [518, 95] width 8 height 8
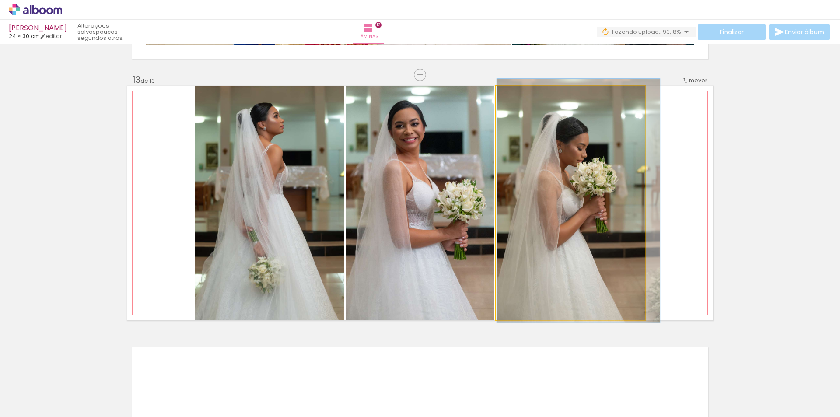
click at [565, 127] on quentale-photo at bounding box center [570, 203] width 149 height 235
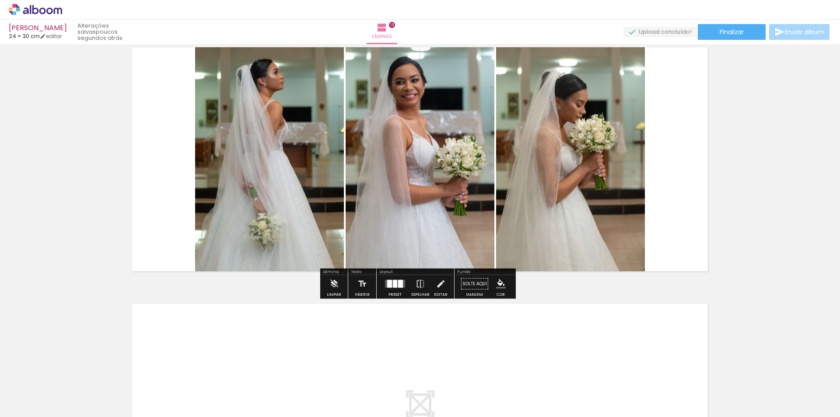
scroll to position [3149, 0]
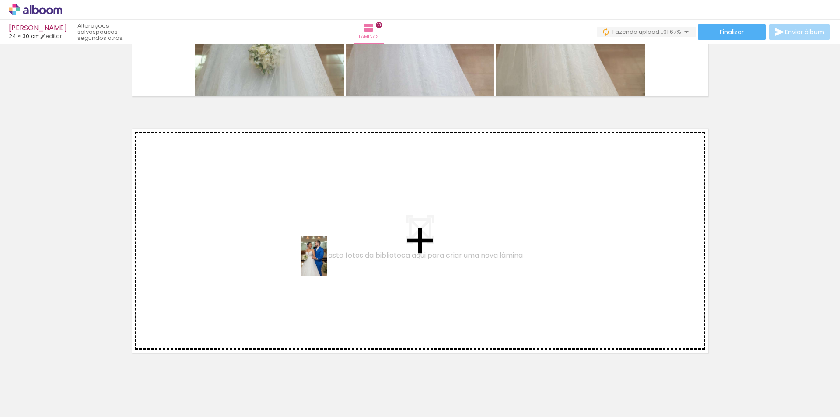
drag, startPoint x: 660, startPoint y: 391, endPoint x: 289, endPoint y: 260, distance: 392.7
click at [289, 260] on quentale-workspace at bounding box center [420, 208] width 840 height 417
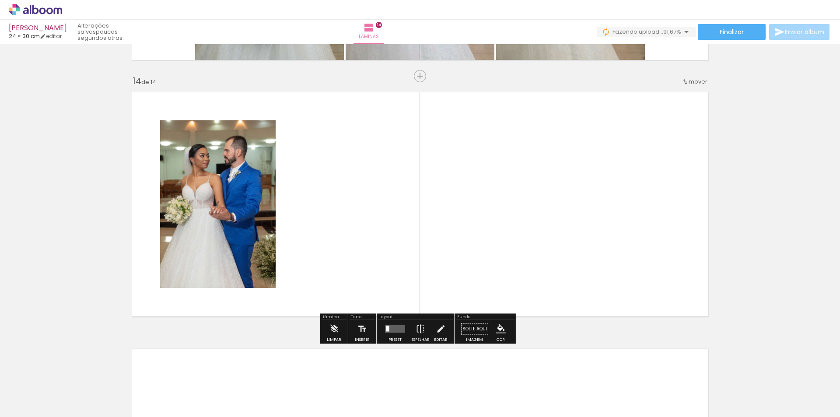
scroll to position [3318, 0]
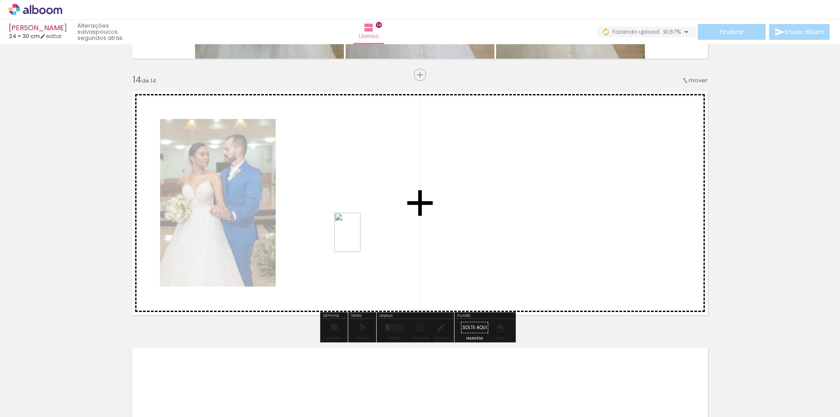
drag, startPoint x: 708, startPoint y: 400, endPoint x: 327, endPoint y: 207, distance: 427.5
click at [327, 207] on quentale-workspace at bounding box center [420, 208] width 840 height 417
drag, startPoint x: 803, startPoint y: 386, endPoint x: 428, endPoint y: 214, distance: 412.5
click at [423, 204] on quentale-workspace at bounding box center [420, 208] width 840 height 417
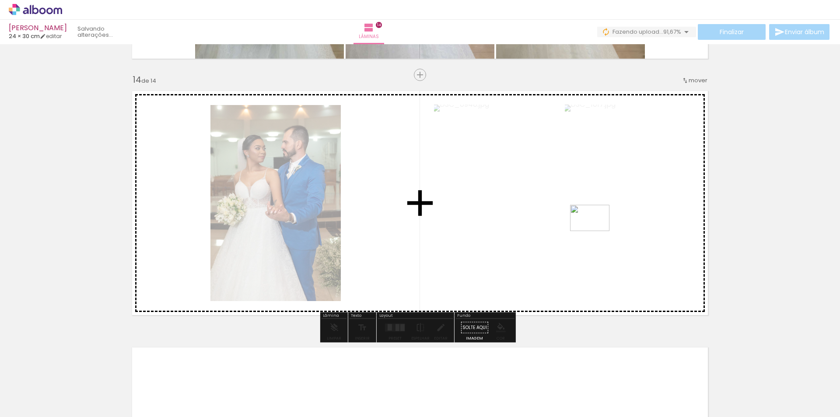
drag, startPoint x: 751, startPoint y: 380, endPoint x: 597, endPoint y: 231, distance: 214.5
click at [597, 231] on quentale-workspace at bounding box center [420, 208] width 840 height 417
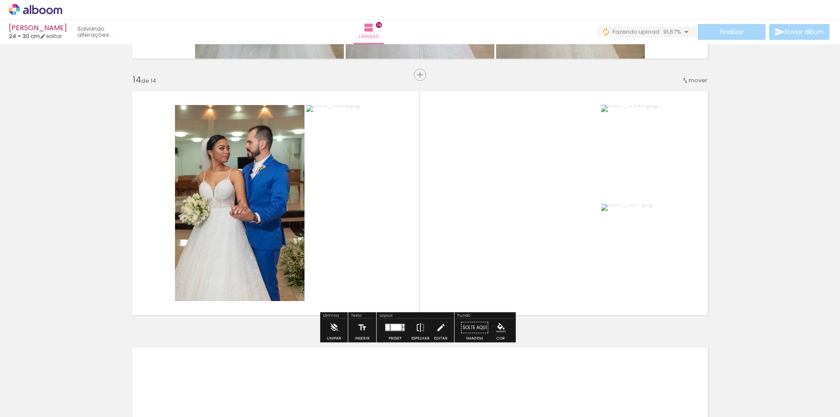
click at [392, 328] on div at bounding box center [396, 327] width 11 height 7
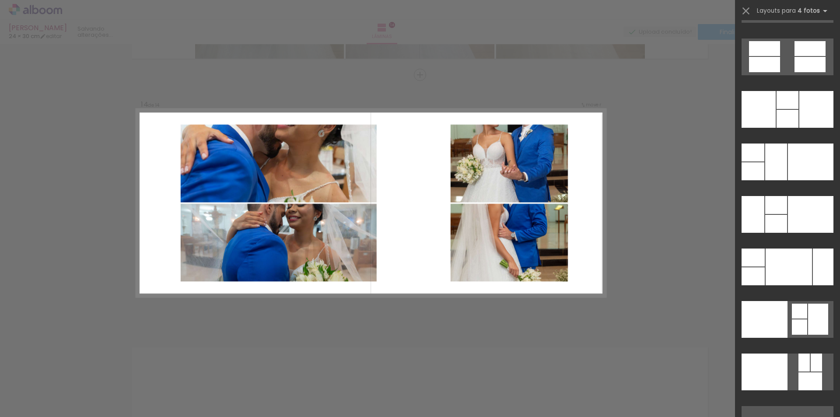
scroll to position [17269, 0]
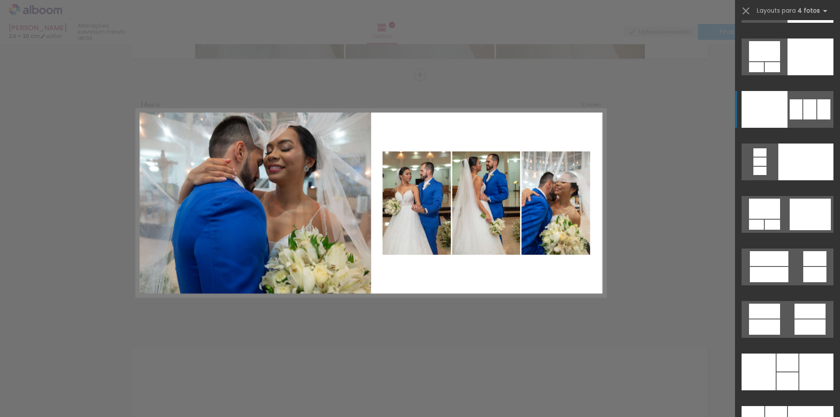
click at [776, 354] on div at bounding box center [759, 372] width 34 height 37
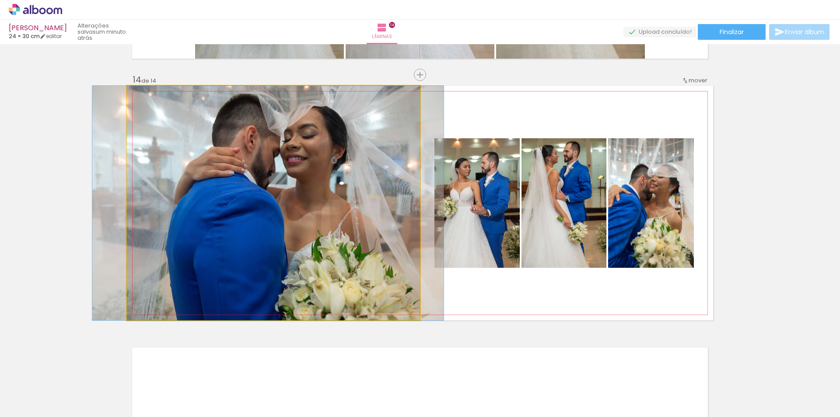
drag, startPoint x: 320, startPoint y: 154, endPoint x: 315, endPoint y: 144, distance: 11.0
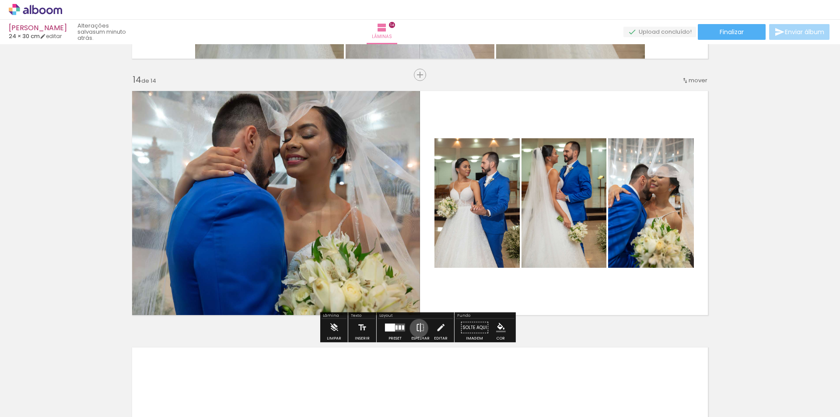
click at [417, 328] on iron-icon at bounding box center [421, 328] width 10 height 18
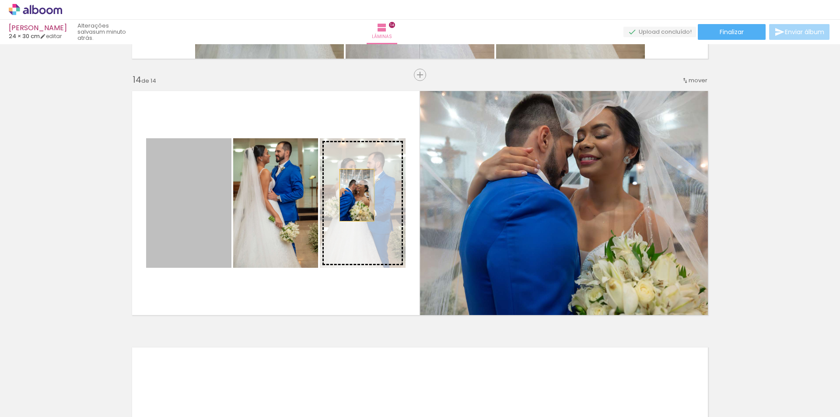
drag, startPoint x: 193, startPoint y: 200, endPoint x: 354, endPoint y: 195, distance: 161.1
click at [0, 0] on slot at bounding box center [0, 0] width 0 height 0
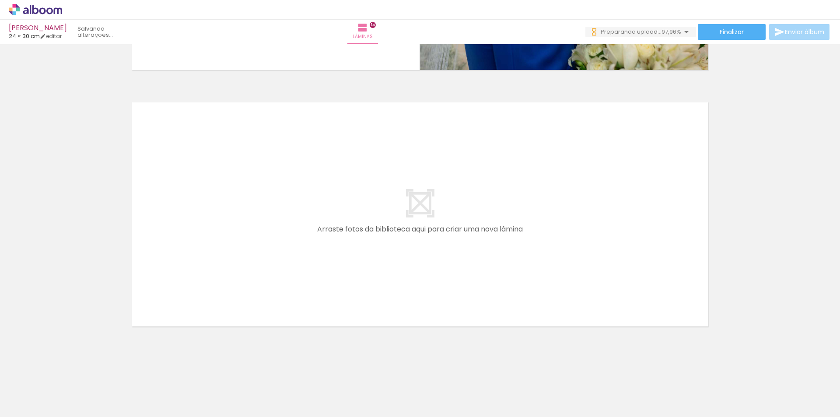
scroll to position [0, 0]
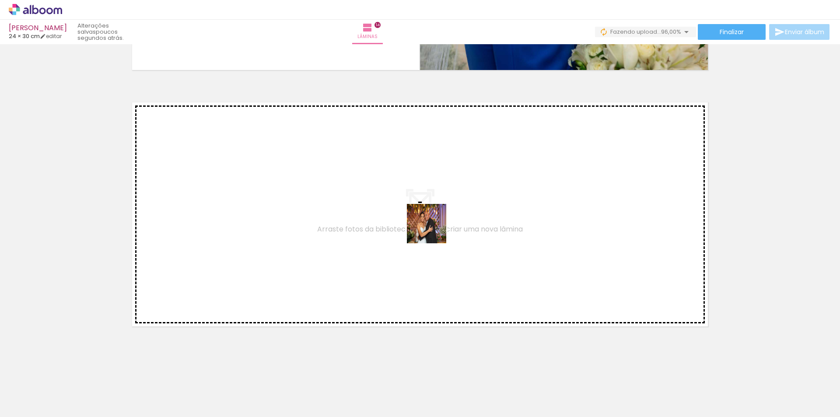
drag, startPoint x: 762, startPoint y: 395, endPoint x: 363, endPoint y: 212, distance: 438.7
click at [363, 212] on quentale-workspace at bounding box center [420, 208] width 840 height 417
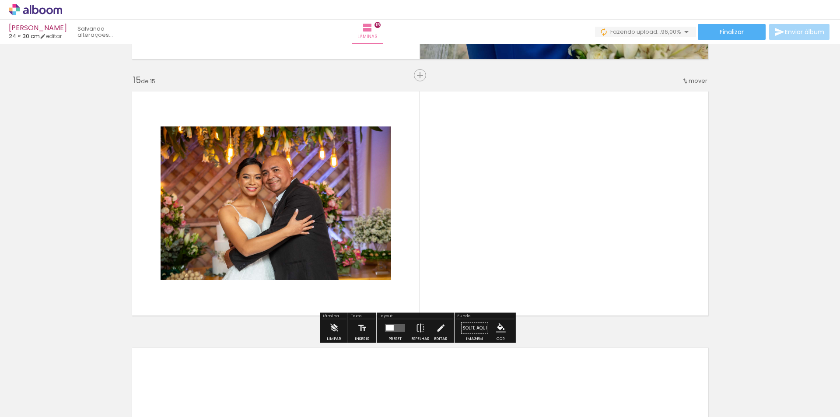
scroll to position [3575, 0]
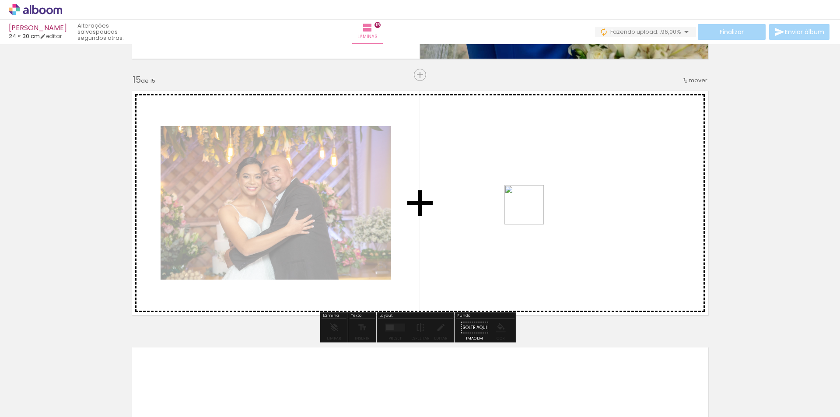
drag, startPoint x: 817, startPoint y: 397, endPoint x: 531, endPoint y: 211, distance: 340.8
click at [531, 211] on quentale-workspace at bounding box center [420, 208] width 840 height 417
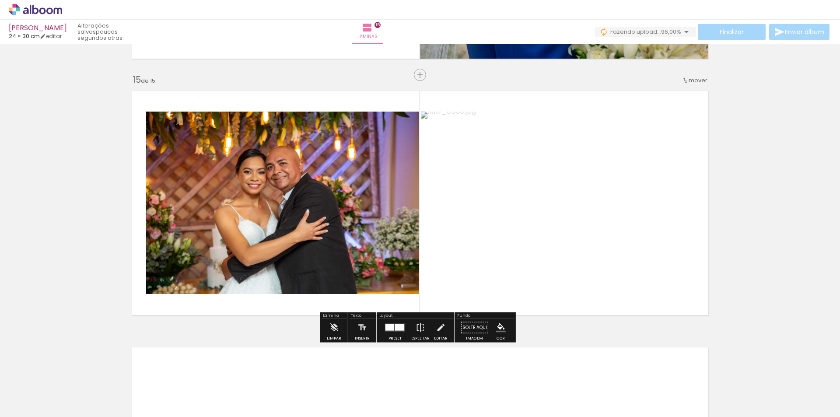
drag, startPoint x: 388, startPoint y: 324, endPoint x: 416, endPoint y: 330, distance: 28.1
click at [388, 325] on div at bounding box center [390, 327] width 9 height 7
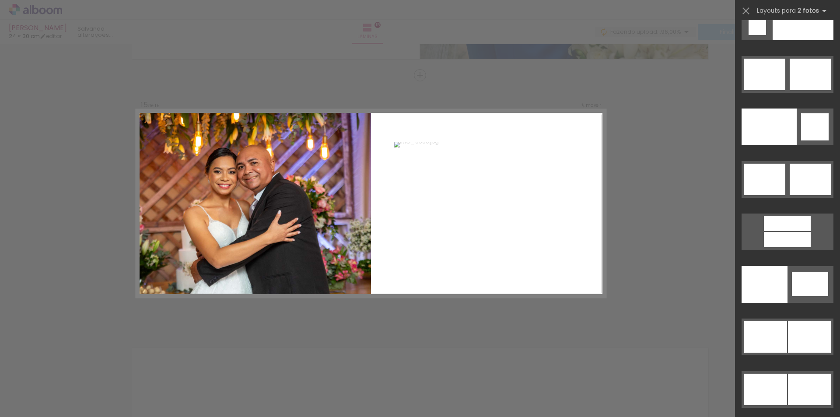
scroll to position [4462, 0]
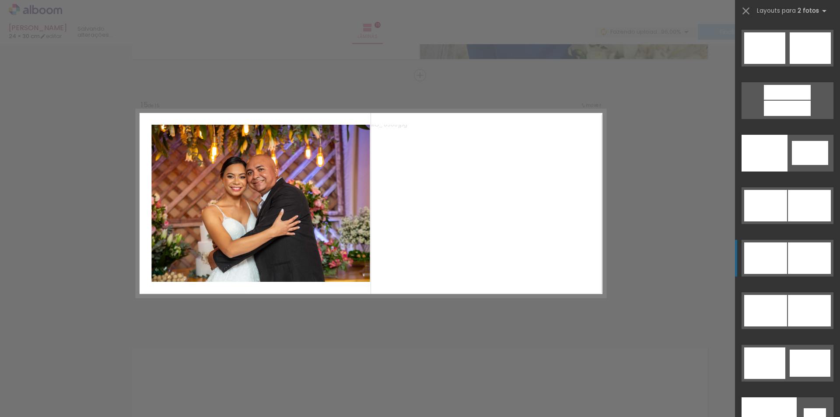
click at [779, 397] on div at bounding box center [769, 415] width 55 height 37
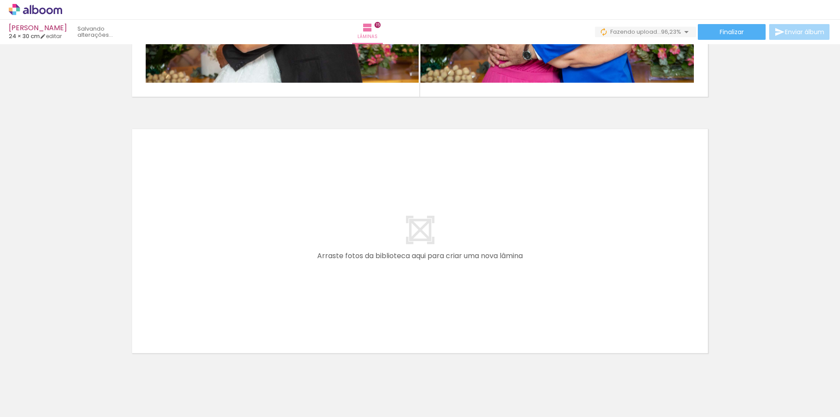
scroll to position [0, 1832]
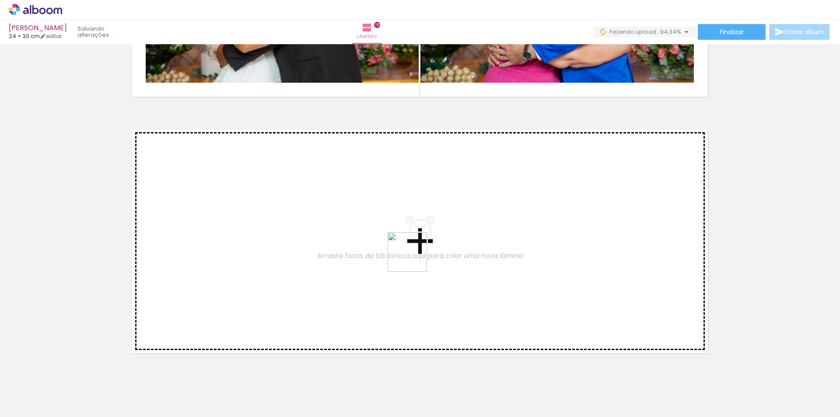
drag, startPoint x: 713, startPoint y: 399, endPoint x: 323, endPoint y: 220, distance: 429.1
click at [323, 220] on quentale-workspace at bounding box center [420, 208] width 840 height 417
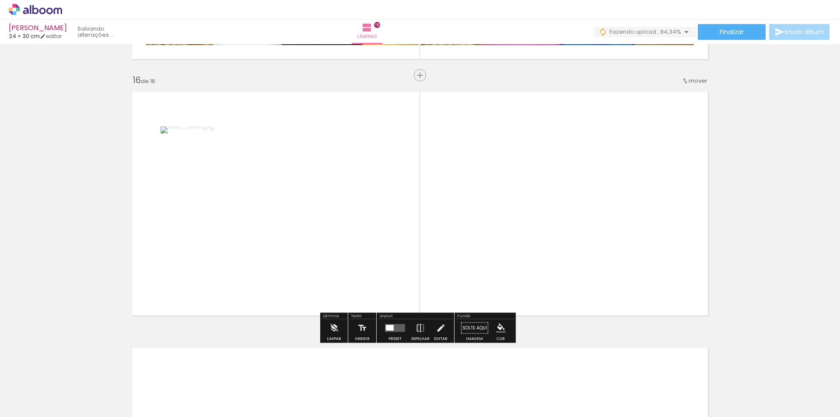
scroll to position [3831, 0]
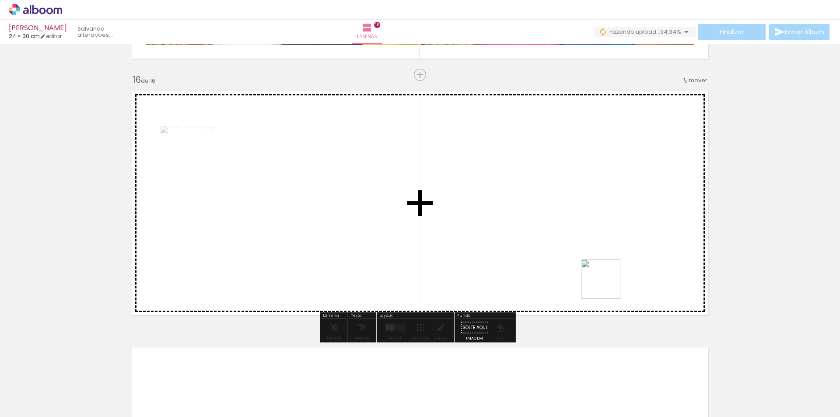
drag, startPoint x: 758, startPoint y: 389, endPoint x: 454, endPoint y: 197, distance: 359.0
click at [454, 197] on quentale-workspace at bounding box center [420, 208] width 840 height 417
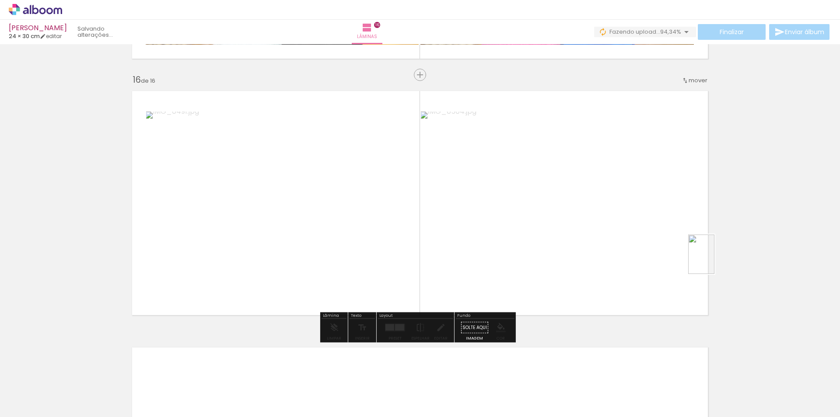
drag, startPoint x: 815, startPoint y: 391, endPoint x: 715, endPoint y: 261, distance: 164.8
click at [715, 261] on quentale-workspace at bounding box center [420, 208] width 840 height 417
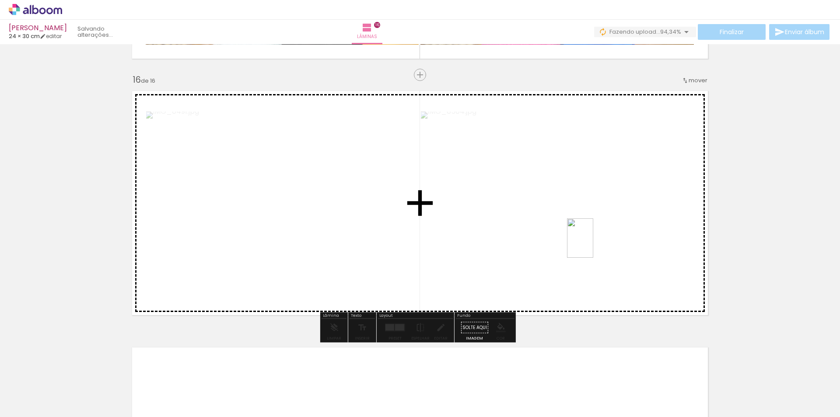
drag, startPoint x: 812, startPoint y: 396, endPoint x: 593, endPoint y: 245, distance: 266.1
click at [593, 245] on quentale-workspace at bounding box center [420, 208] width 840 height 417
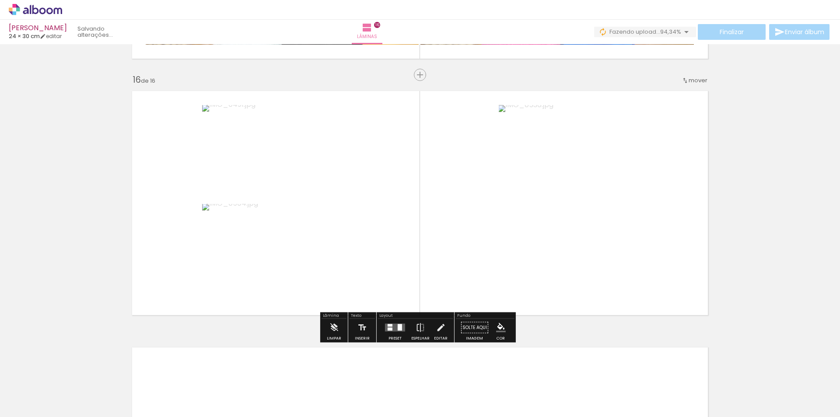
click at [392, 327] on quentale-layouter at bounding box center [395, 328] width 20 height 8
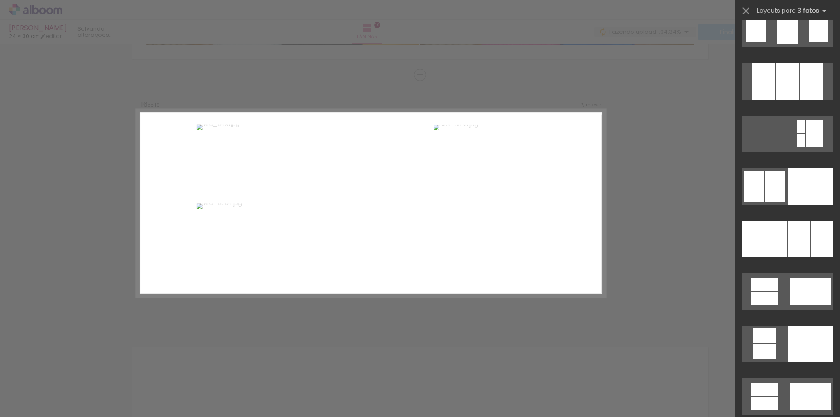
scroll to position [8722, 0]
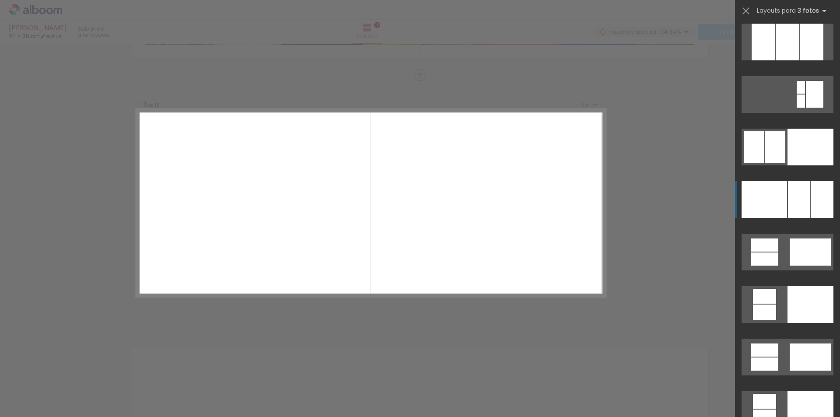
click at [789, 60] on div at bounding box center [788, 42] width 24 height 37
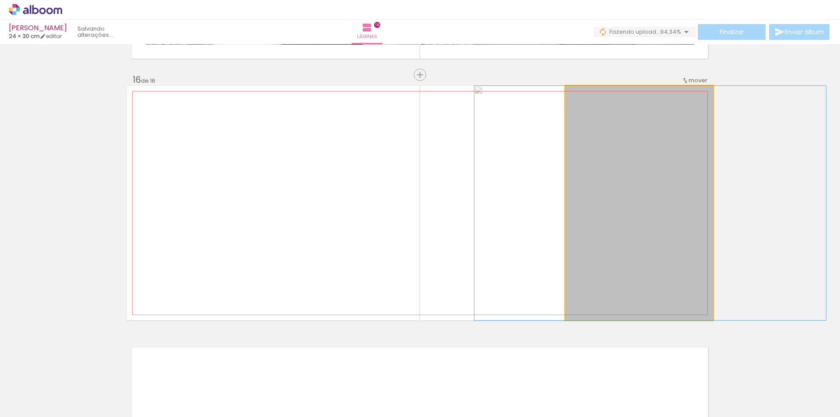
drag, startPoint x: 601, startPoint y: 214, endPoint x: 612, endPoint y: 206, distance: 13.7
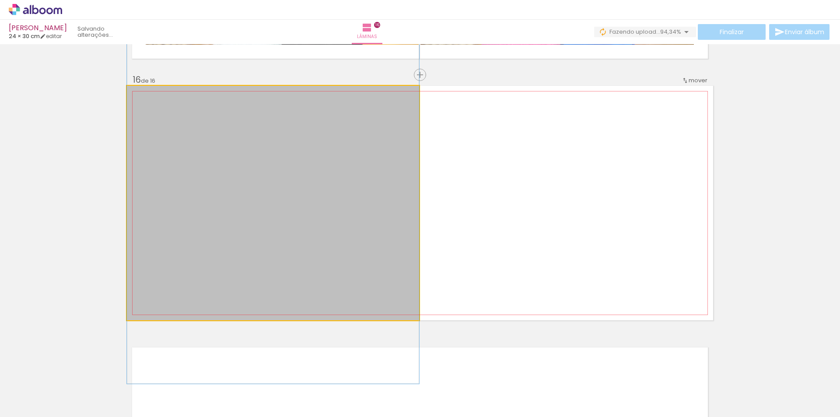
drag, startPoint x: 349, startPoint y: 212, endPoint x: 342, endPoint y: 173, distance: 39.1
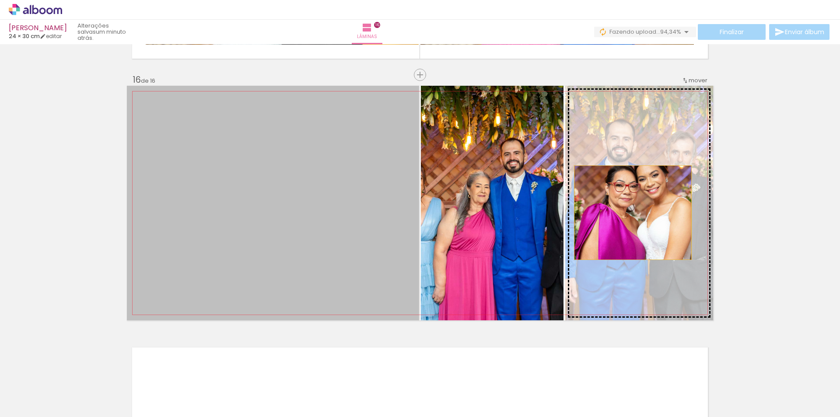
drag, startPoint x: 341, startPoint y: 213, endPoint x: 630, endPoint y: 213, distance: 288.5
click at [0, 0] on slot at bounding box center [0, 0] width 0 height 0
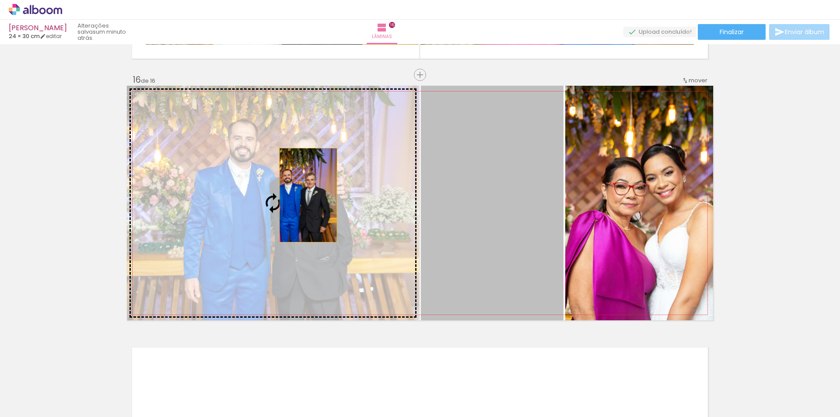
drag, startPoint x: 495, startPoint y: 214, endPoint x: 300, endPoint y: 195, distance: 195.7
click at [0, 0] on slot at bounding box center [0, 0] width 0 height 0
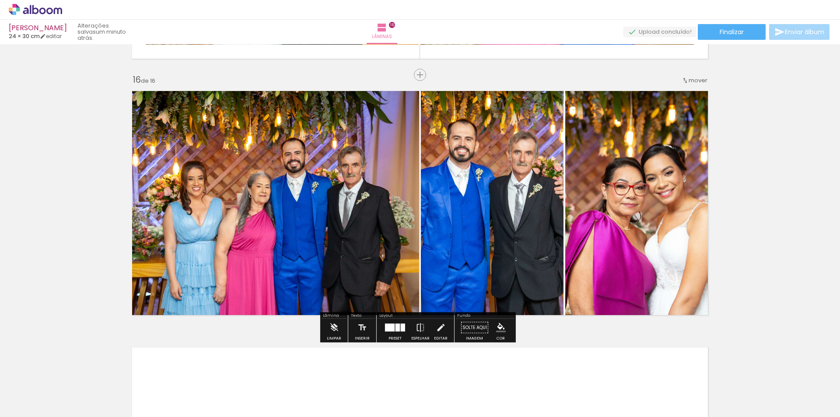
click at [394, 333] on div at bounding box center [395, 328] width 24 height 18
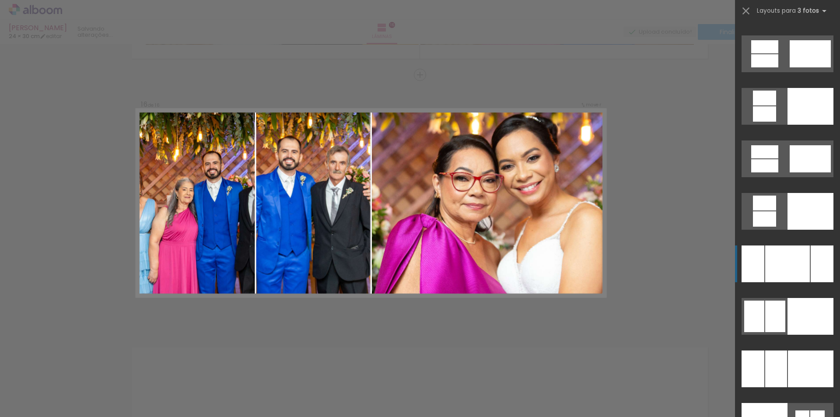
scroll to position [8964, 0]
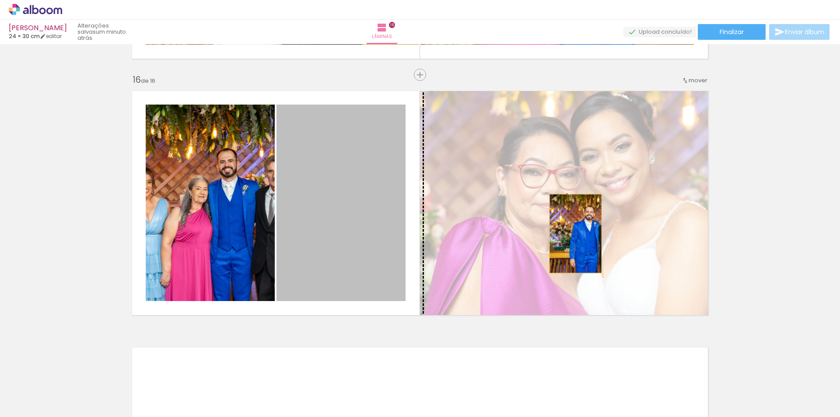
drag, startPoint x: 339, startPoint y: 232, endPoint x: 573, endPoint y: 234, distance: 233.7
click at [0, 0] on slot at bounding box center [0, 0] width 0 height 0
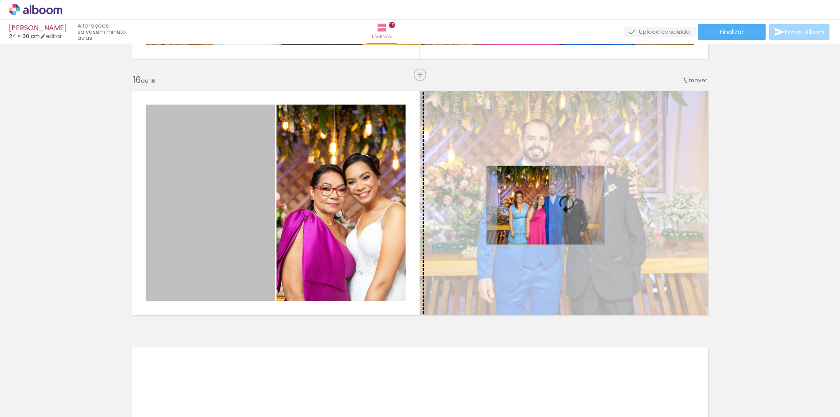
drag, startPoint x: 217, startPoint y: 210, endPoint x: 520, endPoint y: 205, distance: 302.9
click at [0, 0] on slot at bounding box center [0, 0] width 0 height 0
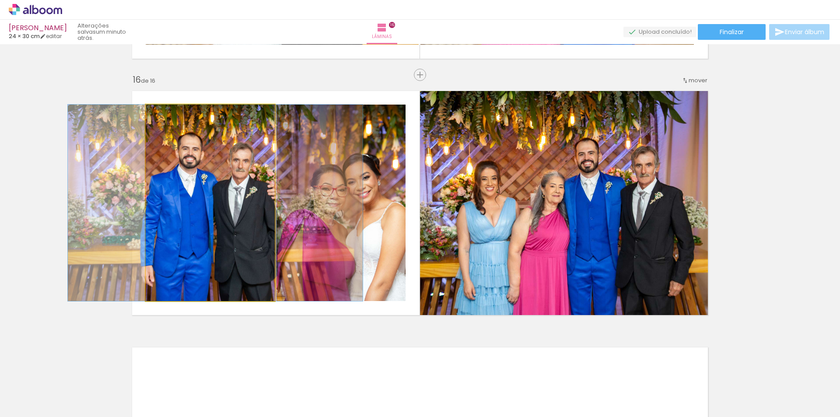
drag, startPoint x: 236, startPoint y: 211, endPoint x: 241, endPoint y: 207, distance: 6.8
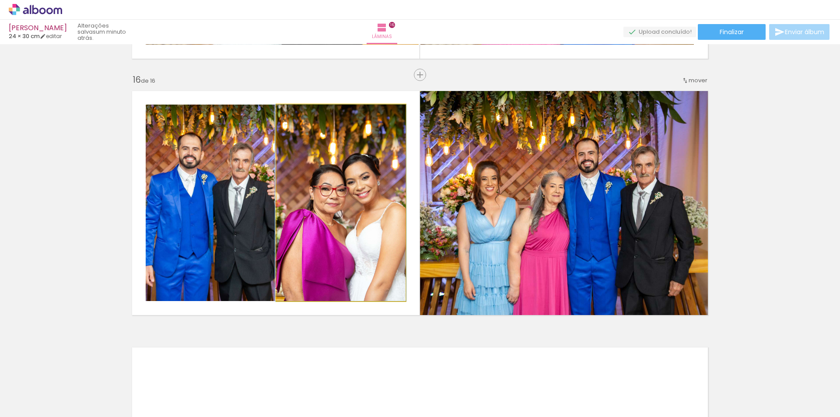
drag, startPoint x: 331, startPoint y: 193, endPoint x: 331, endPoint y: 182, distance: 10.5
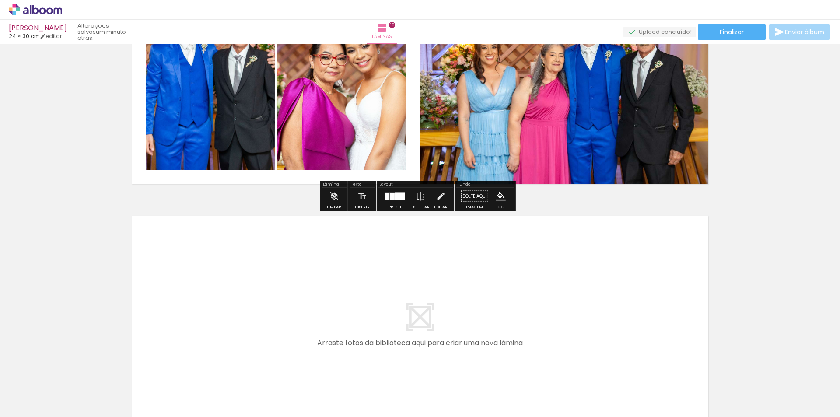
scroll to position [4006, 0]
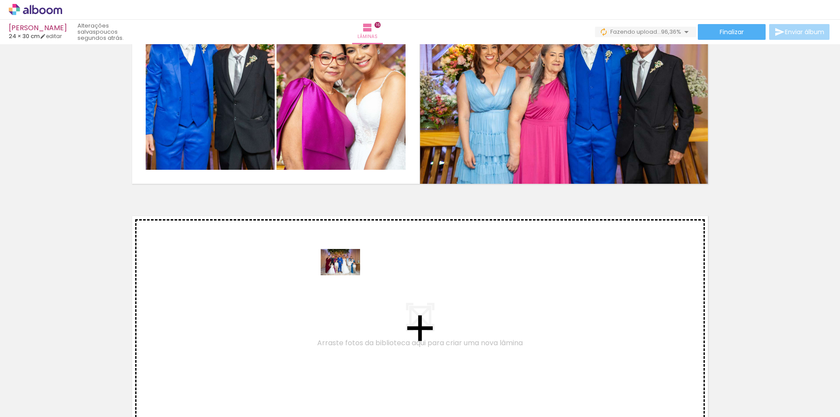
drag, startPoint x: 756, startPoint y: 394, endPoint x: 347, endPoint y: 275, distance: 426.0
click at [347, 275] on quentale-workspace at bounding box center [420, 208] width 840 height 417
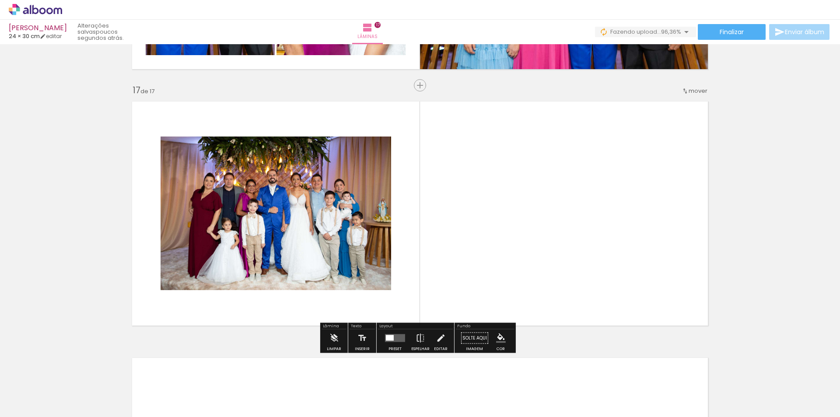
scroll to position [4088, 0]
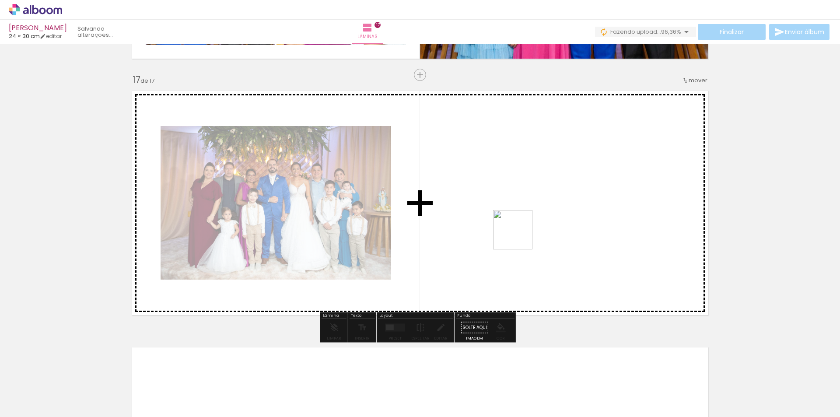
drag, startPoint x: 808, startPoint y: 389, endPoint x: 514, endPoint y: 232, distance: 332.9
click at [514, 232] on quentale-workspace at bounding box center [420, 208] width 840 height 417
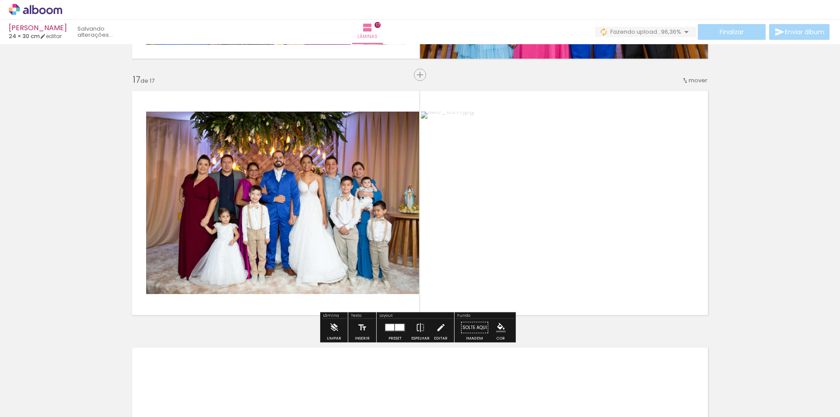
click at [389, 329] on div at bounding box center [390, 327] width 9 height 7
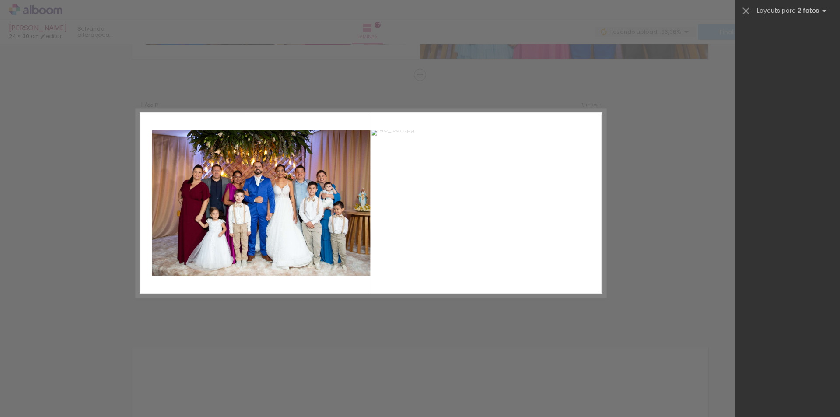
scroll to position [4593, 0]
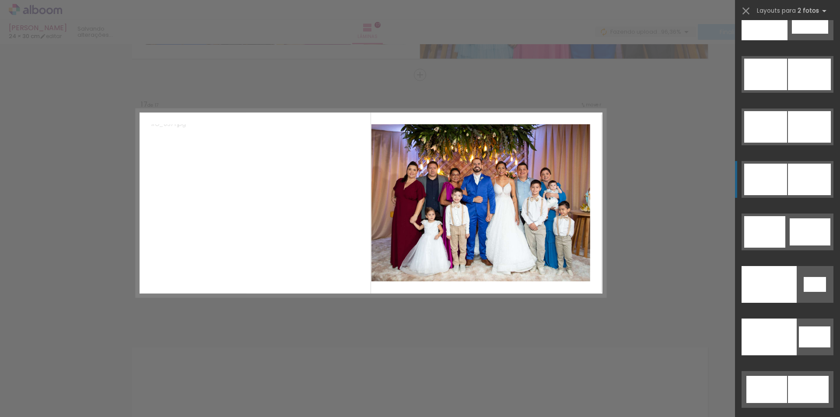
click at [797, 266] on div at bounding box center [769, 284] width 55 height 37
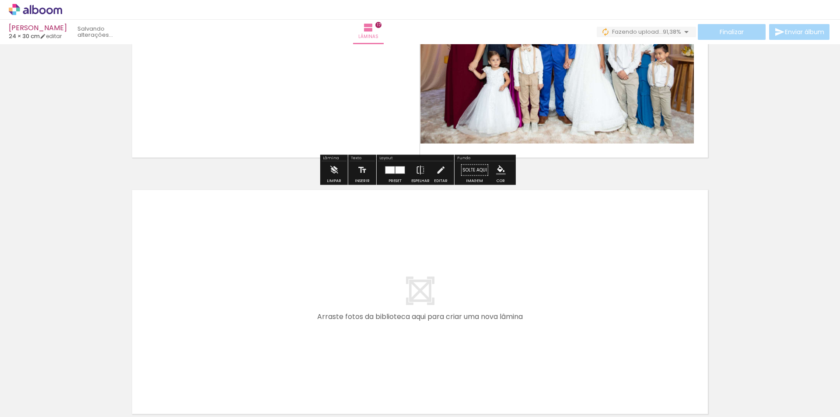
scroll to position [0, 2077]
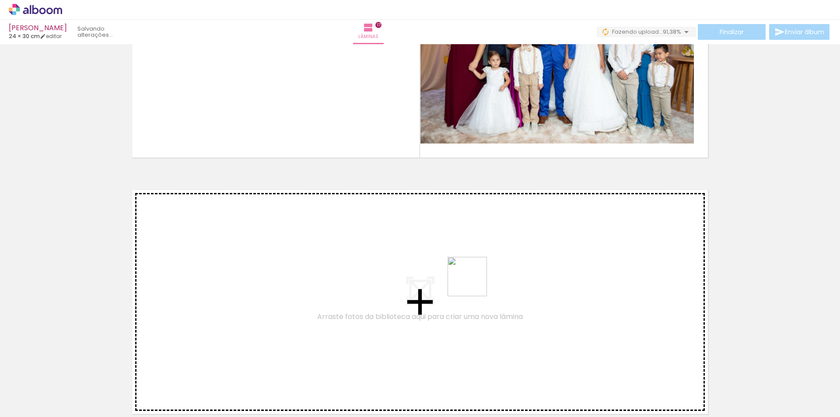
drag, startPoint x: 613, startPoint y: 325, endPoint x: 445, endPoint y: 277, distance: 175.1
click at [445, 277] on quentale-workspace at bounding box center [420, 208] width 840 height 417
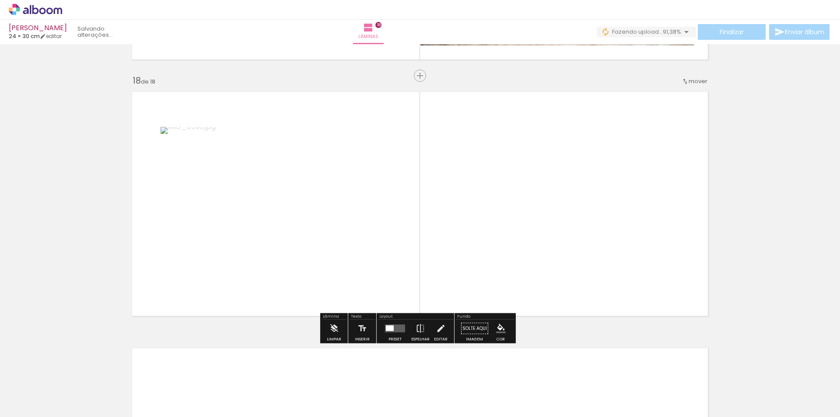
scroll to position [4344, 0]
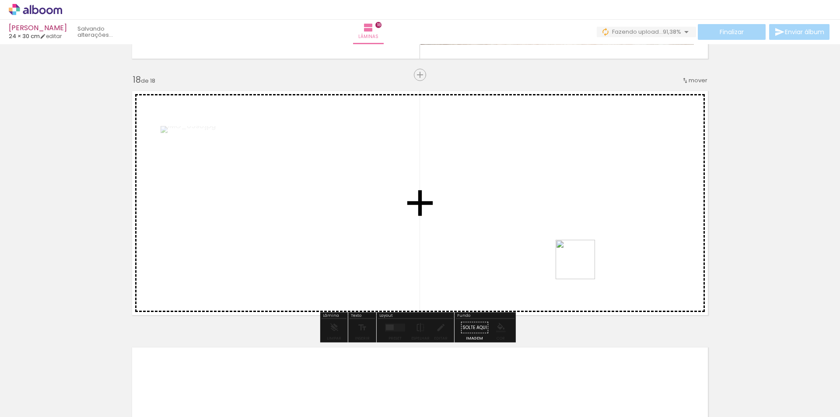
drag, startPoint x: 769, startPoint y: 390, endPoint x: 520, endPoint y: 238, distance: 291.6
click at [520, 238] on quentale-workspace at bounding box center [420, 208] width 840 height 417
drag, startPoint x: 811, startPoint y: 395, endPoint x: 707, endPoint y: 261, distance: 169.3
click at [707, 261] on quentale-workspace at bounding box center [420, 208] width 840 height 417
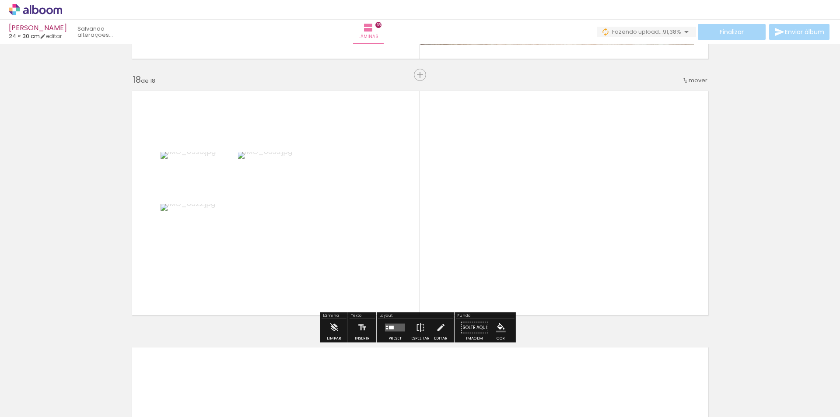
click at [390, 327] on div at bounding box center [391, 328] width 5 height 4
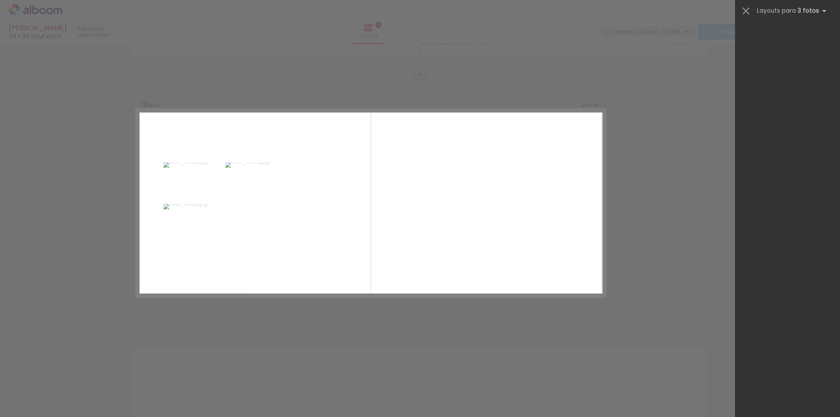
scroll to position [0, 0]
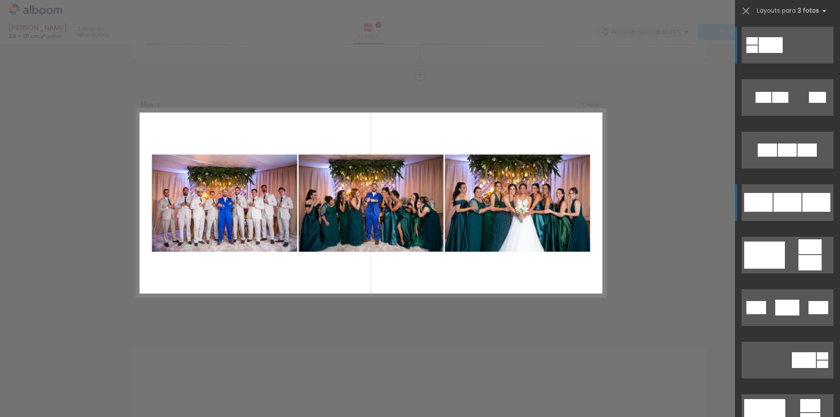
click at [795, 157] on div at bounding box center [787, 150] width 19 height 13
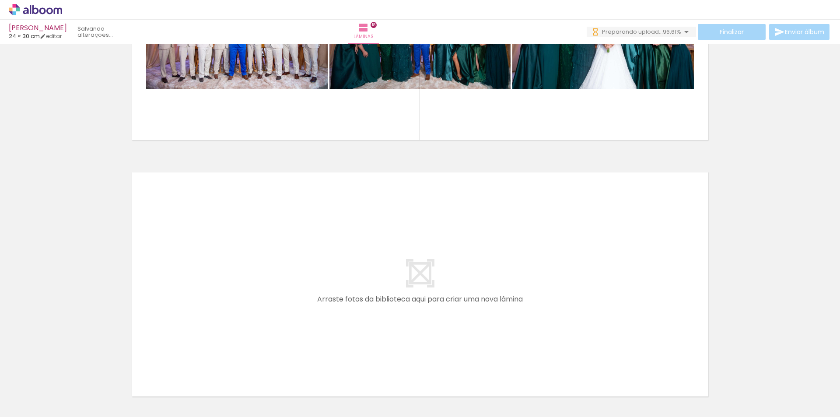
scroll to position [0, 2175]
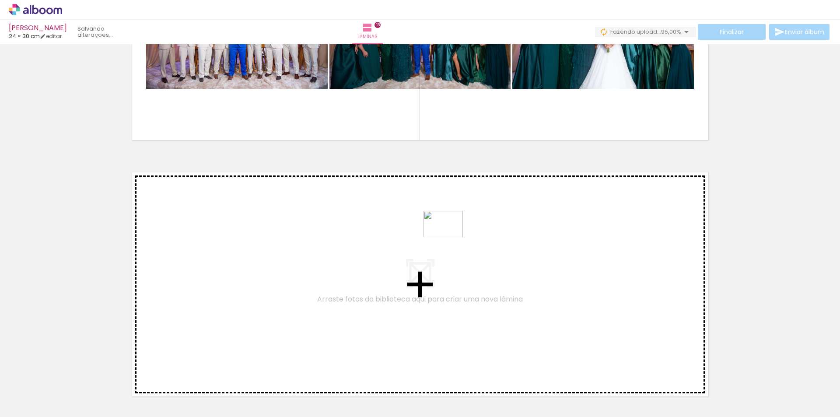
drag, startPoint x: 530, startPoint y: 266, endPoint x: 450, endPoint y: 237, distance: 85.2
click at [450, 237] on quentale-workspace at bounding box center [420, 208] width 840 height 417
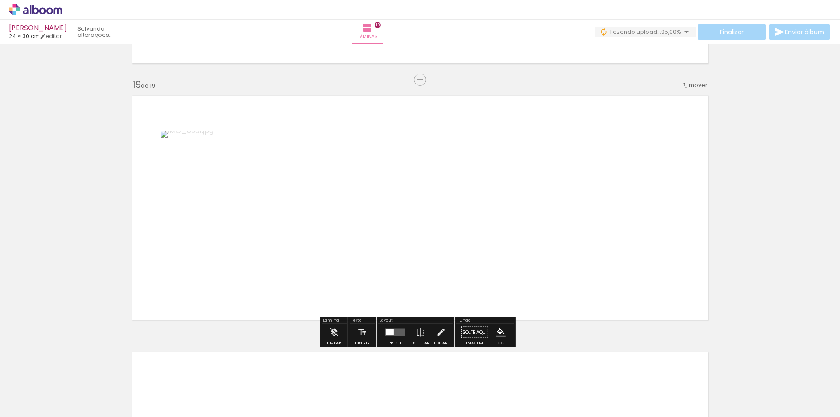
scroll to position [4601, 0]
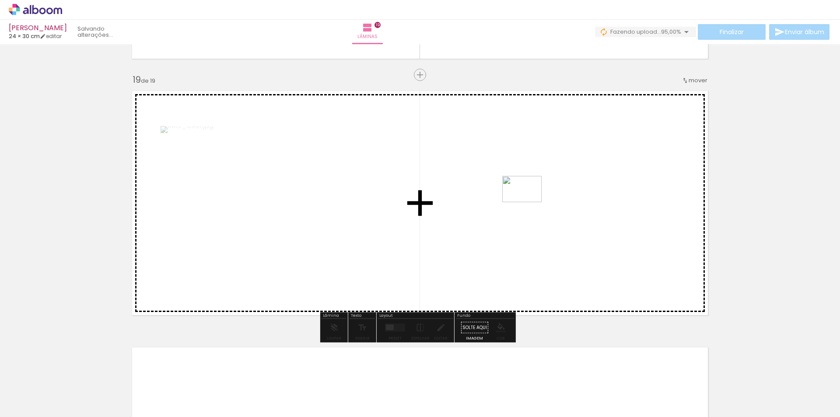
drag, startPoint x: 693, startPoint y: 313, endPoint x: 518, endPoint y: 194, distance: 211.7
click at [518, 194] on quentale-workspace at bounding box center [420, 208] width 840 height 417
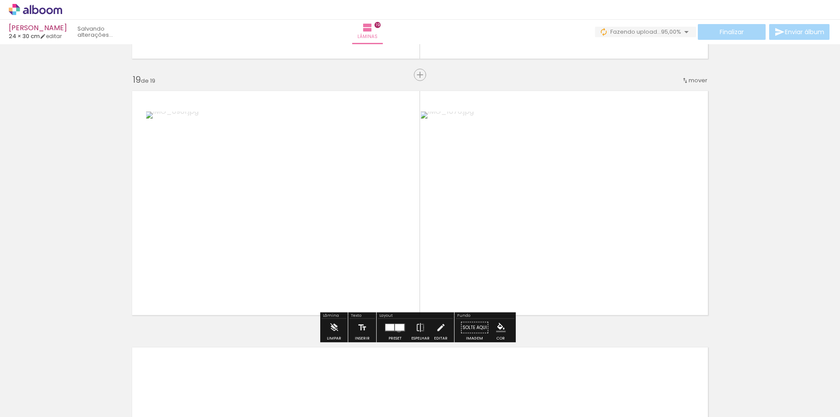
click at [397, 330] on div at bounding box center [399, 327] width 9 height 7
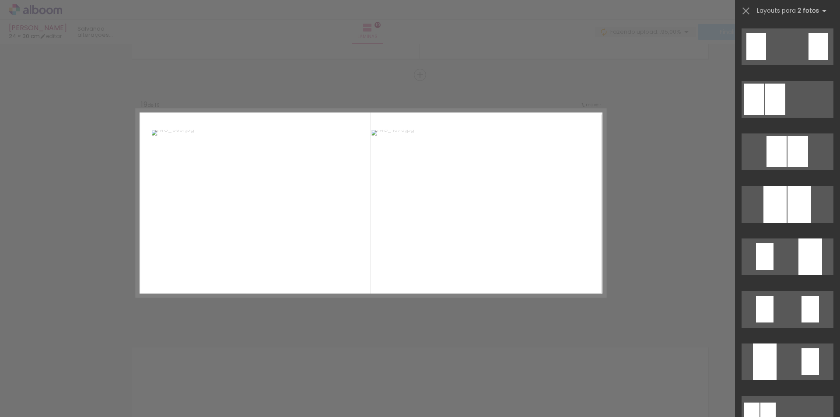
scroll to position [4593, 0]
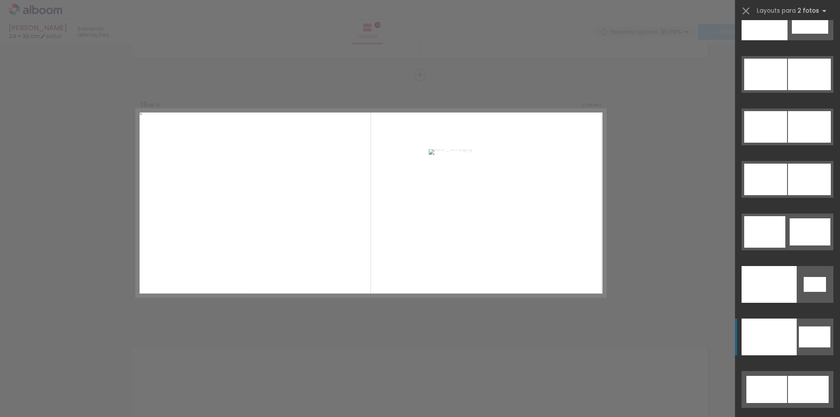
click at [785, 303] on div at bounding box center [769, 284] width 55 height 37
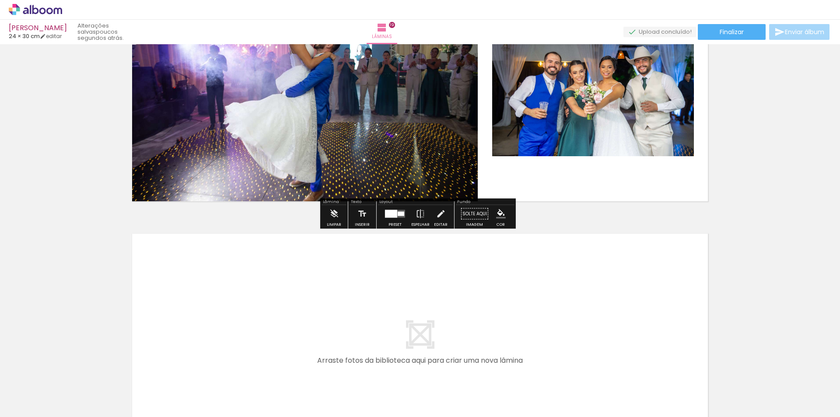
scroll to position [4671, 0]
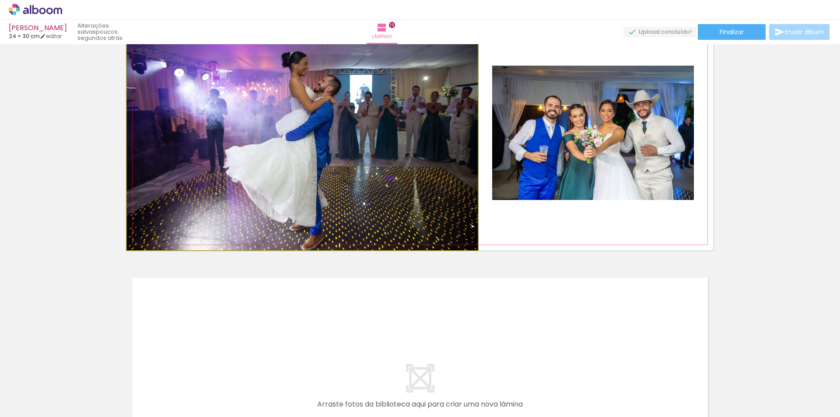
drag, startPoint x: 360, startPoint y: 101, endPoint x: 360, endPoint y: 95, distance: 6.1
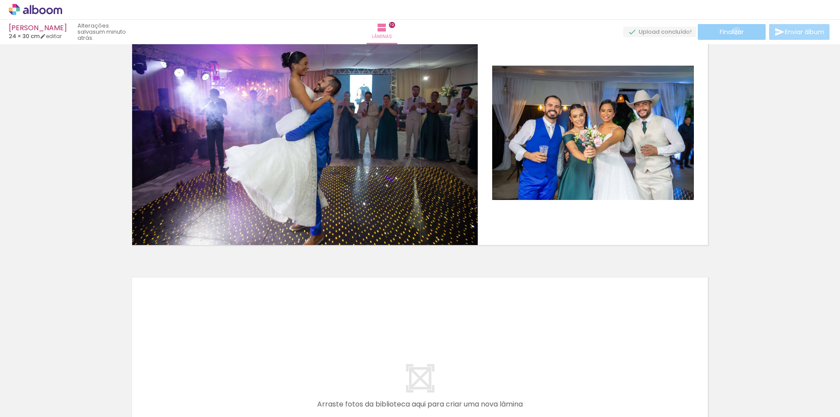
click at [734, 31] on span "Finalizar" at bounding box center [732, 32] width 24 height 6
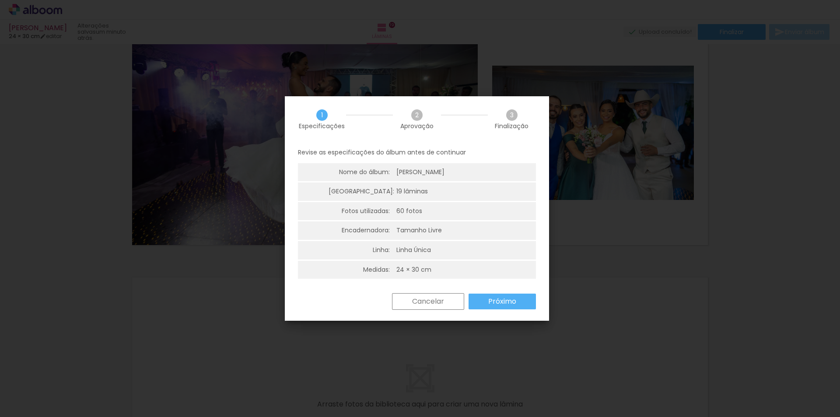
click at [0, 0] on slot "Próximo" at bounding box center [0, 0] width 0 height 0
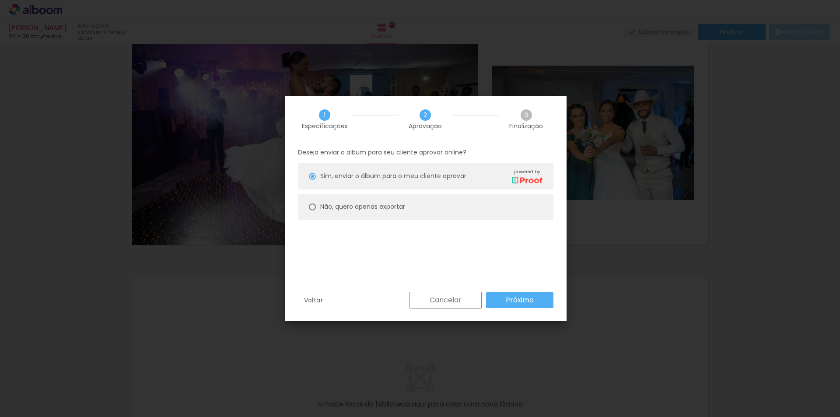
click at [406, 184] on div "Não, quero apenas exportar" at bounding box center [431, 176] width 222 height 15
type paper-radio-button "on"
click at [526, 307] on paper-button "Próximo" at bounding box center [519, 300] width 67 height 16
type input "Alta, 300 DPI"
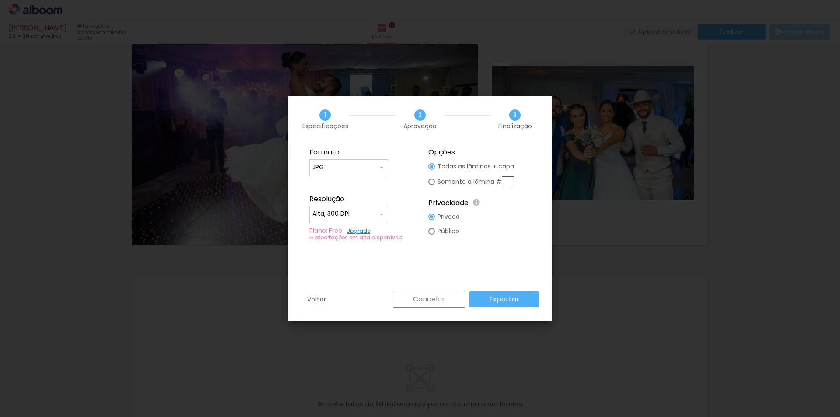
click at [0, 0] on slot "Público" at bounding box center [0, 0] width 0 height 0
type paper-radio-button "on"
click at [0, 0] on slot "Privado" at bounding box center [0, 0] width 0 height 0
type paper-radio-button "on"
click at [369, 219] on paper-input-container "Alta, 300 DPI" at bounding box center [348, 215] width 79 height 18
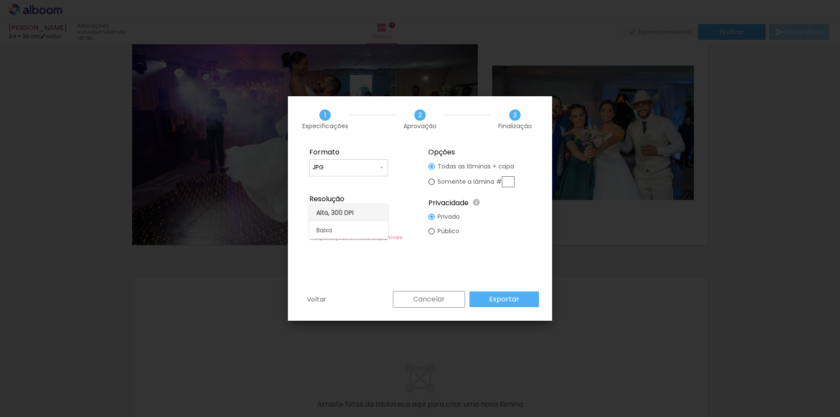
click at [369, 216] on paper-item "Alta, 300 DPI" at bounding box center [348, 213] width 79 height 18
click at [358, 170] on input "JPG" at bounding box center [346, 167] width 66 height 9
click at [359, 168] on paper-item "JPG" at bounding box center [348, 167] width 79 height 18
click at [0, 0] on slot "Exportar" at bounding box center [0, 0] width 0 height 0
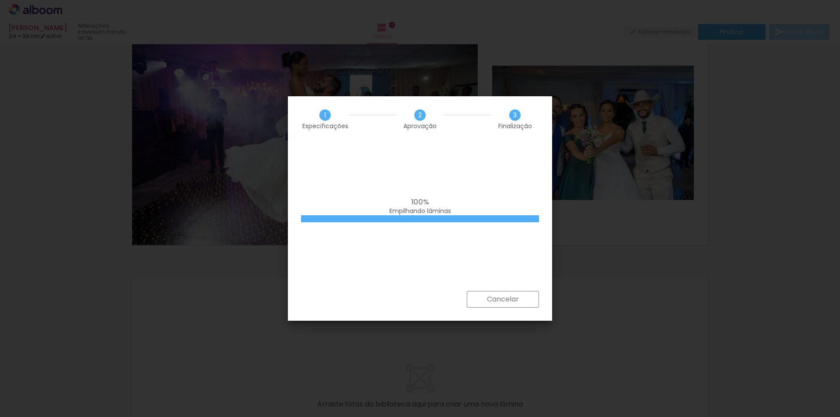
scroll to position [0, 2175]
